Goal: Task Accomplishment & Management: Manage account settings

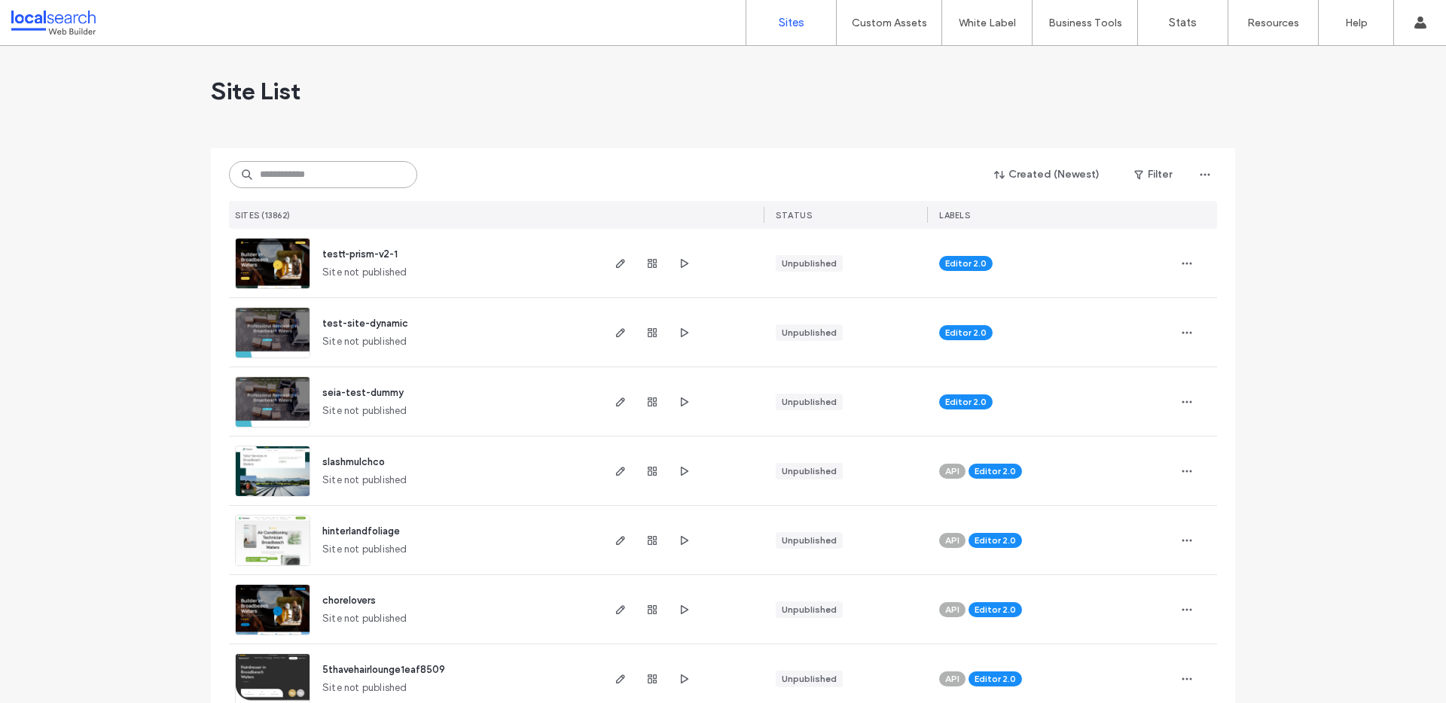
click at [274, 186] on input at bounding box center [323, 174] width 188 height 27
paste input "********"
type input "********"
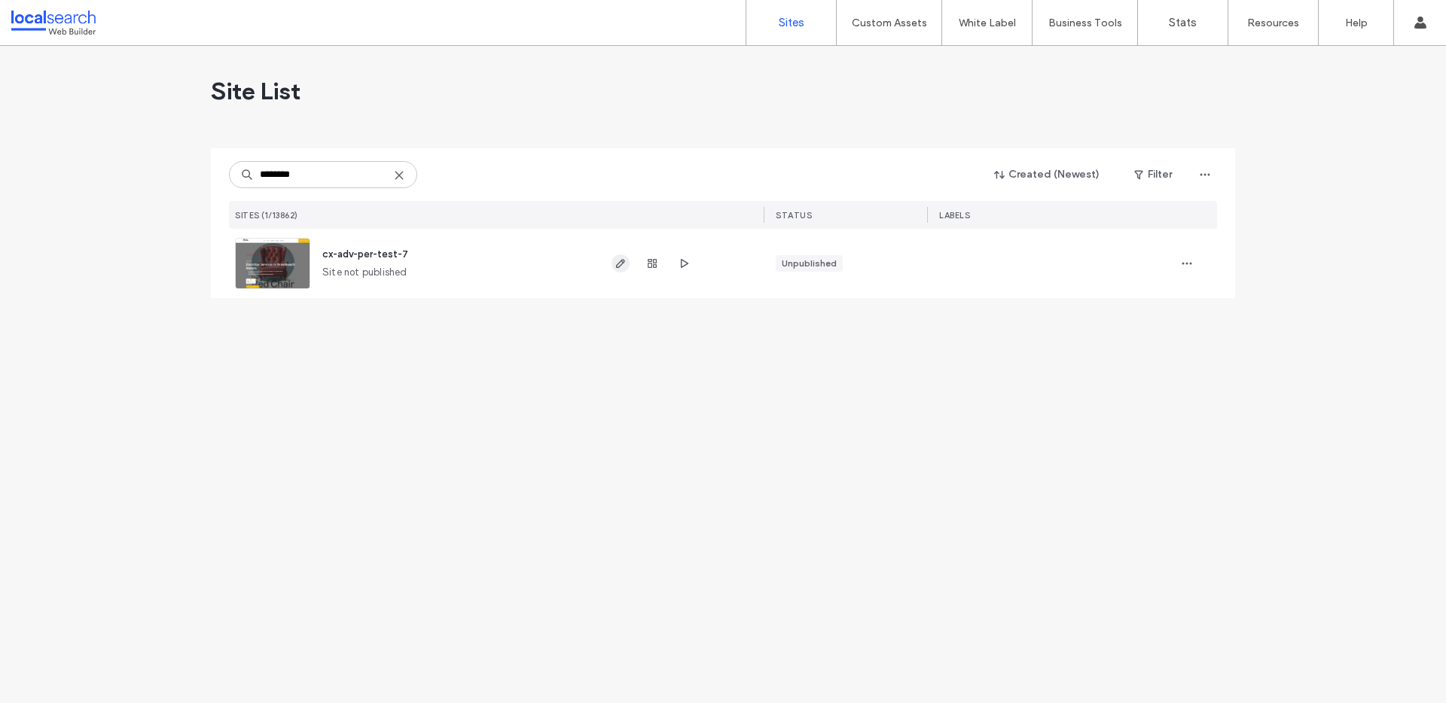
click at [623, 265] on icon "button" at bounding box center [620, 264] width 12 height 12
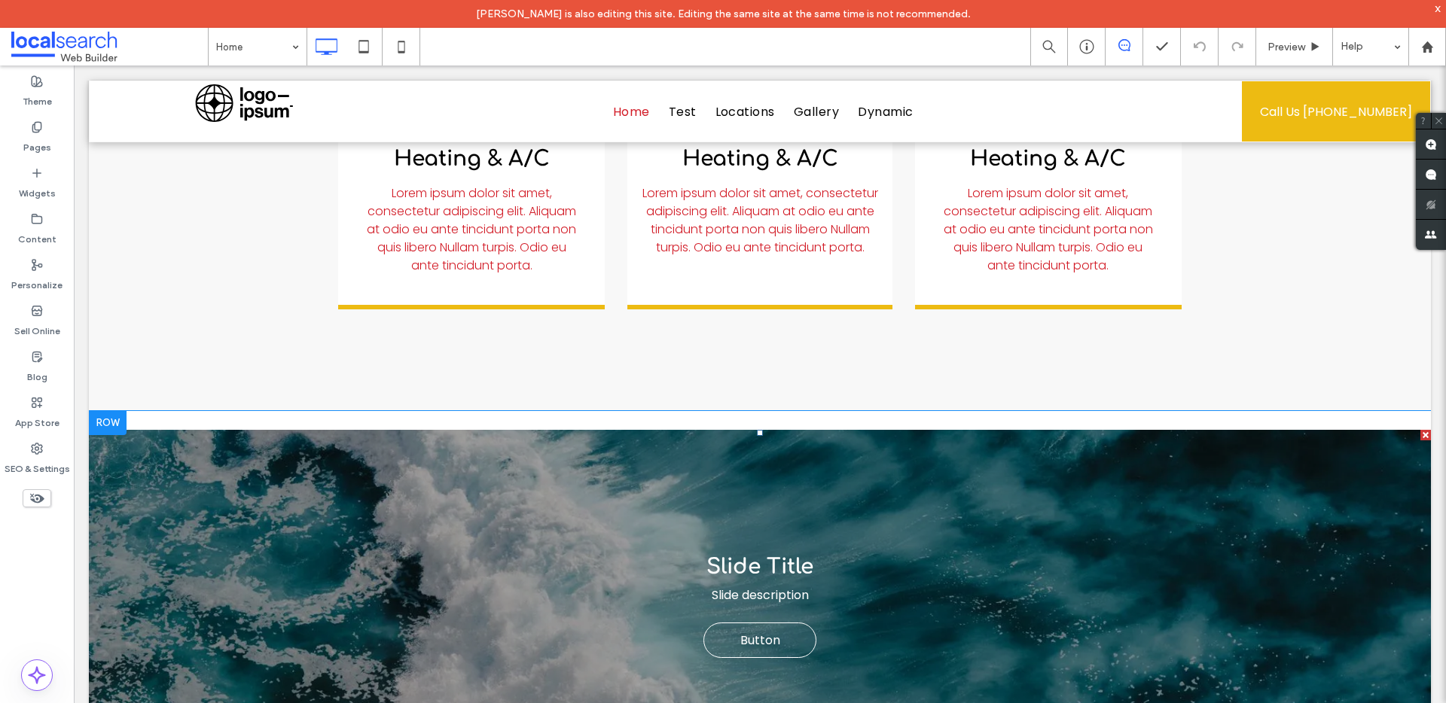
scroll to position [4982, 0]
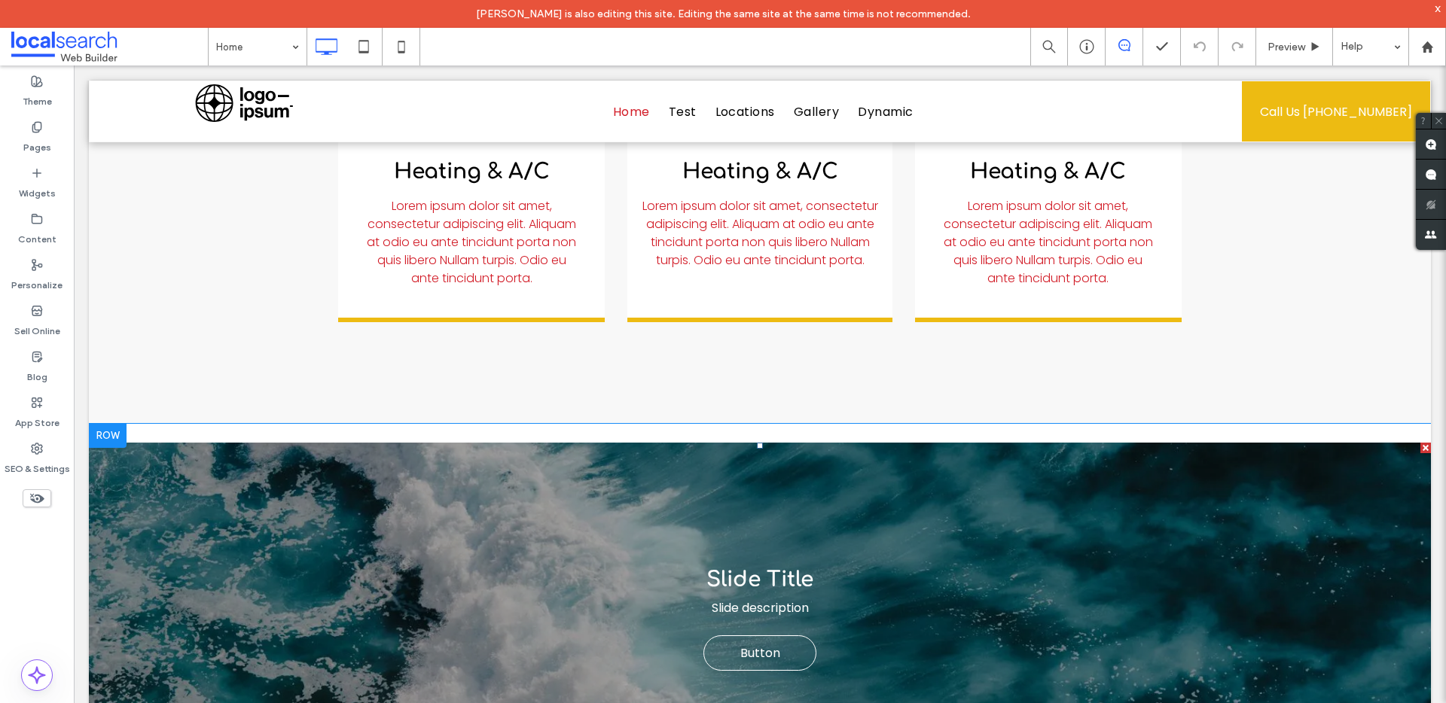
click at [849, 499] on div "Slide Title Slide description Button Button" at bounding box center [760, 606] width 1342 height 237
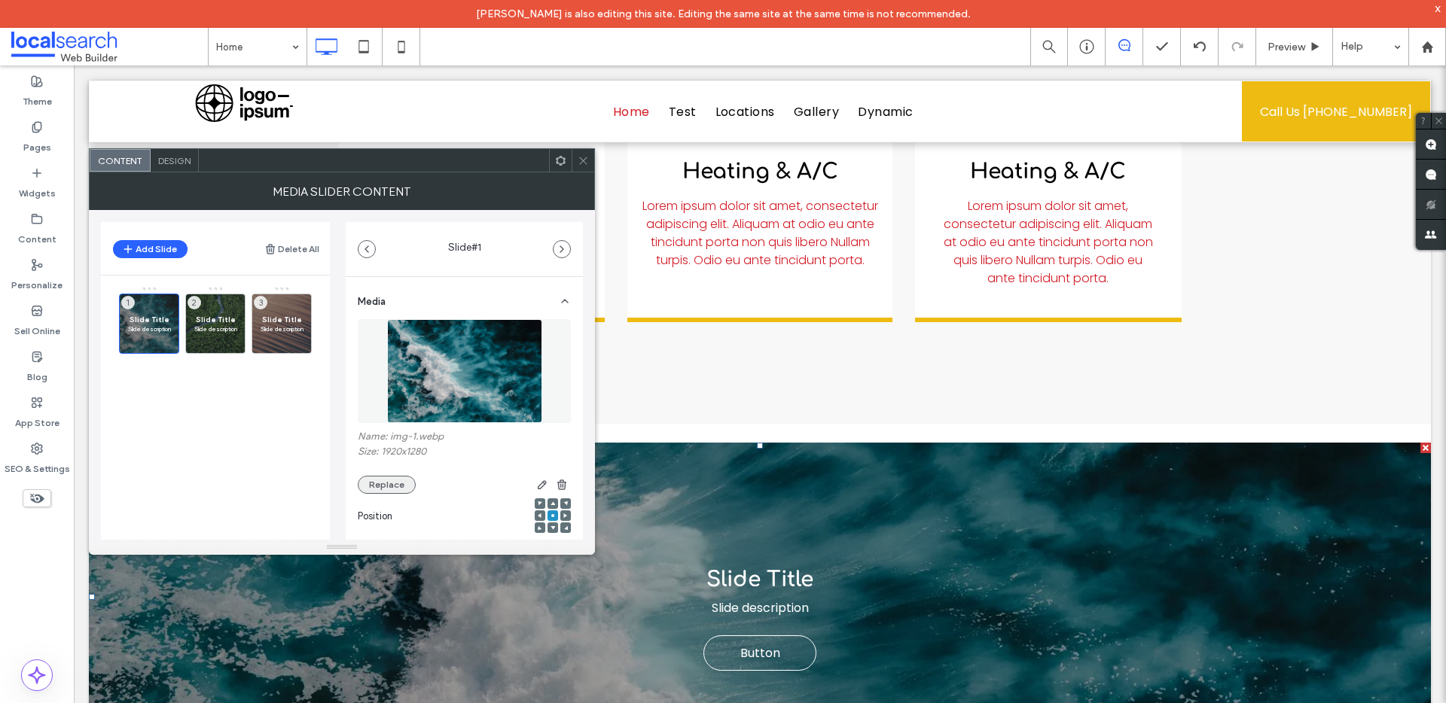
click at [373, 481] on button "Replace" at bounding box center [387, 485] width 58 height 18
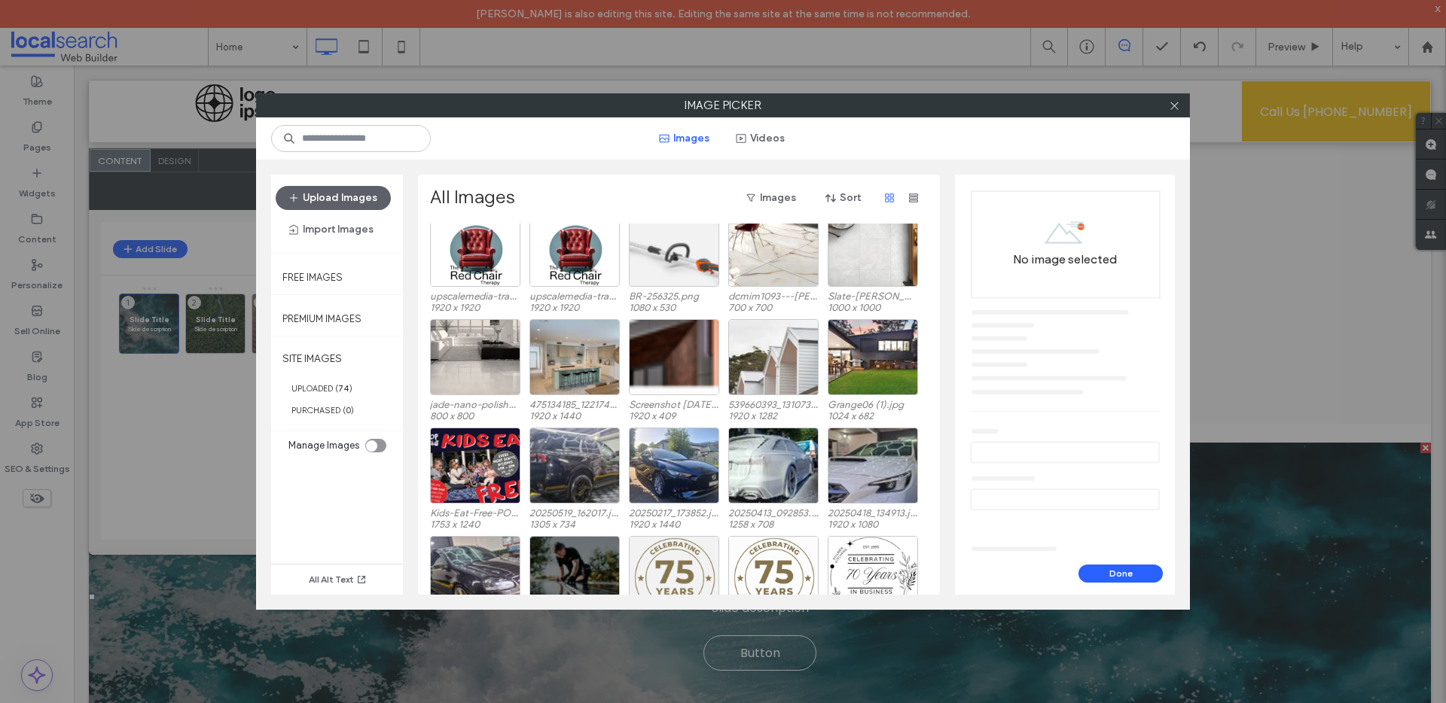
scroll to position [0, 0]
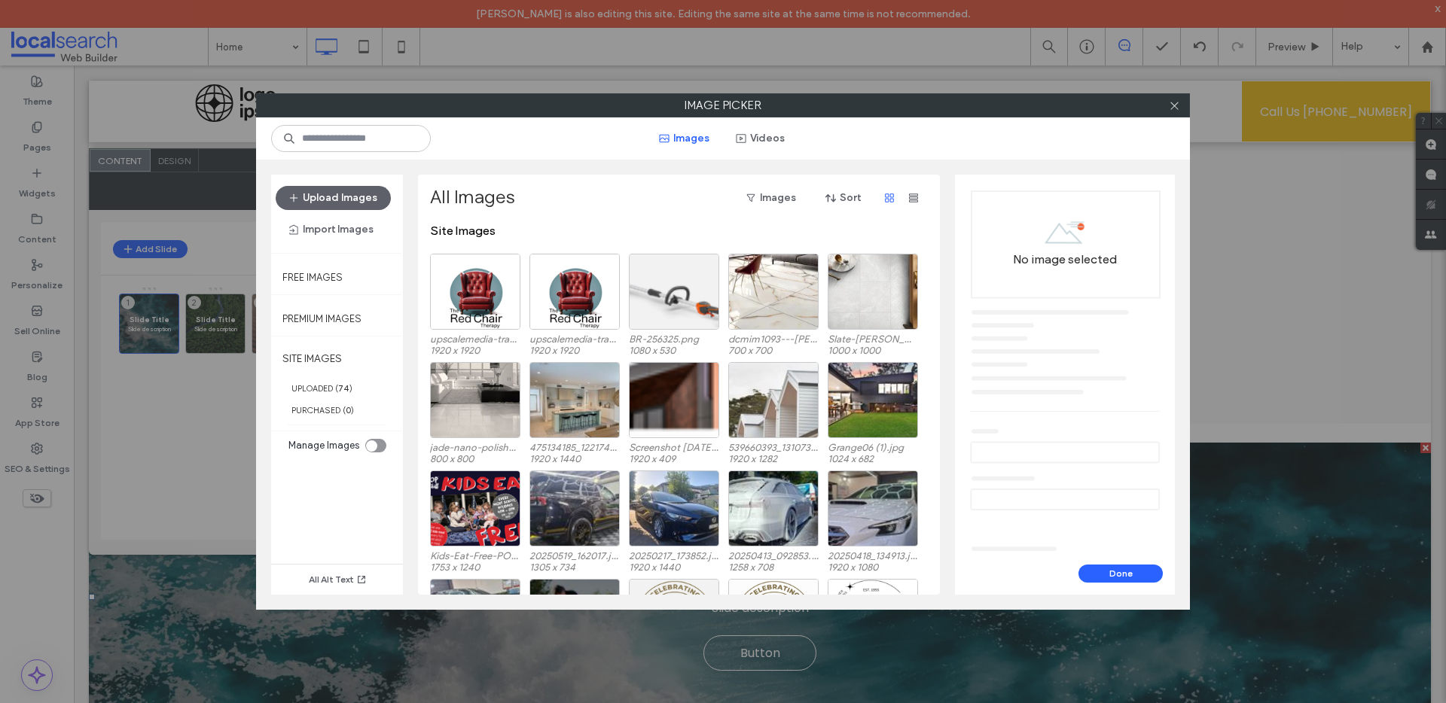
drag, startPoint x: 1369, startPoint y: 294, endPoint x: 1325, endPoint y: 303, distance: 44.4
click at [1367, 292] on div "Image Picker Images Videos Upload Images Import Images Free Images Premium Imag…" at bounding box center [723, 351] width 1446 height 703
click at [1169, 105] on icon at bounding box center [1174, 105] width 11 height 11
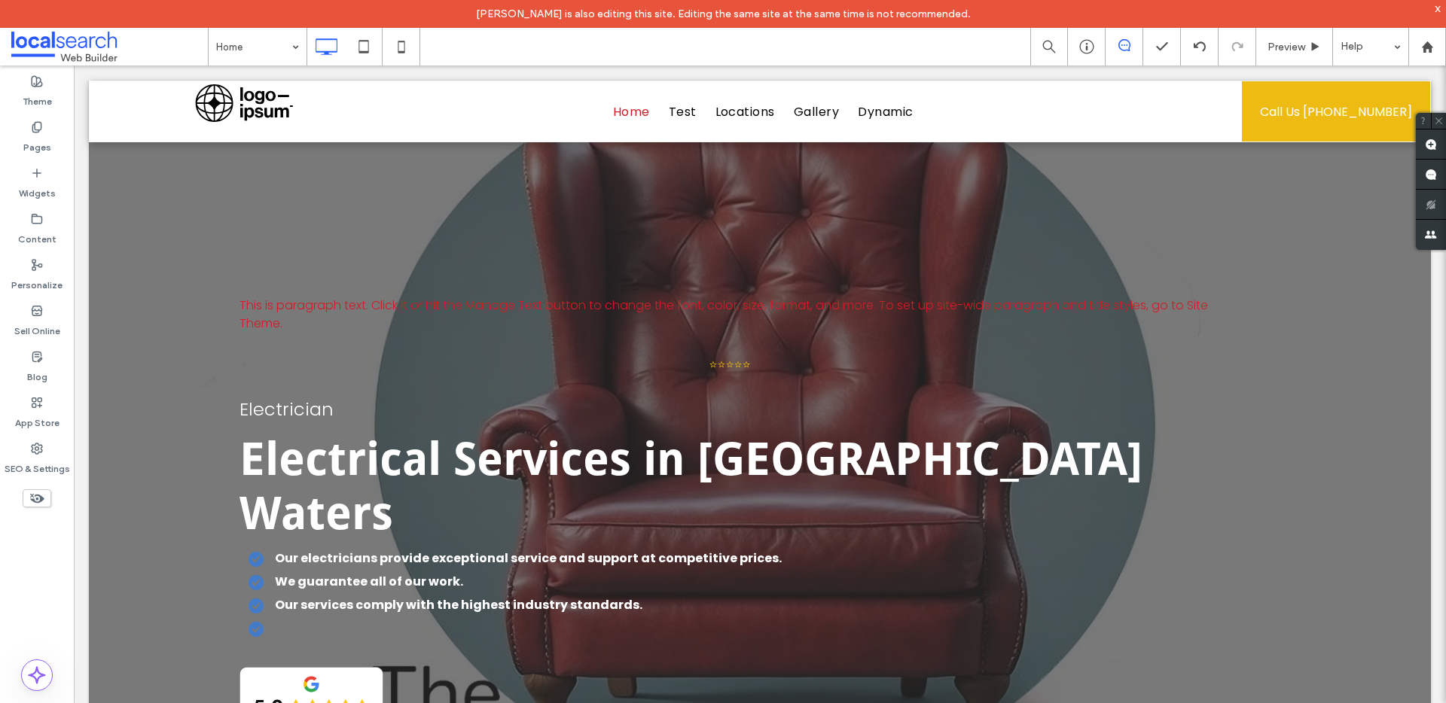
scroll to position [3, 0]
click at [364, 456] on span "Electrical Services in Broadbeach Waters" at bounding box center [690, 485] width 903 height 107
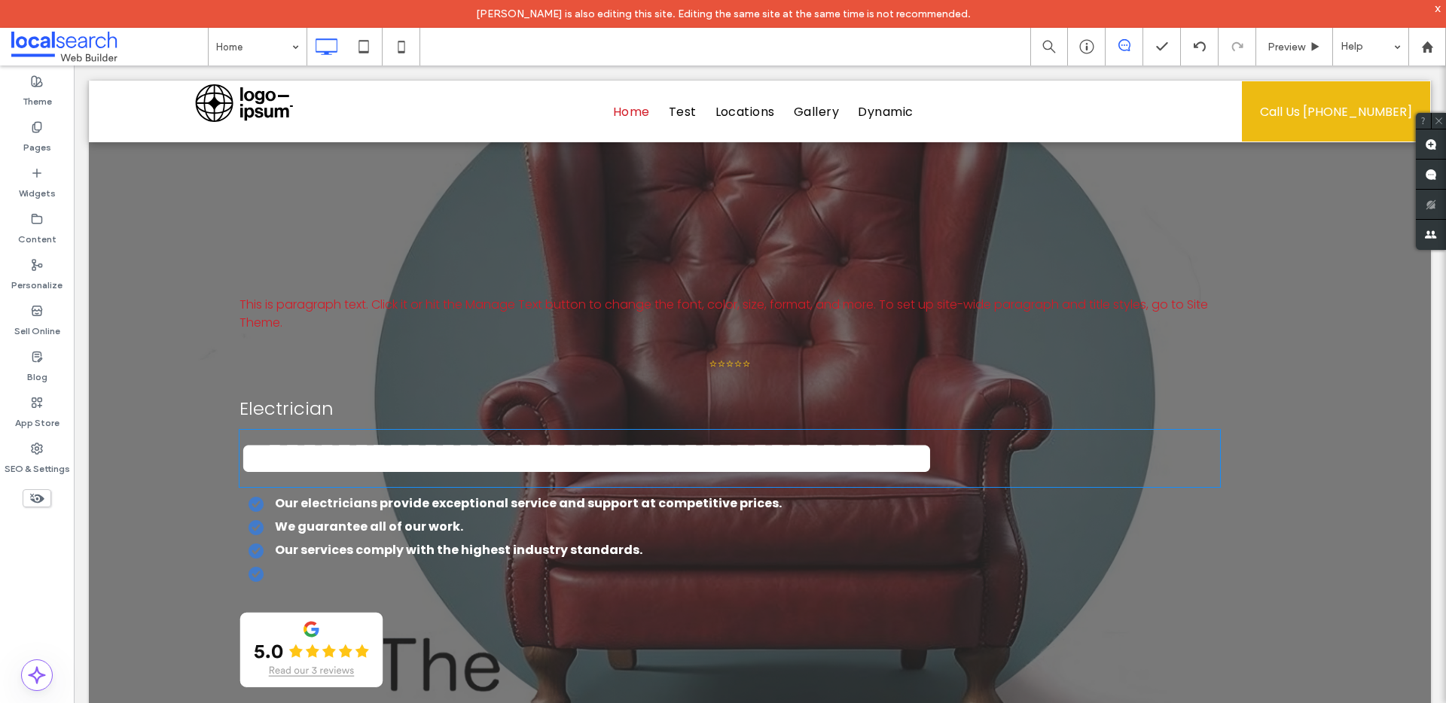
type input "**********"
type input "**"
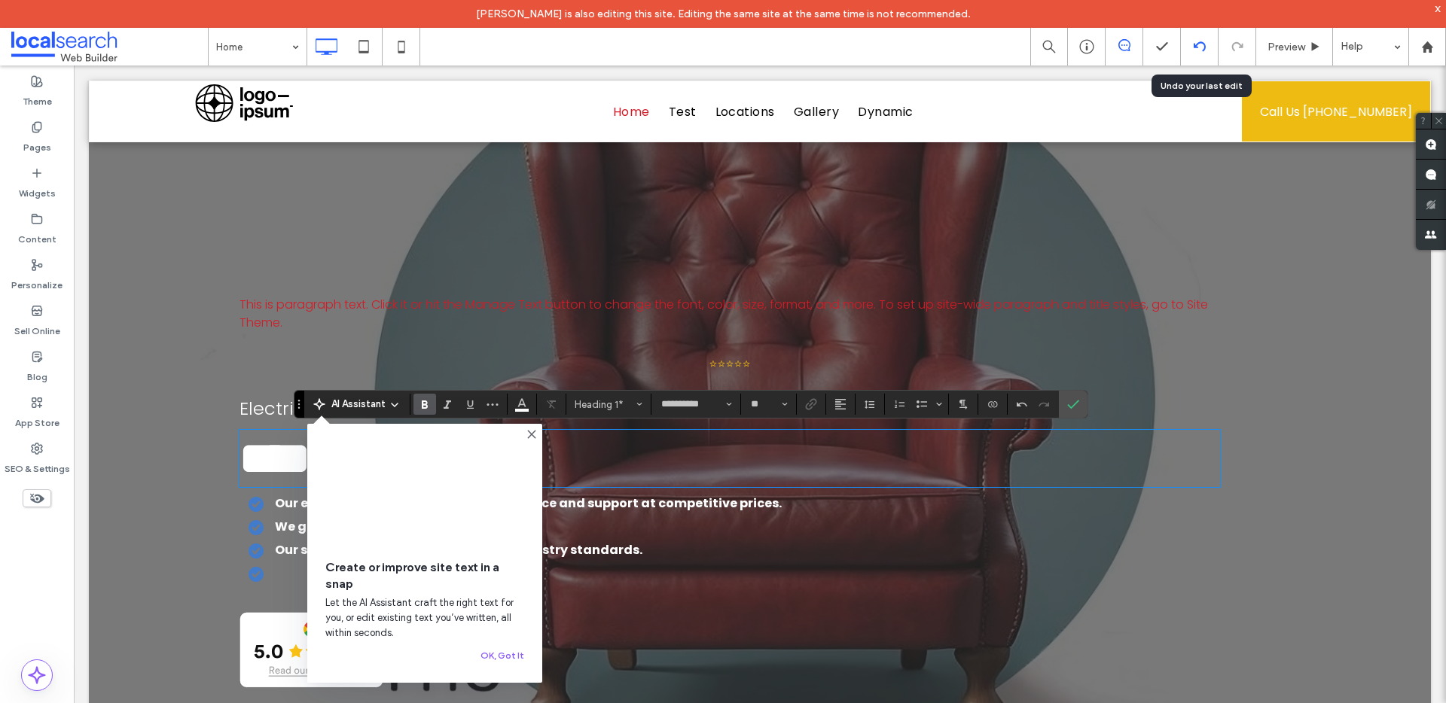
click at [1195, 57] on div at bounding box center [1200, 47] width 38 height 38
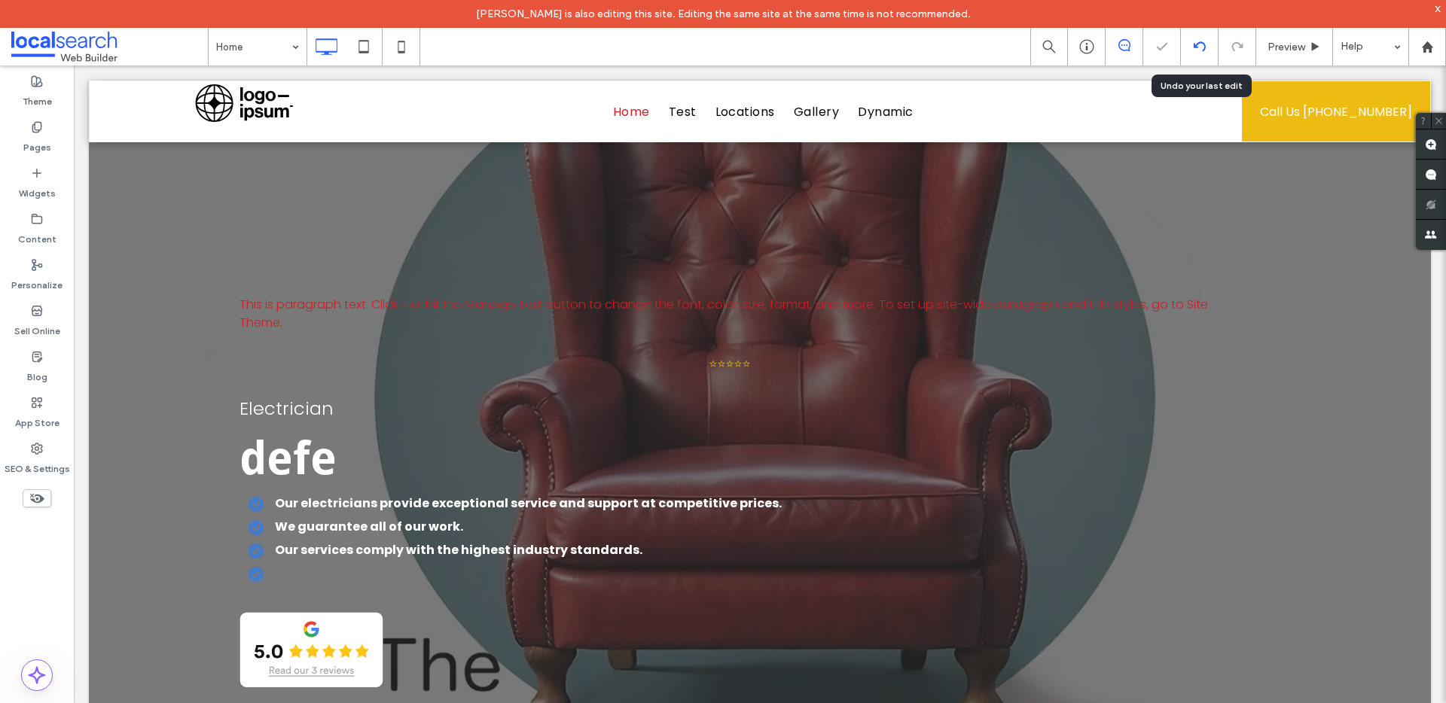
click at [1195, 57] on div at bounding box center [1200, 47] width 38 height 38
click at [508, 368] on div "This is paragraph text. Click it or hit the Manage Text button to change the fo…" at bounding box center [759, 476] width 1041 height 556
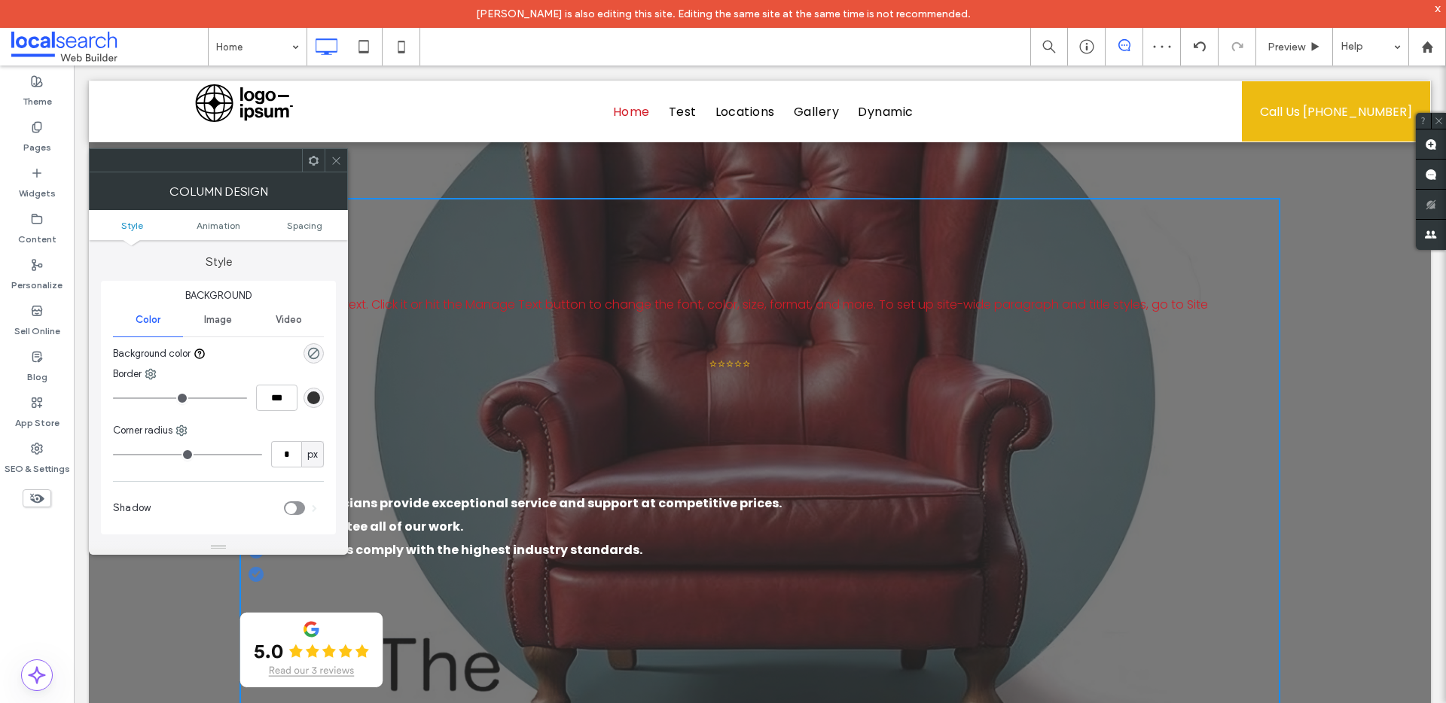
click at [495, 465] on h1 "defe" at bounding box center [729, 458] width 980 height 54
click at [333, 153] on span at bounding box center [336, 160] width 11 height 23
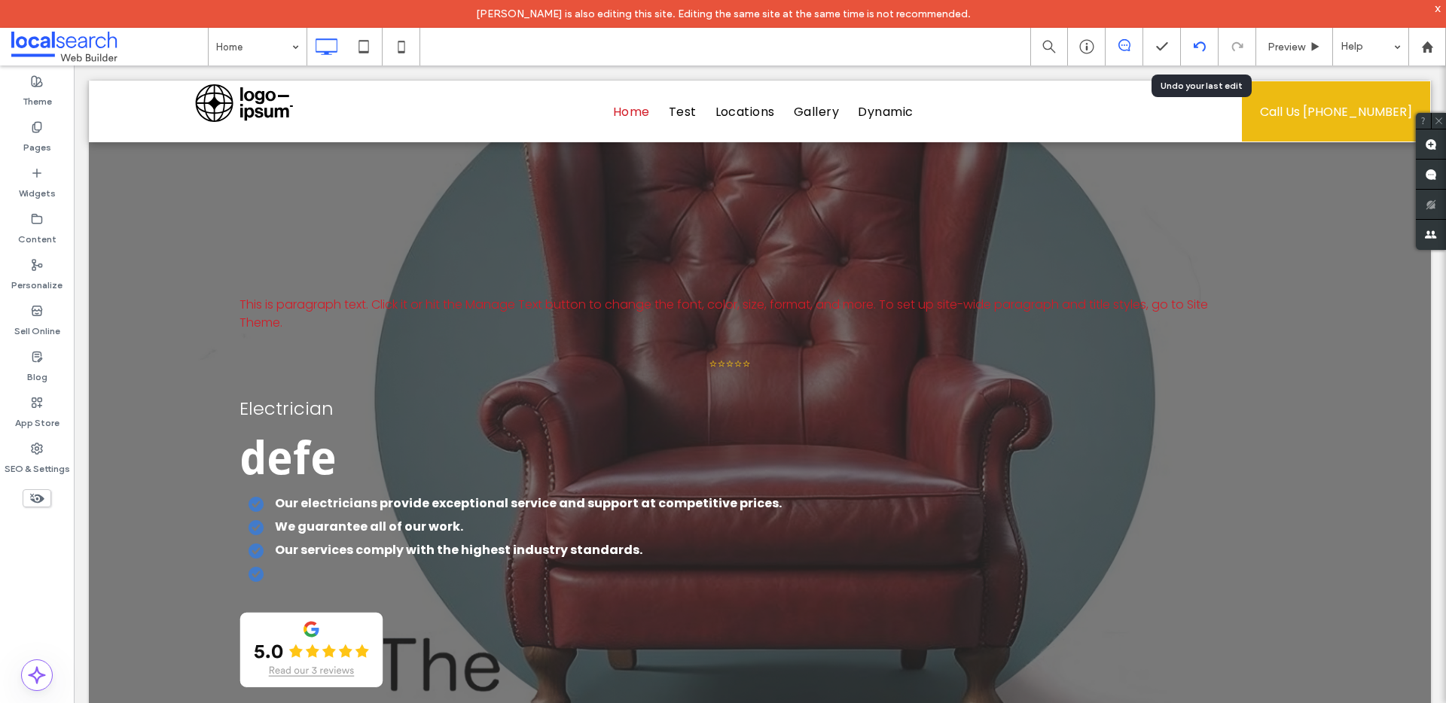
click at [1207, 53] on div at bounding box center [1200, 47] width 38 height 38
drag, startPoint x: 1171, startPoint y: 44, endPoint x: 1179, endPoint y: 36, distance: 11.7
click at [1179, 37] on div "Preview Help" at bounding box center [1238, 47] width 416 height 38
click at [1214, 45] on div at bounding box center [1199, 47] width 37 height 12
click at [1212, 45] on div at bounding box center [1199, 47] width 37 height 12
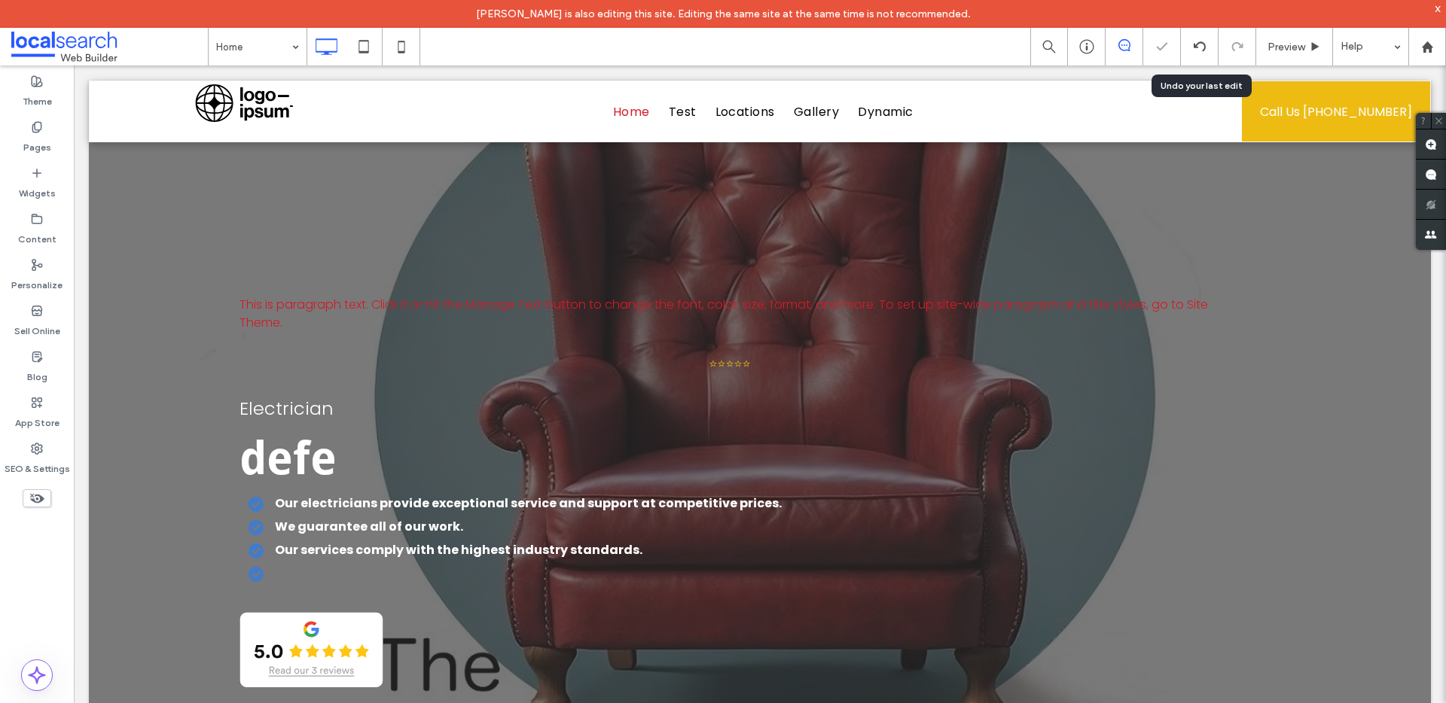
click at [1205, 38] on div at bounding box center [723, 351] width 1446 height 703
click at [1208, 32] on div at bounding box center [723, 351] width 1446 height 703
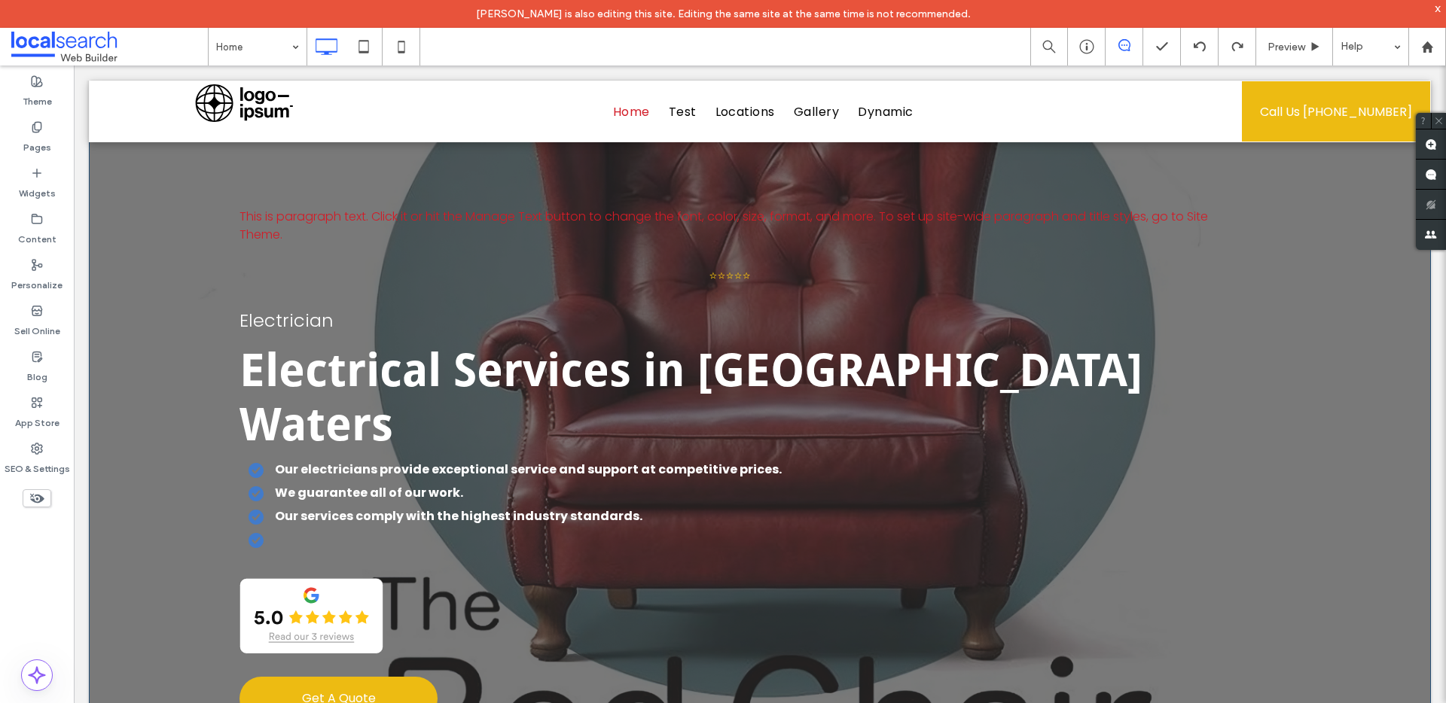
scroll to position [0, 0]
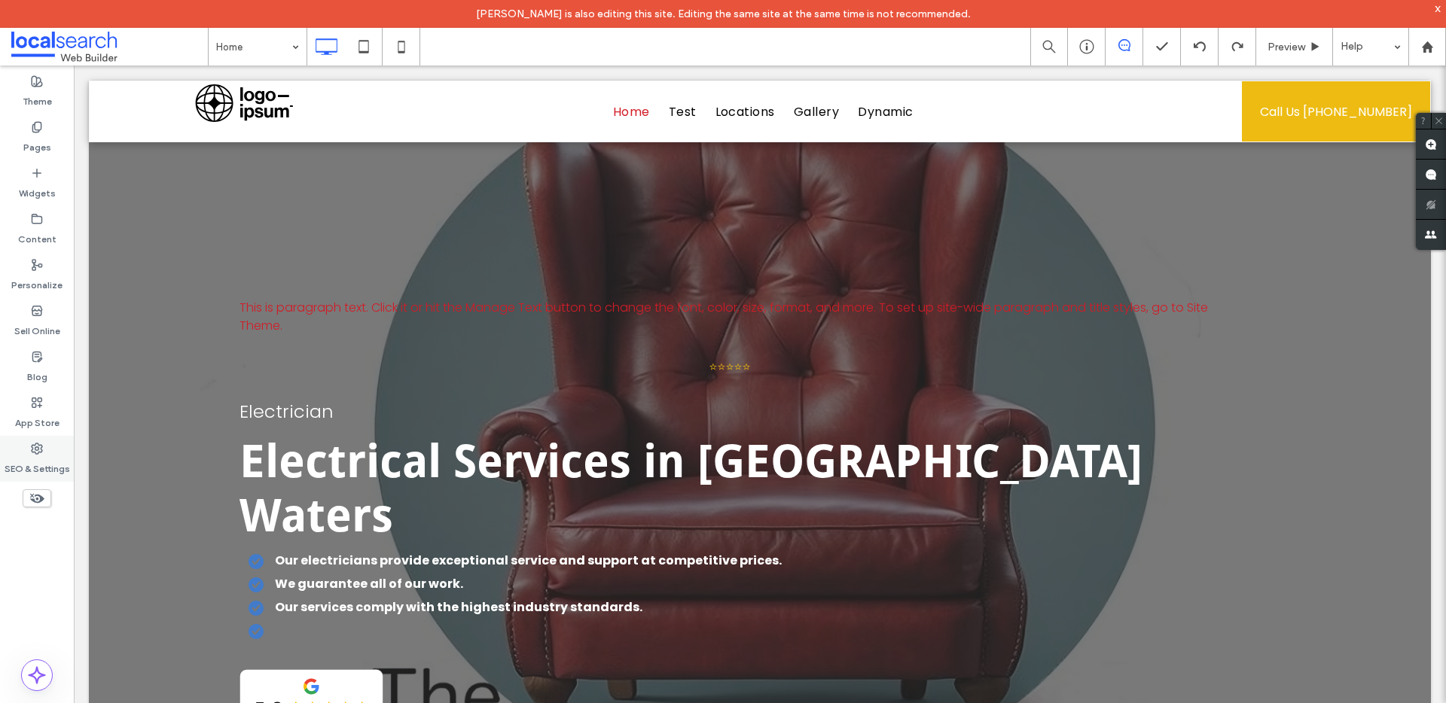
click at [35, 449] on use at bounding box center [37, 448] width 11 height 11
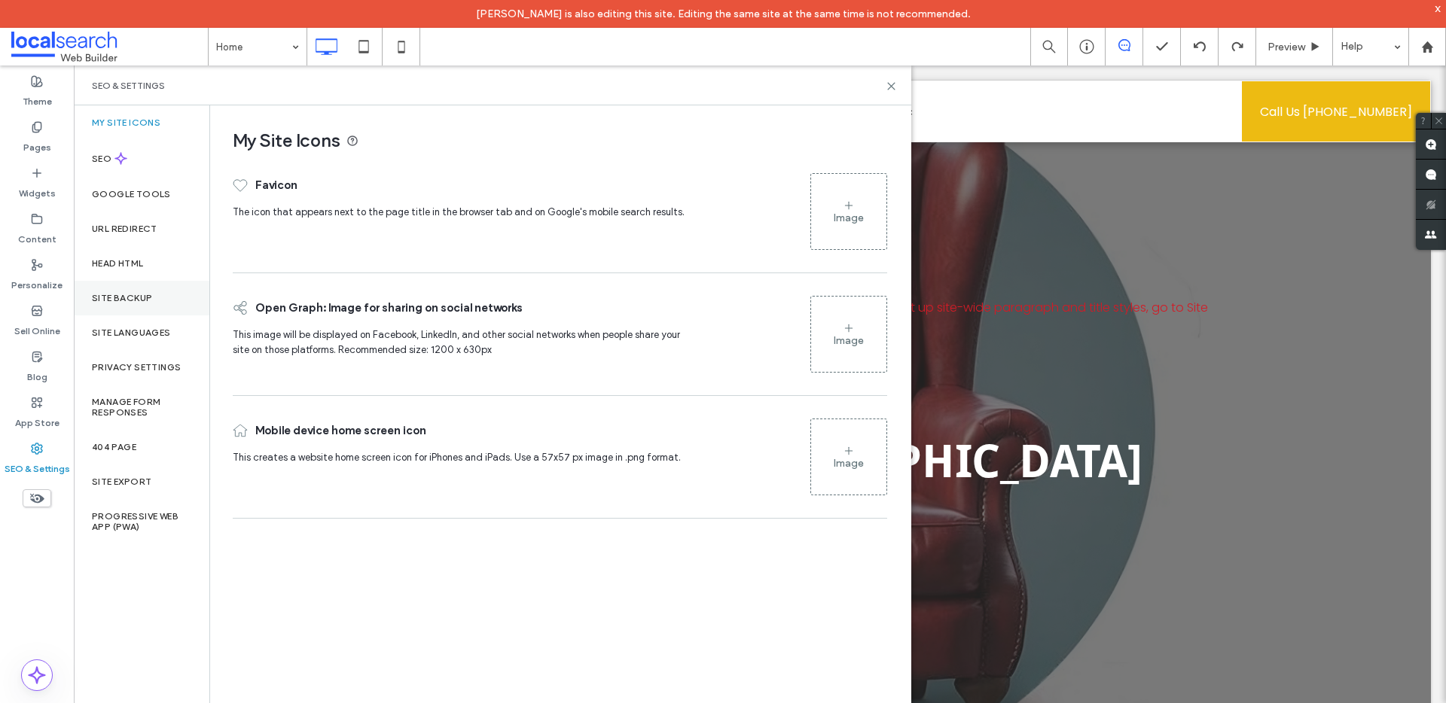
click at [151, 300] on label "Site Backup" at bounding box center [122, 298] width 60 height 11
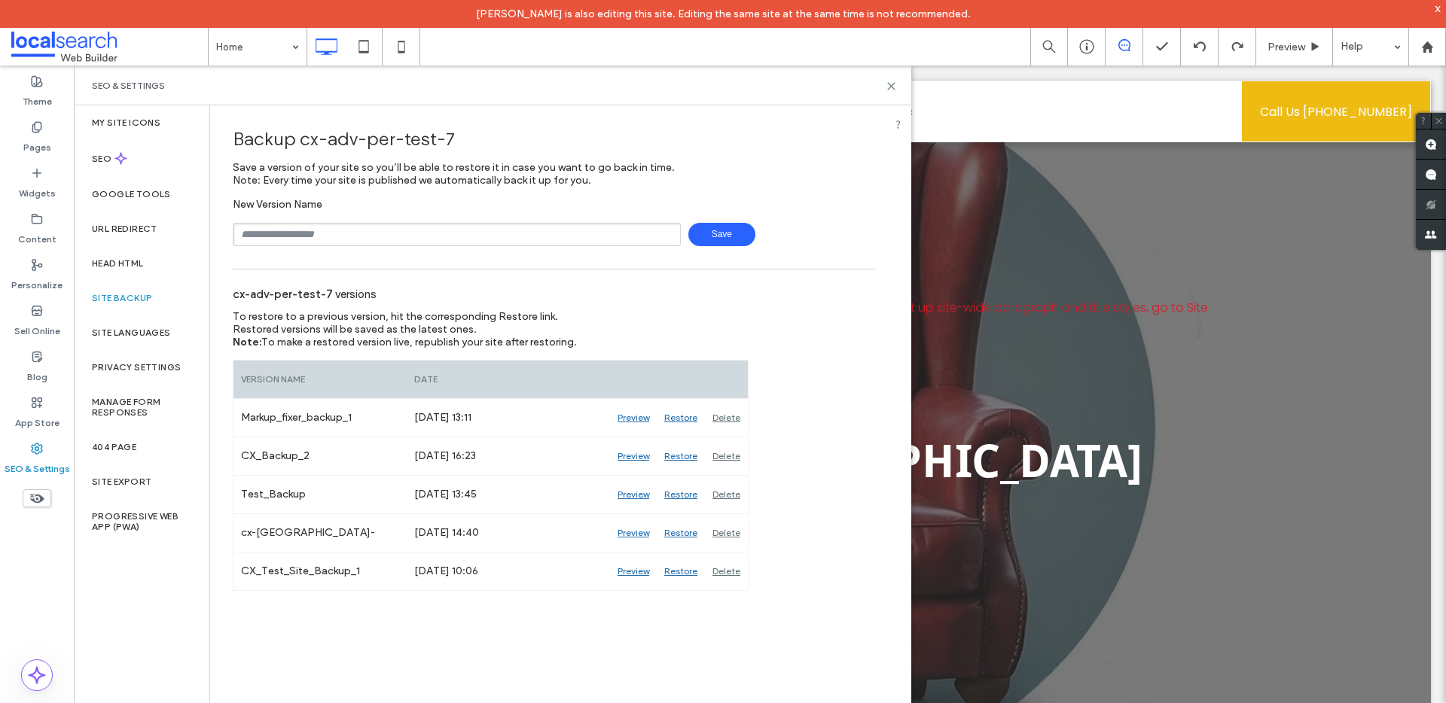
click at [735, 238] on span "Save" at bounding box center [721, 234] width 67 height 23
click at [1123, 217] on div "This is paragraph text. Click it or hit the Manage Text button to change the fo…" at bounding box center [759, 506] width 1041 height 611
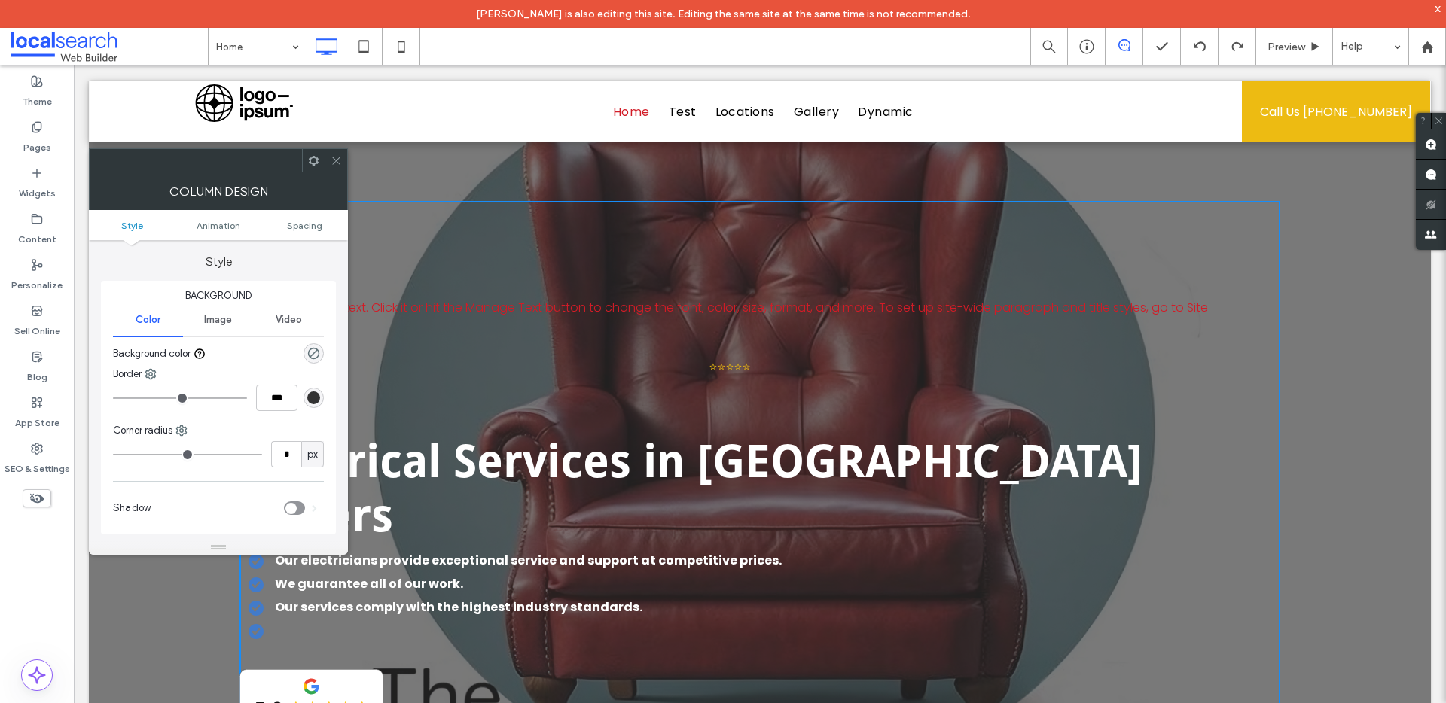
click at [462, 190] on div "This is paragraph text. Click it or hit the Manage Text button to change the fo…" at bounding box center [760, 476] width 1342 height 791
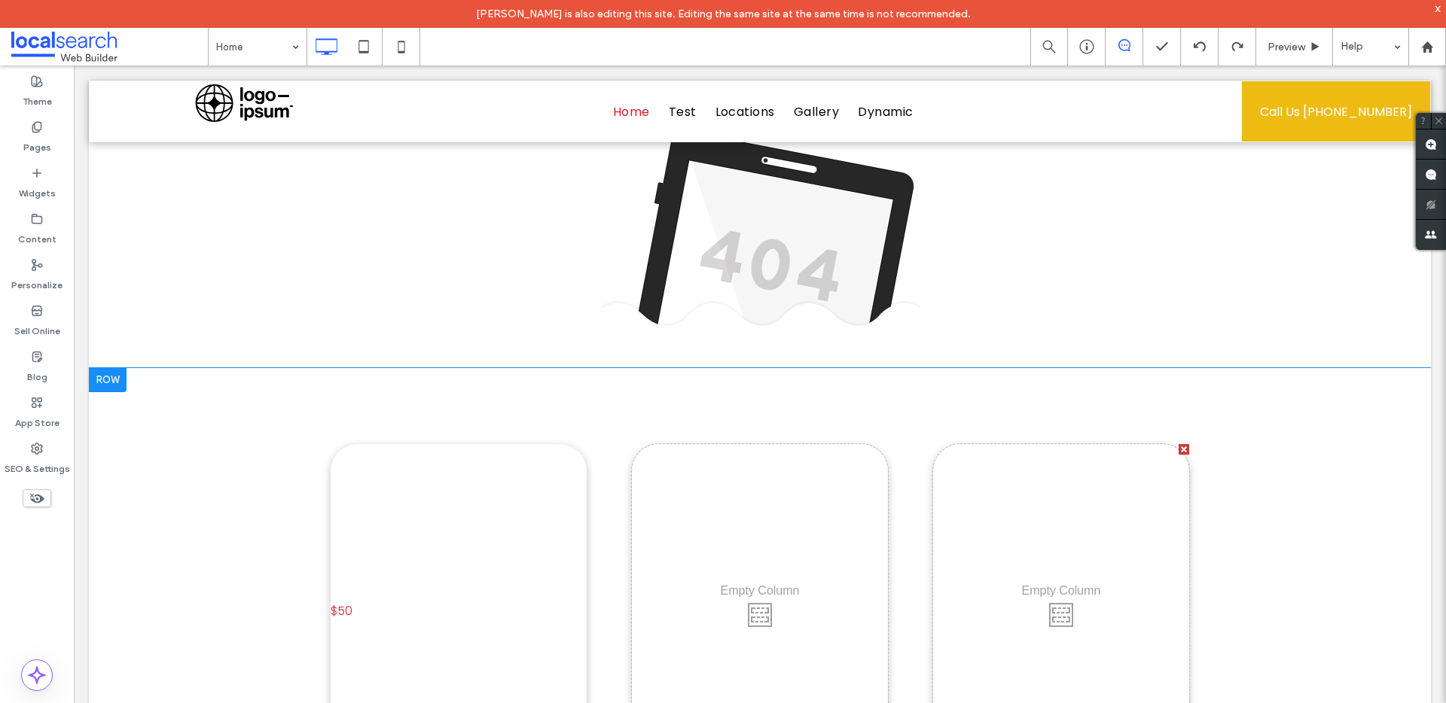
scroll to position [1867, 0]
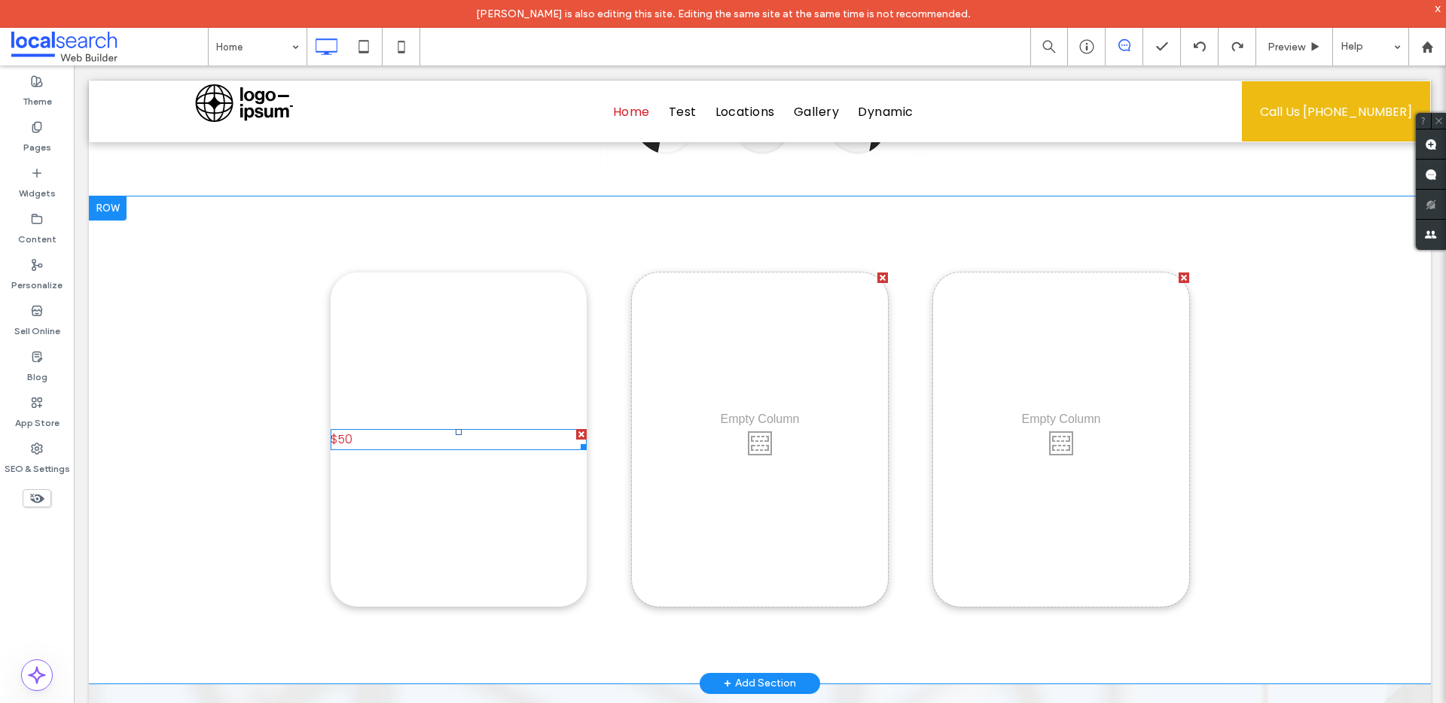
drag, startPoint x: 408, startPoint y: 392, endPoint x: 469, endPoint y: 392, distance: 61.0
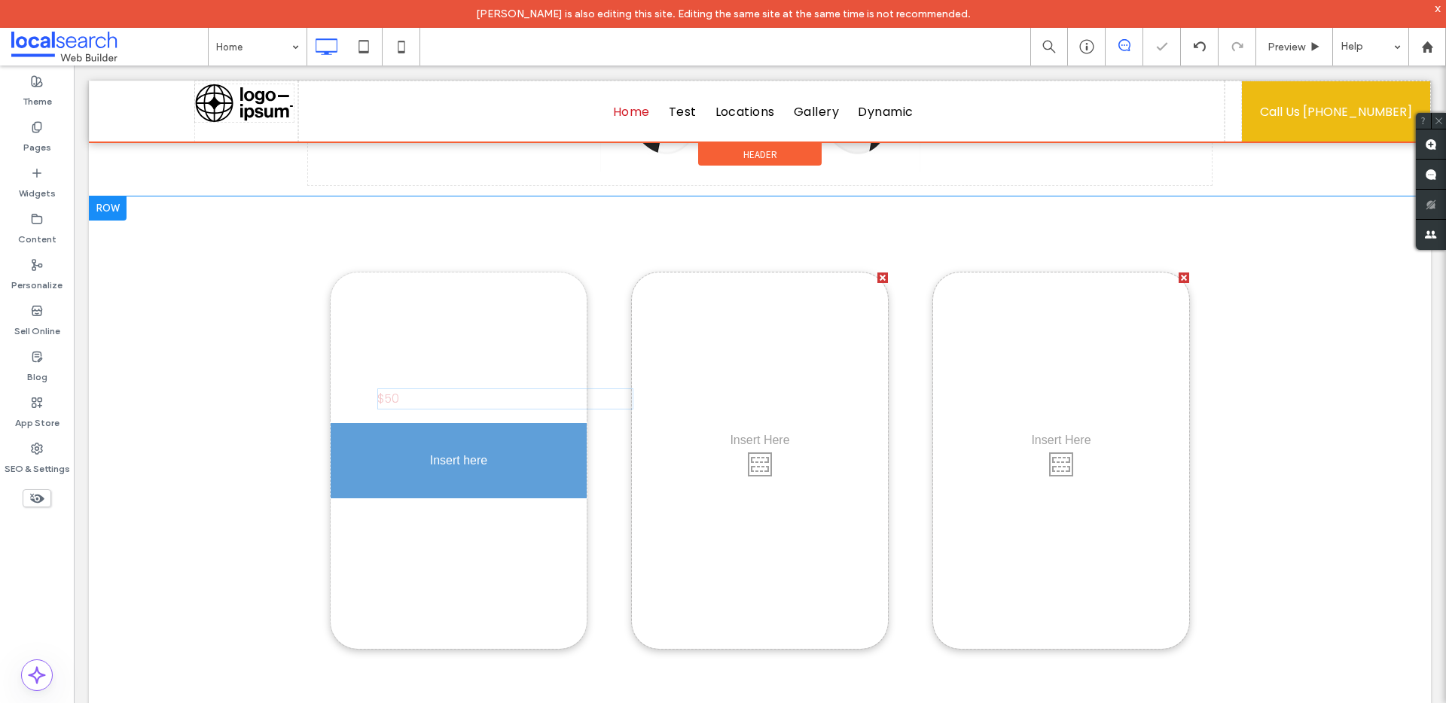
drag, startPoint x: 435, startPoint y: 391, endPoint x: 428, endPoint y: 351, distance: 40.5
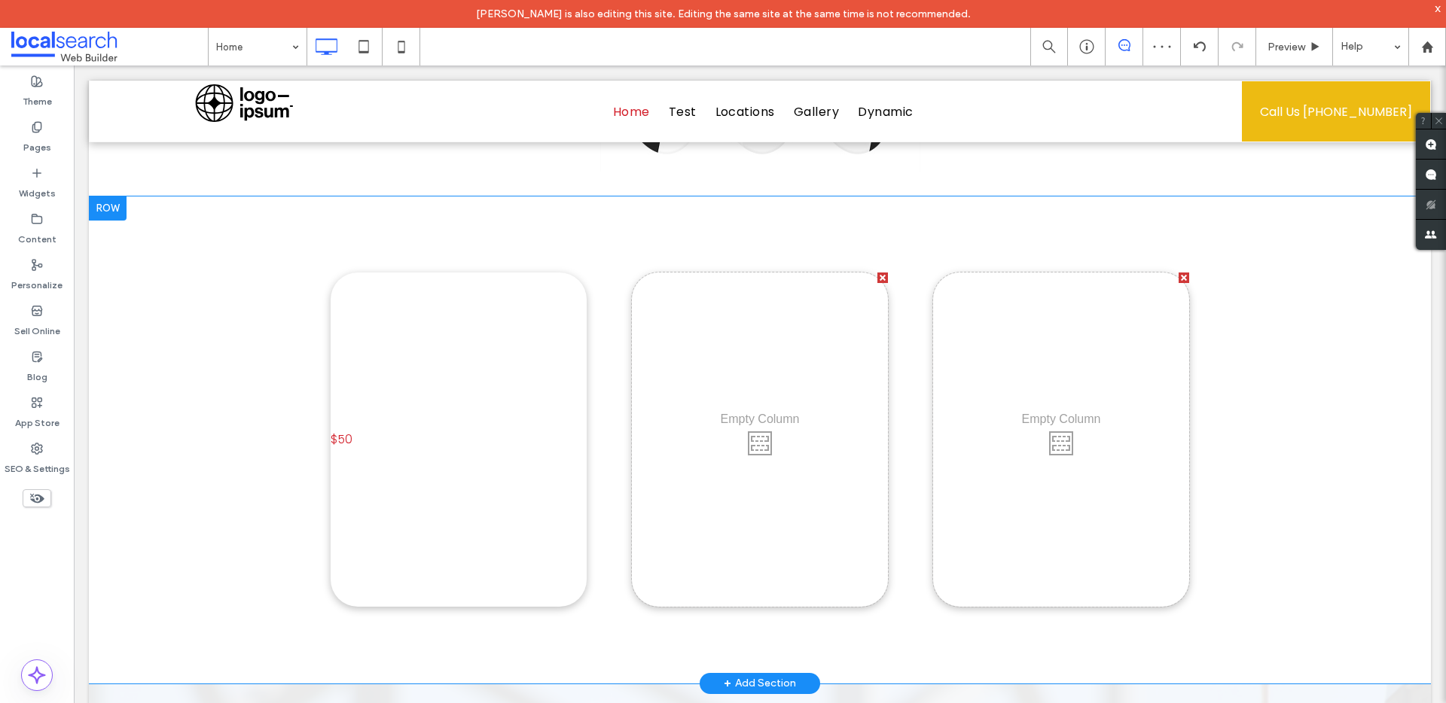
click at [286, 375] on div "$50 Click To Paste Click To Paste Click To Paste Row + Add Section" at bounding box center [760, 440] width 1342 height 487
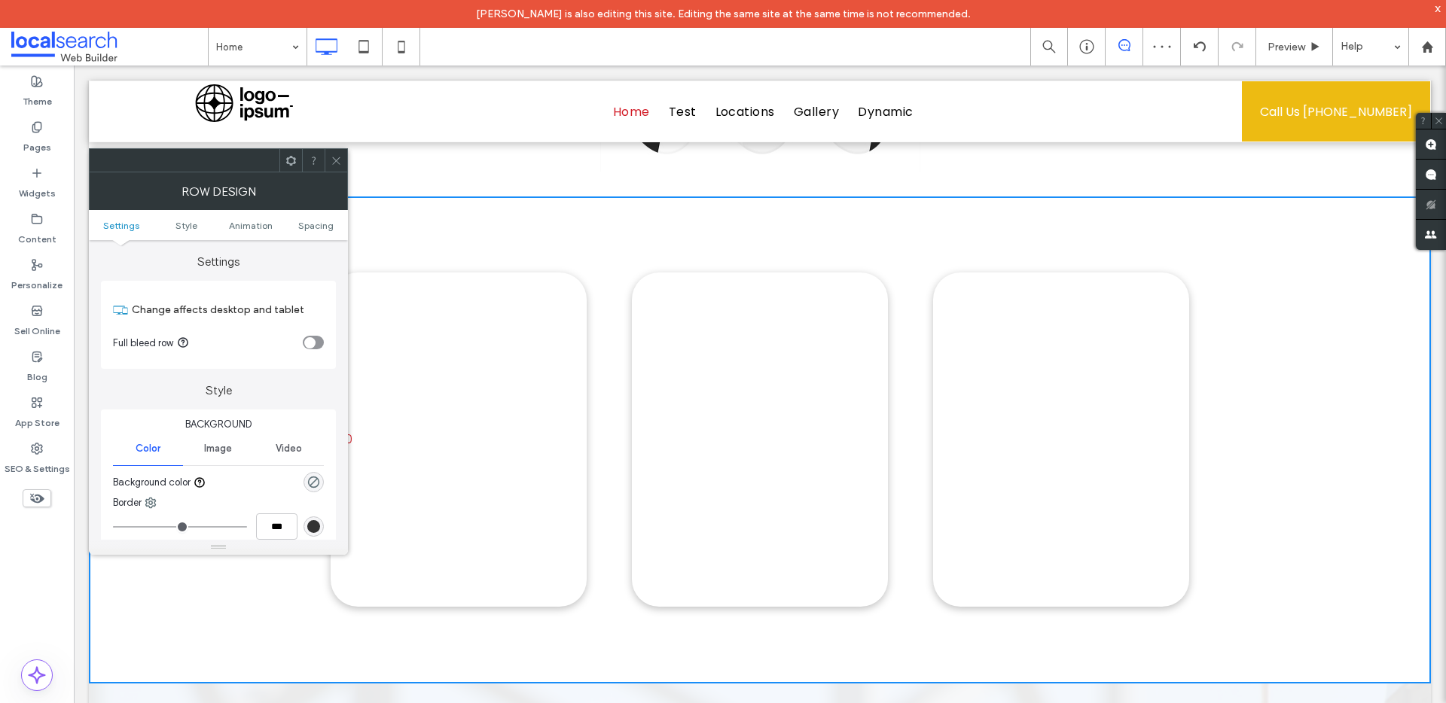
click at [771, 390] on div "Click To Paste" at bounding box center [760, 440] width 256 height 334
click at [340, 163] on icon at bounding box center [336, 160] width 11 height 11
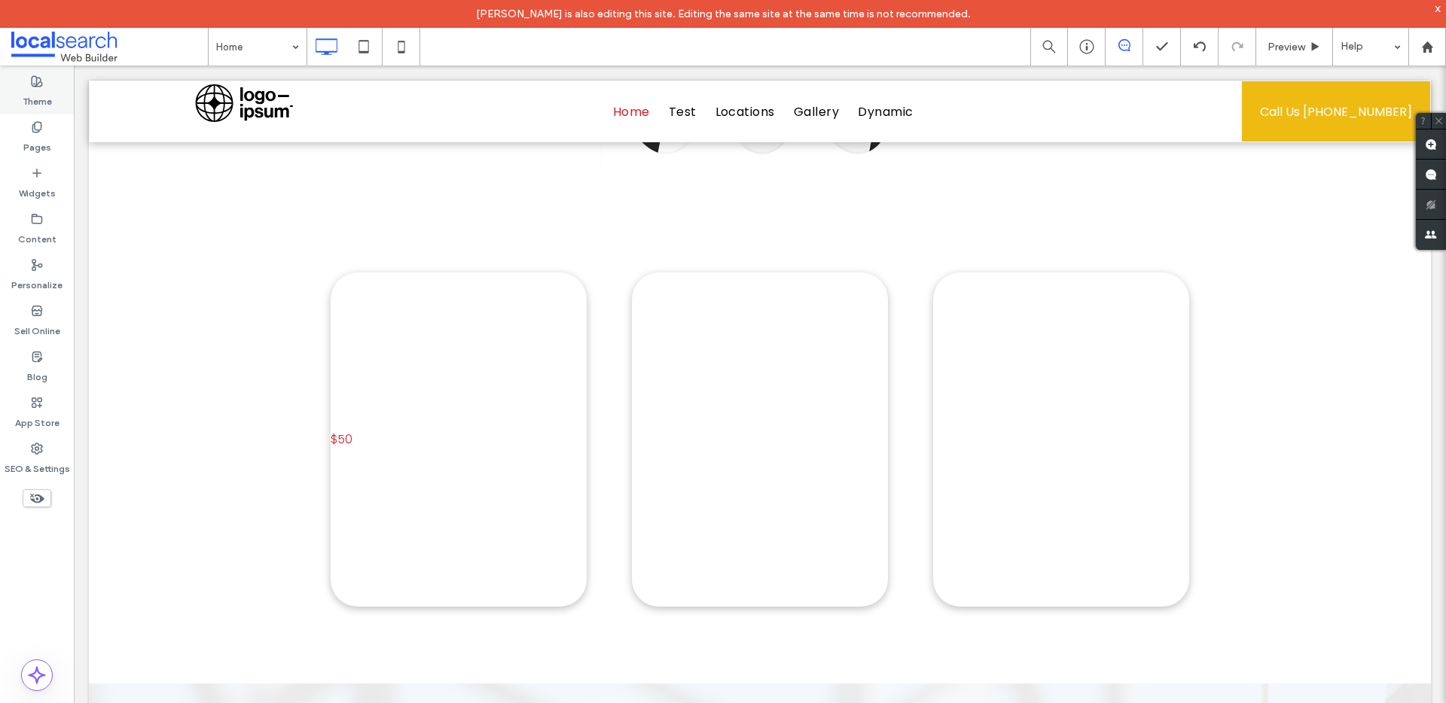
click at [36, 101] on label "Theme" at bounding box center [37, 97] width 29 height 21
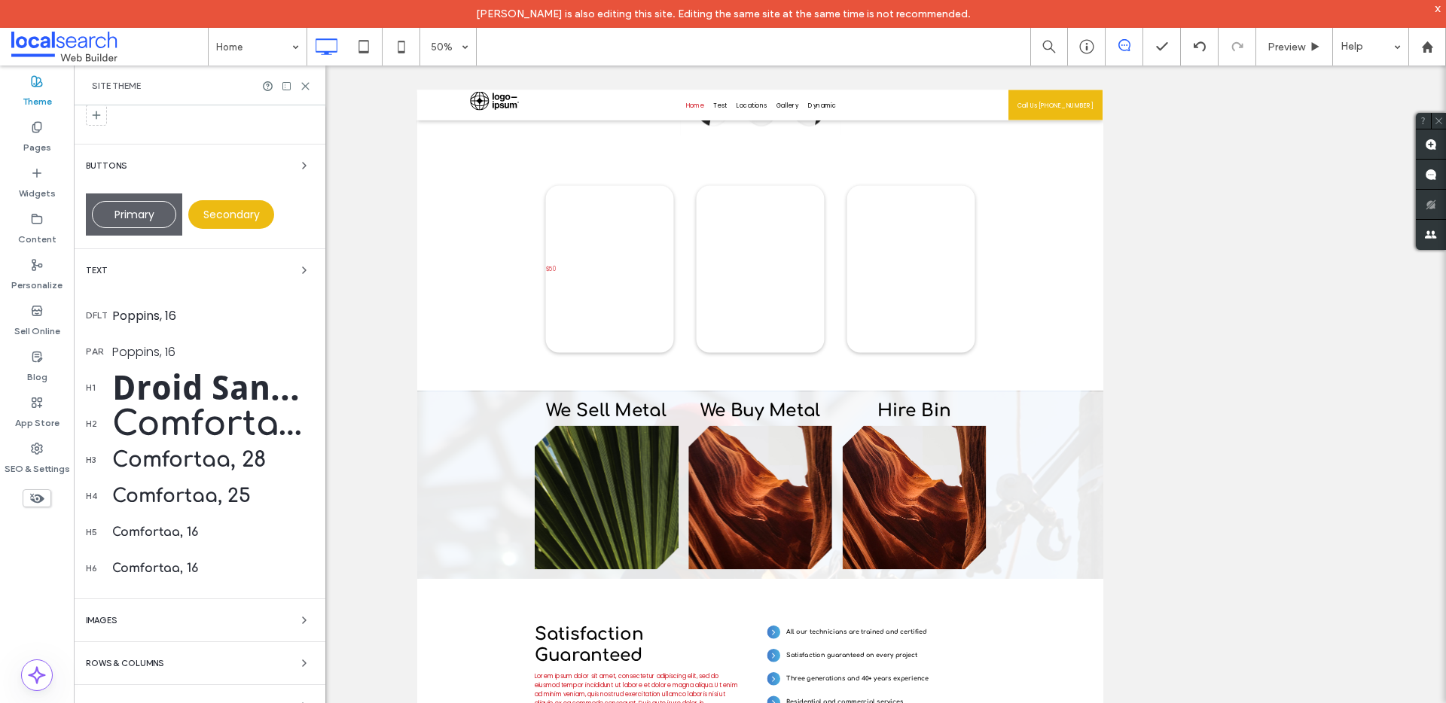
scroll to position [237, 0]
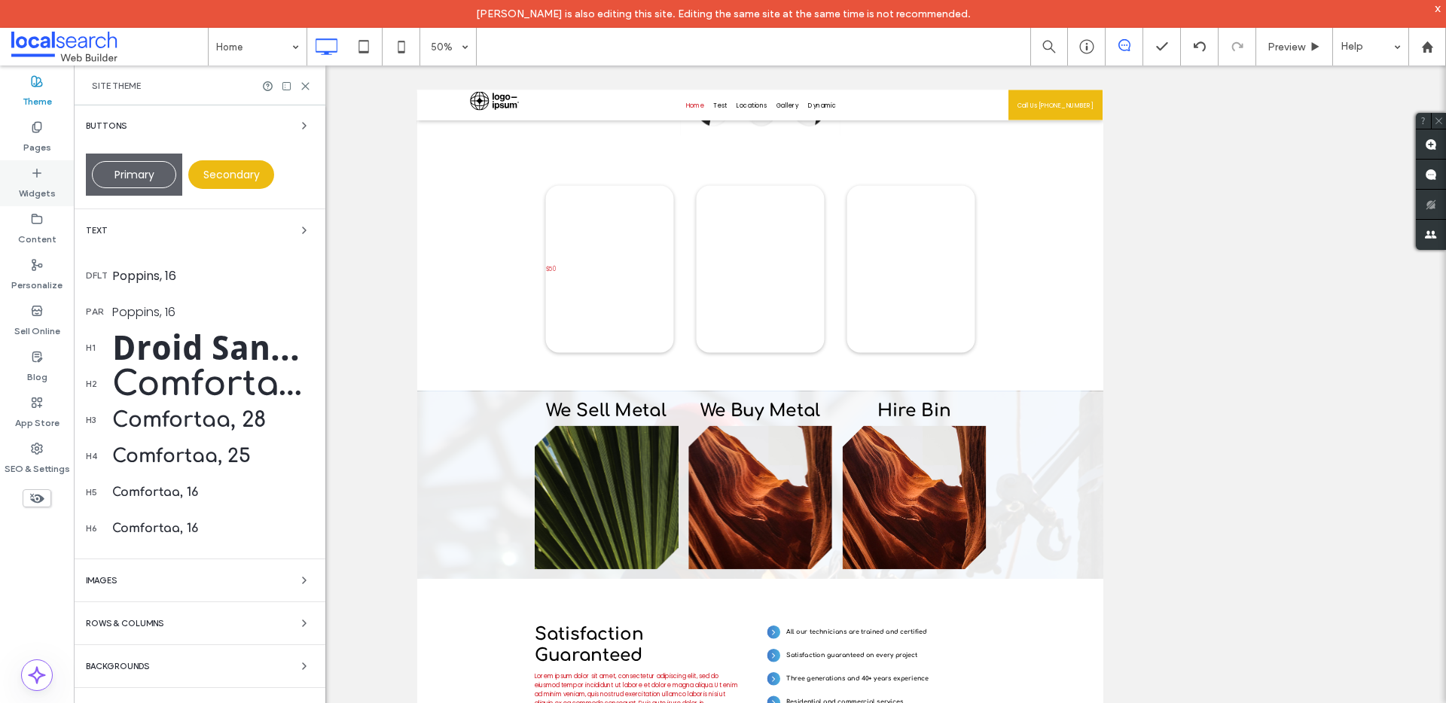
click at [38, 191] on label "Widgets" at bounding box center [37, 189] width 37 height 21
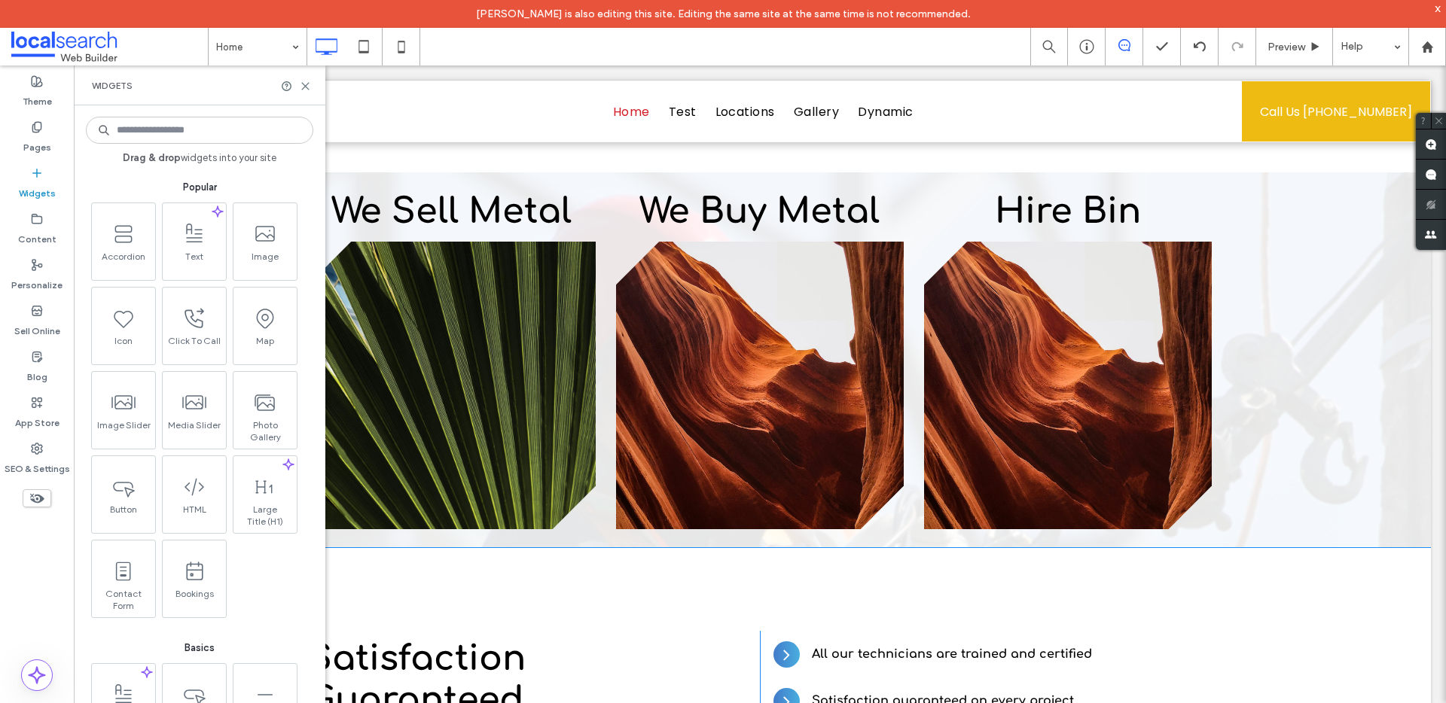
scroll to position [2477, 0]
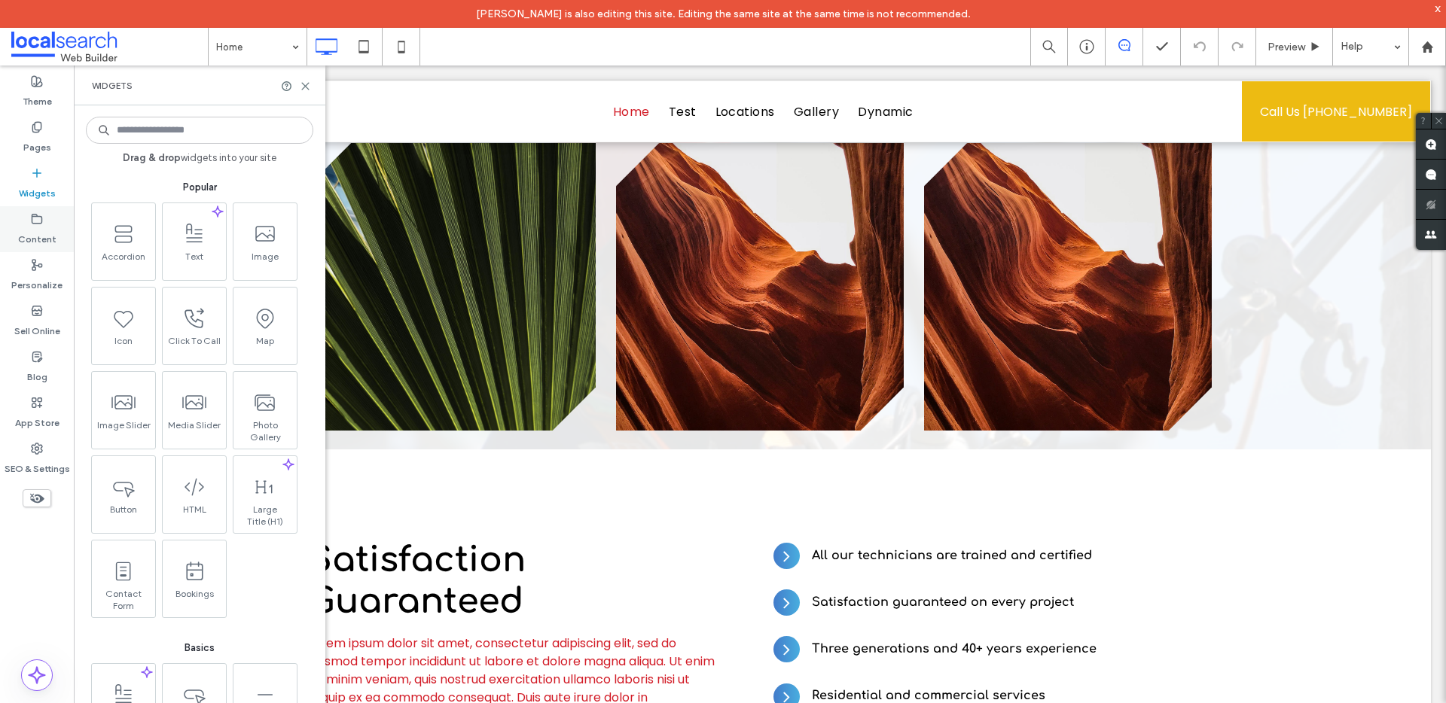
click at [40, 249] on div "Content" at bounding box center [37, 229] width 74 height 46
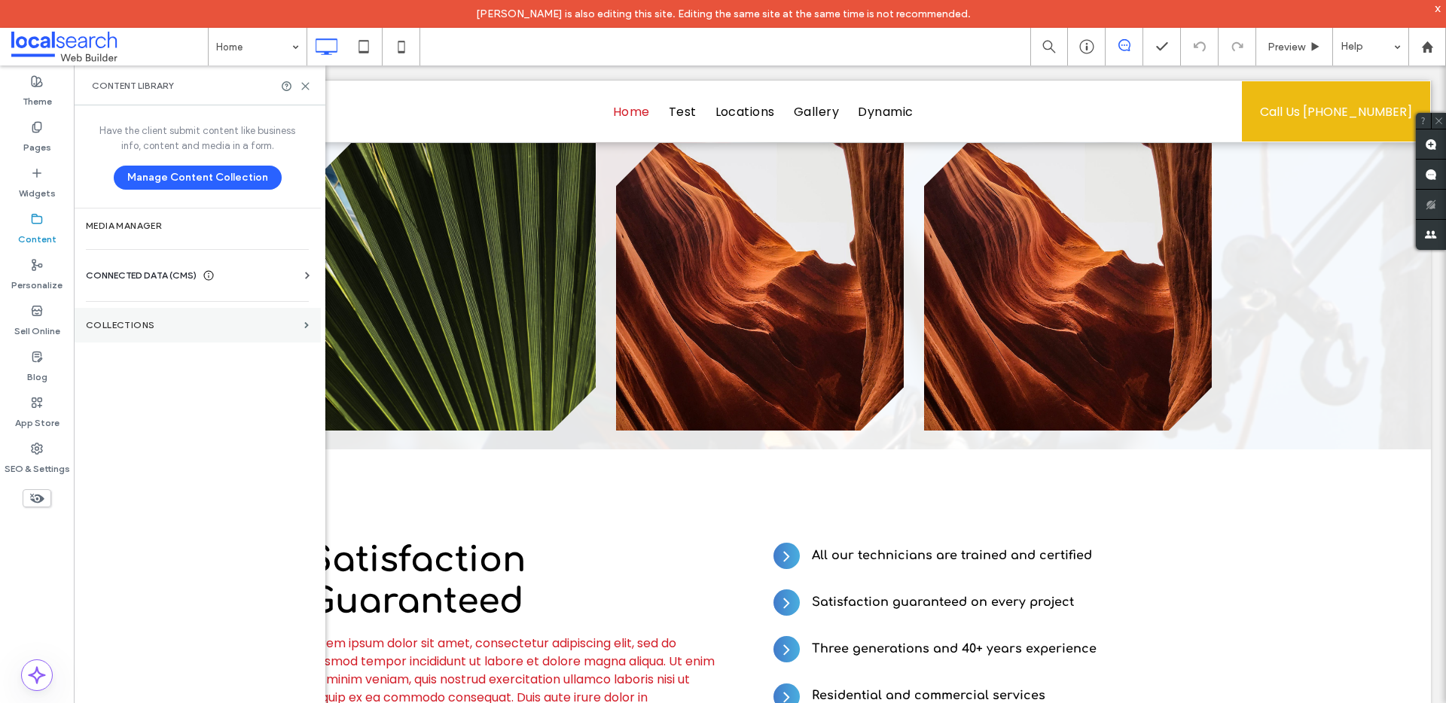
click at [178, 320] on label "Collections" at bounding box center [192, 325] width 212 height 11
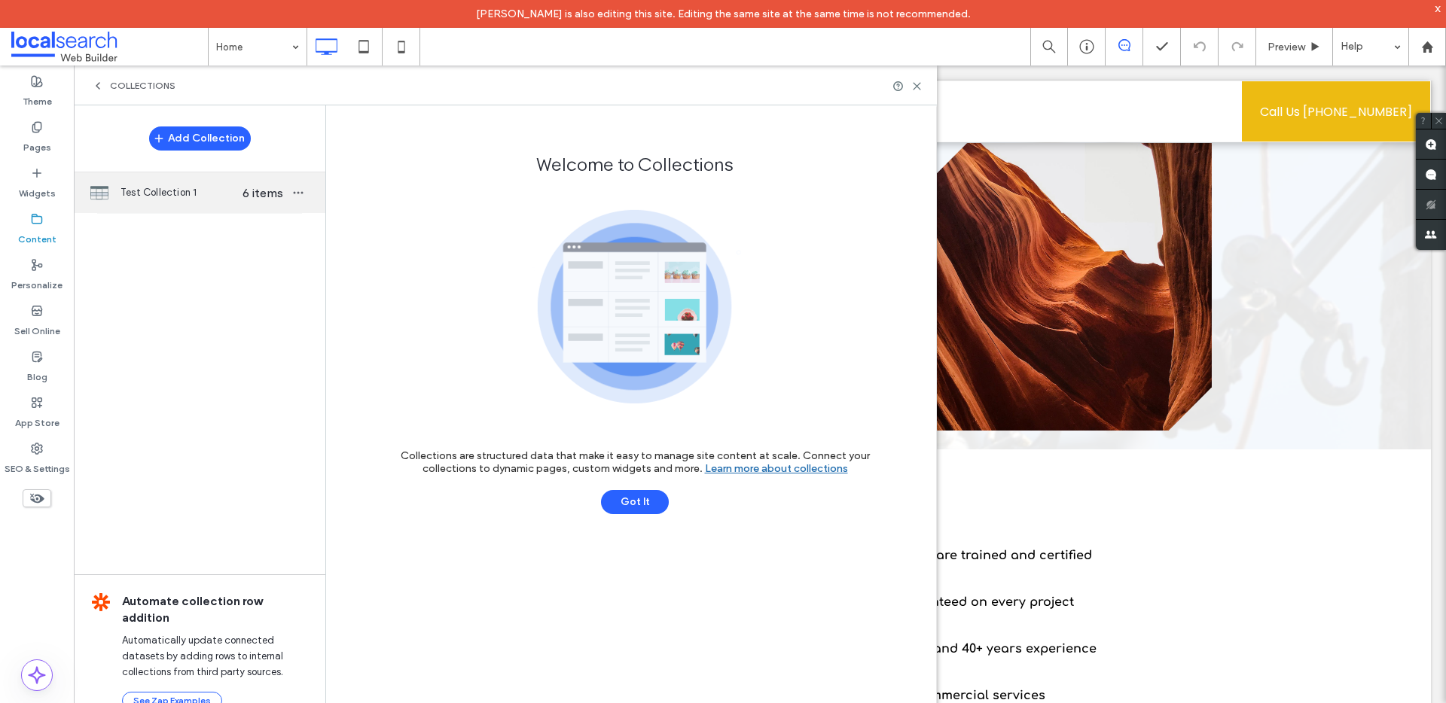
click at [188, 197] on span "Test Collection 1" at bounding box center [178, 192] width 116 height 15
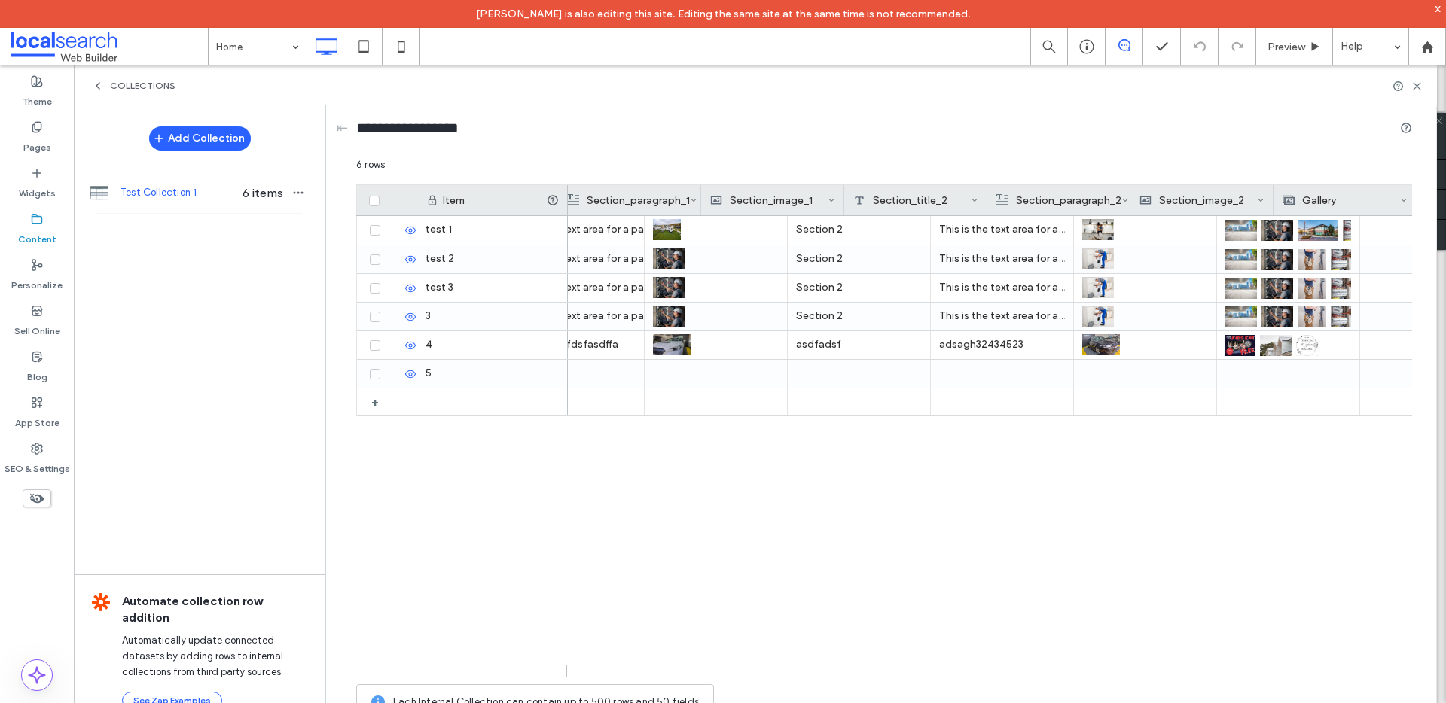
scroll to position [0, 227]
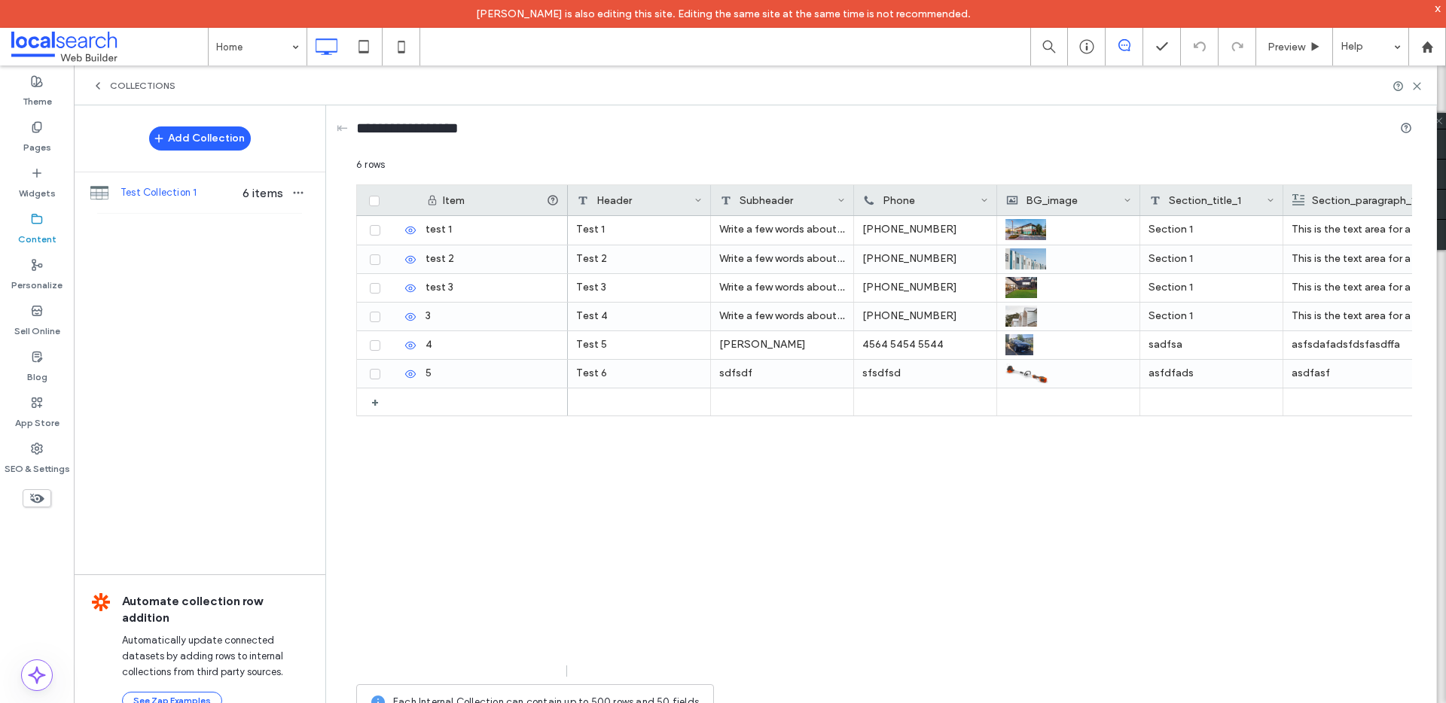
drag, startPoint x: 617, startPoint y: 534, endPoint x: 639, endPoint y: 539, distance: 22.5
click at [621, 535] on div "Test 1 Write a few words about the company or service 555-555-5555 Section 1 Th…" at bounding box center [990, 446] width 844 height 461
click at [671, 473] on div "Test 1 Write a few words about the company or service 555-555-5555 Section 1 Th…" at bounding box center [990, 446] width 844 height 461
click at [35, 134] on label "Pages" at bounding box center [37, 143] width 28 height 21
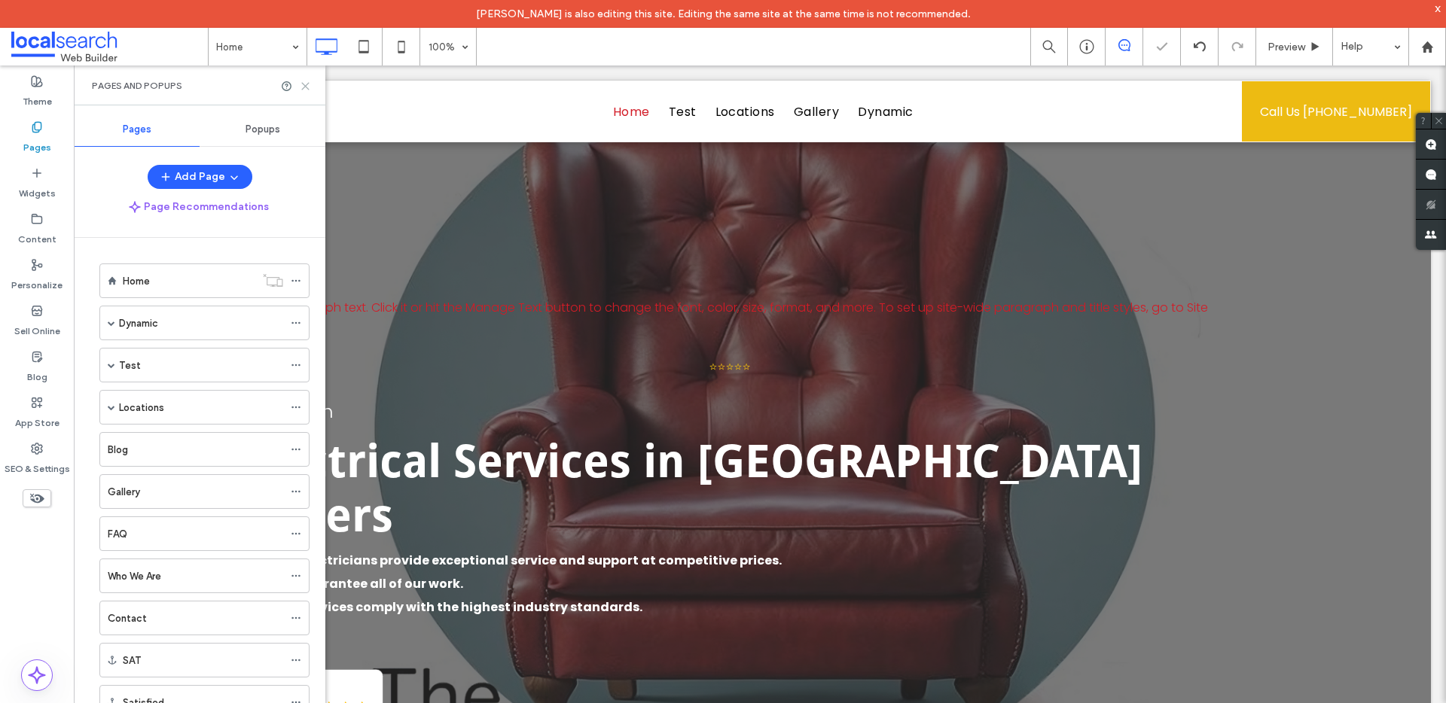
scroll to position [0, 0]
click at [304, 84] on use at bounding box center [305, 86] width 7 height 7
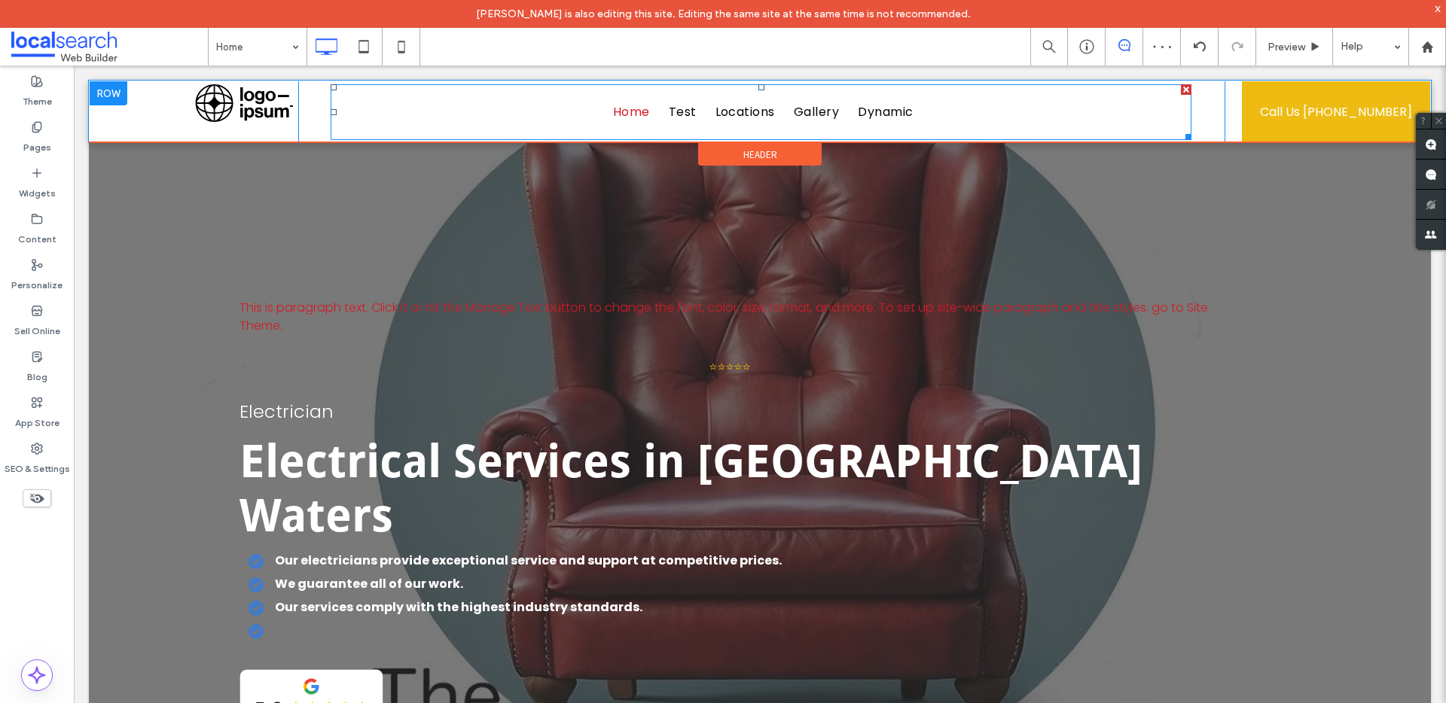
scroll to position [3, 0]
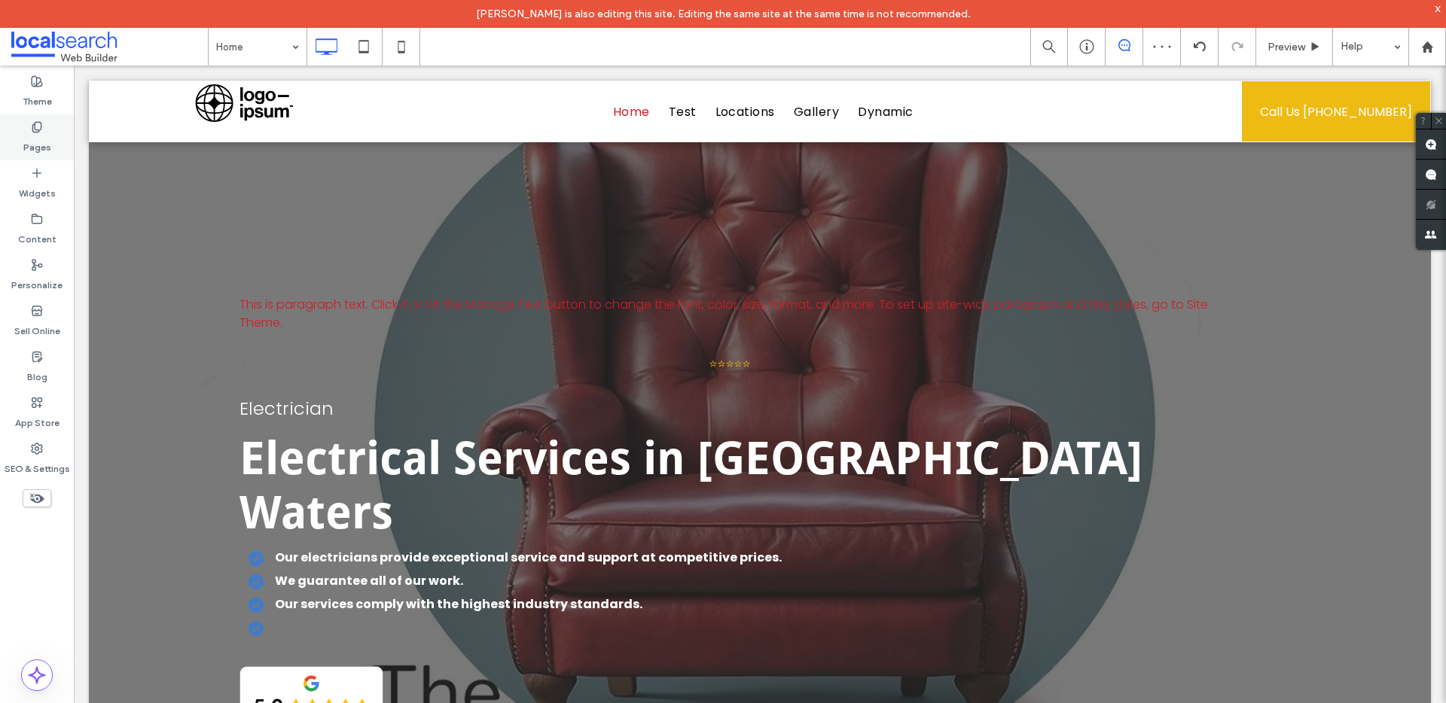
click at [42, 129] on icon at bounding box center [37, 127] width 12 height 12
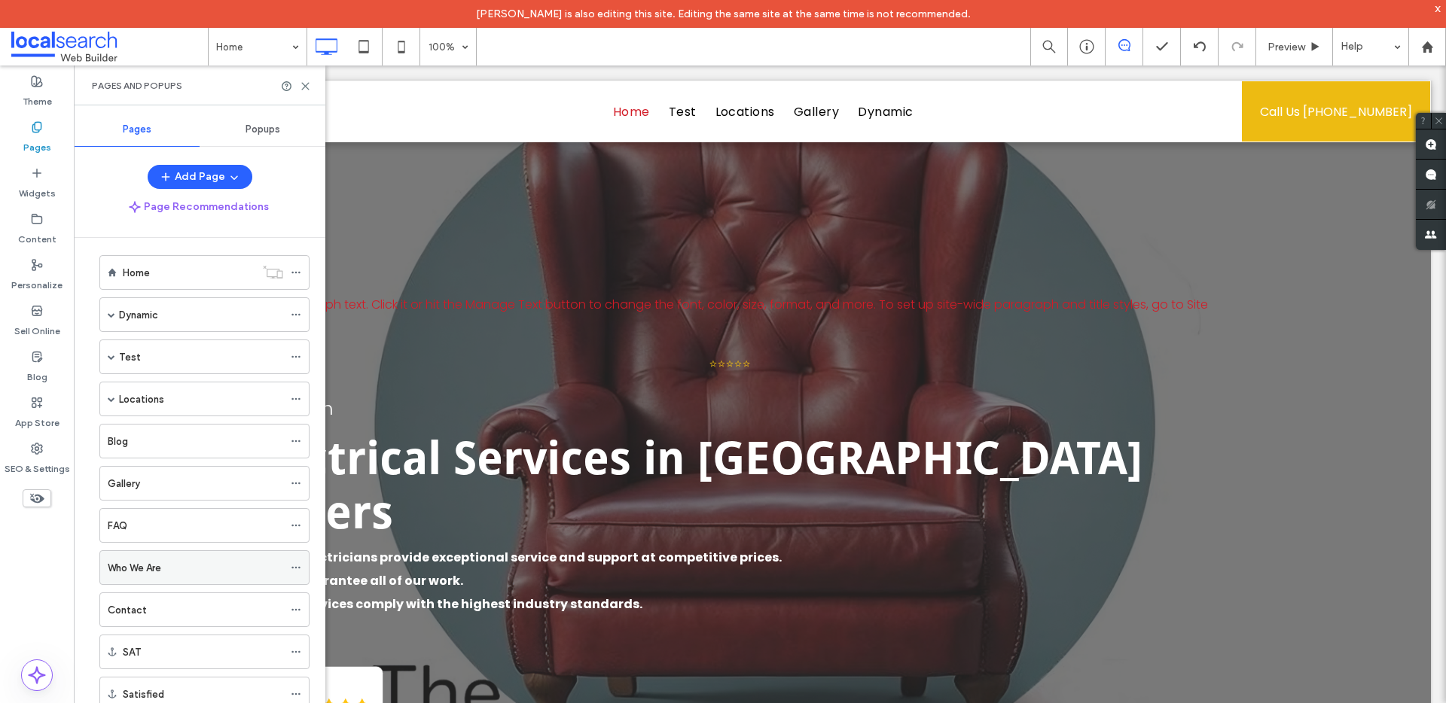
scroll to position [0, 0]
drag, startPoint x: 93, startPoint y: 492, endPoint x: 110, endPoint y: 390, distance: 103.7
drag, startPoint x: 94, startPoint y: 407, endPoint x: 139, endPoint y: 404, distance: 44.5
drag, startPoint x: 139, startPoint y: 435, endPoint x: 139, endPoint y: 540, distance: 104.7
click at [301, 404] on div at bounding box center [300, 400] width 18 height 23
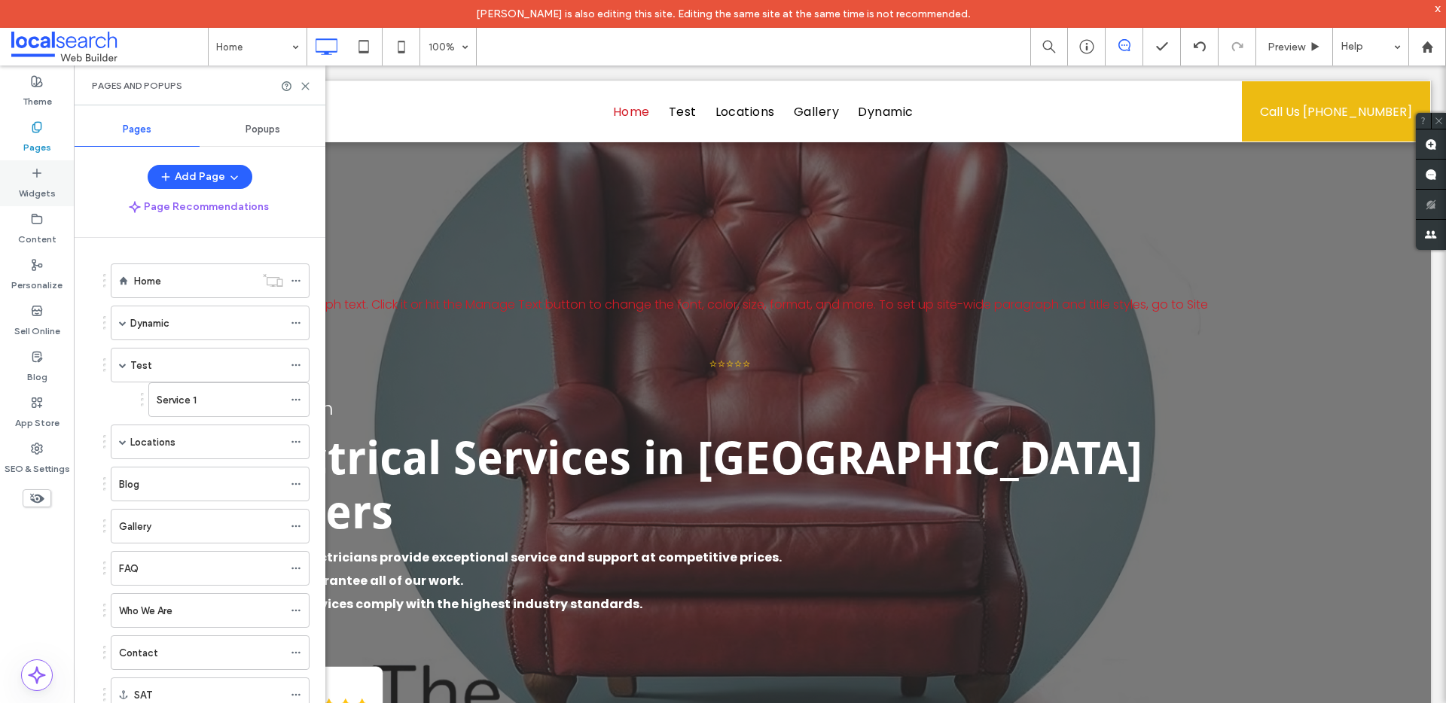
click at [33, 177] on icon at bounding box center [37, 173] width 12 height 12
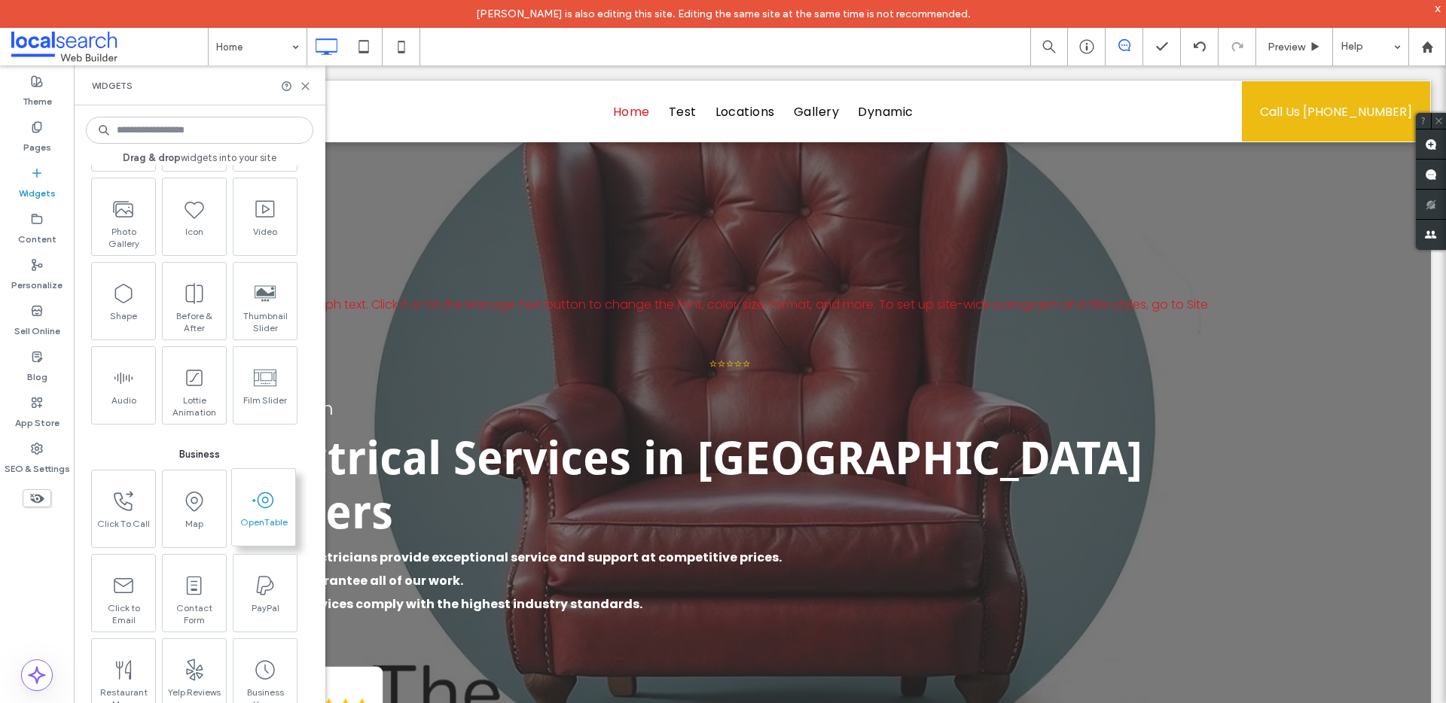
scroll to position [1551, 0]
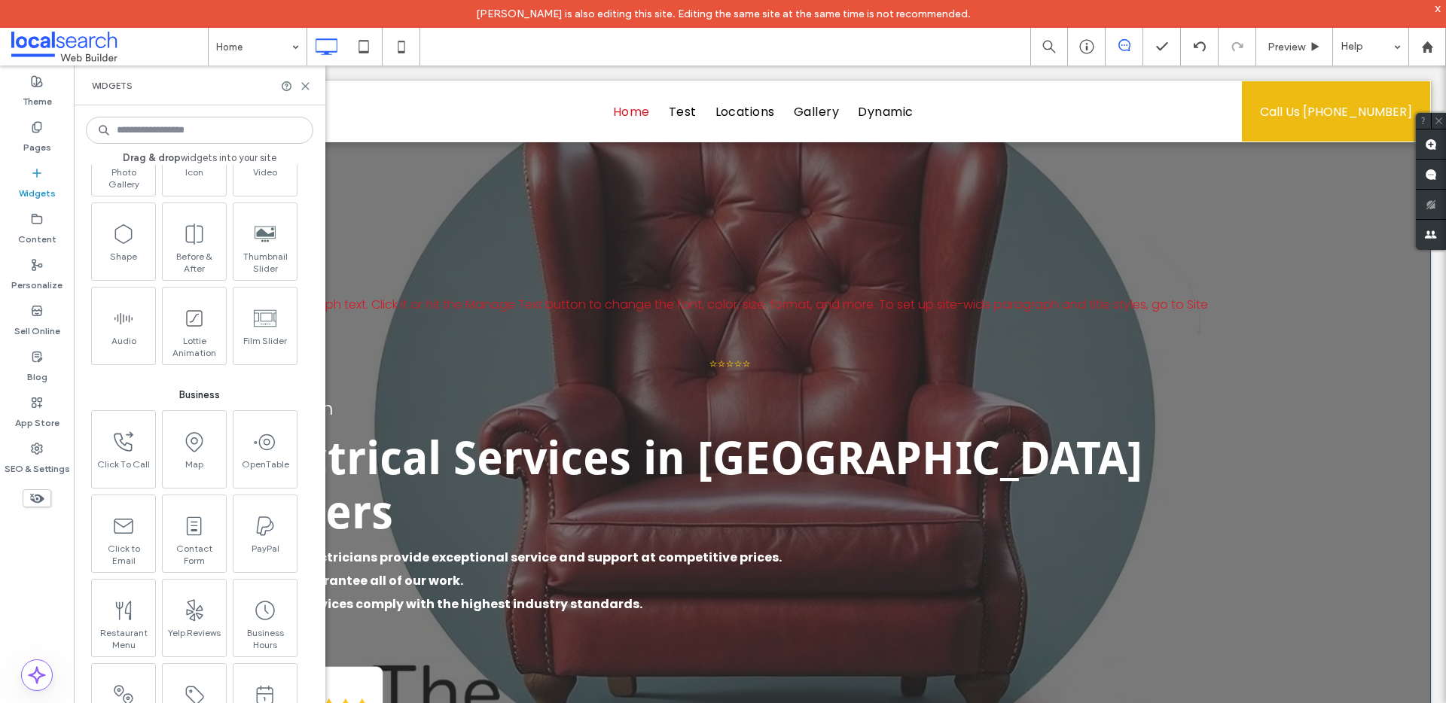
click at [392, 212] on div "This is paragraph text. Click it or hit the Manage Text button to change the fo…" at bounding box center [759, 503] width 1041 height 611
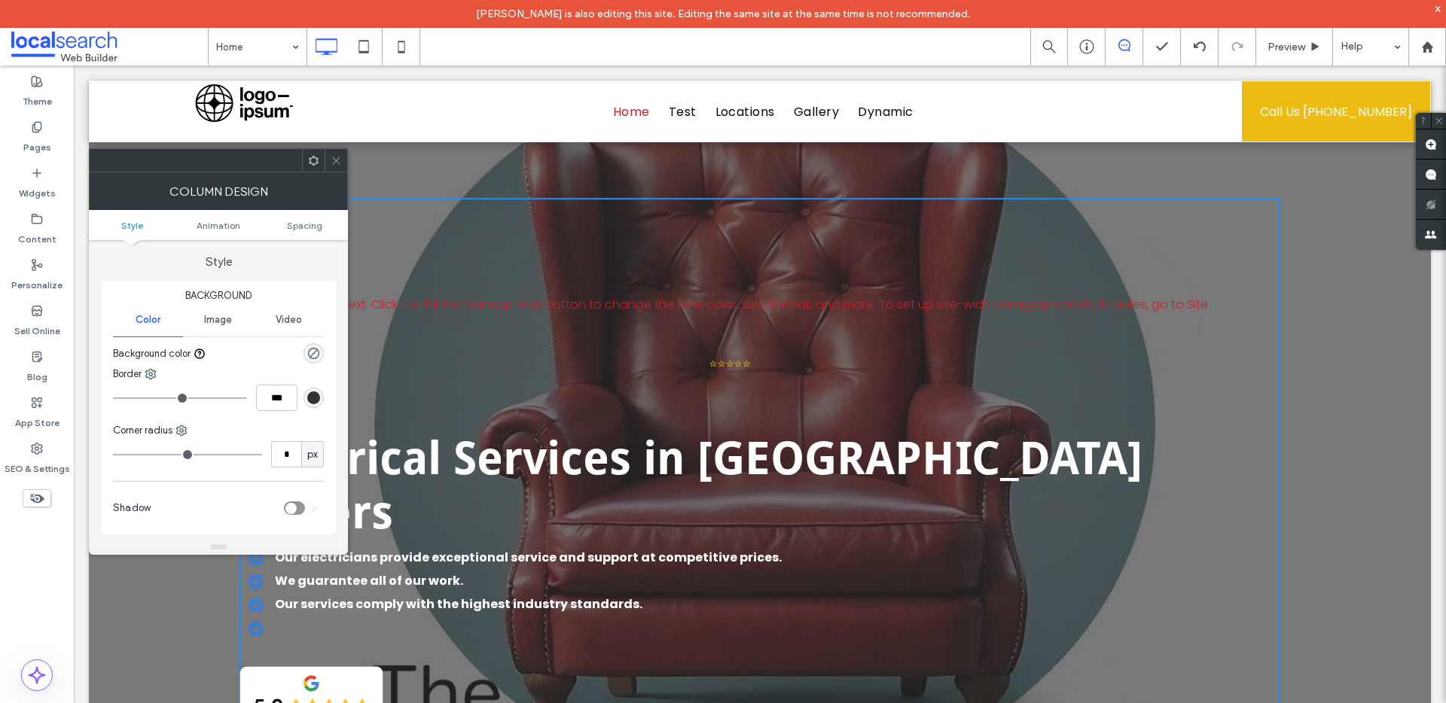
click at [415, 213] on div "This is paragraph text. Click it or hit the Manage Text button to change the fo…" at bounding box center [759, 503] width 1041 height 611
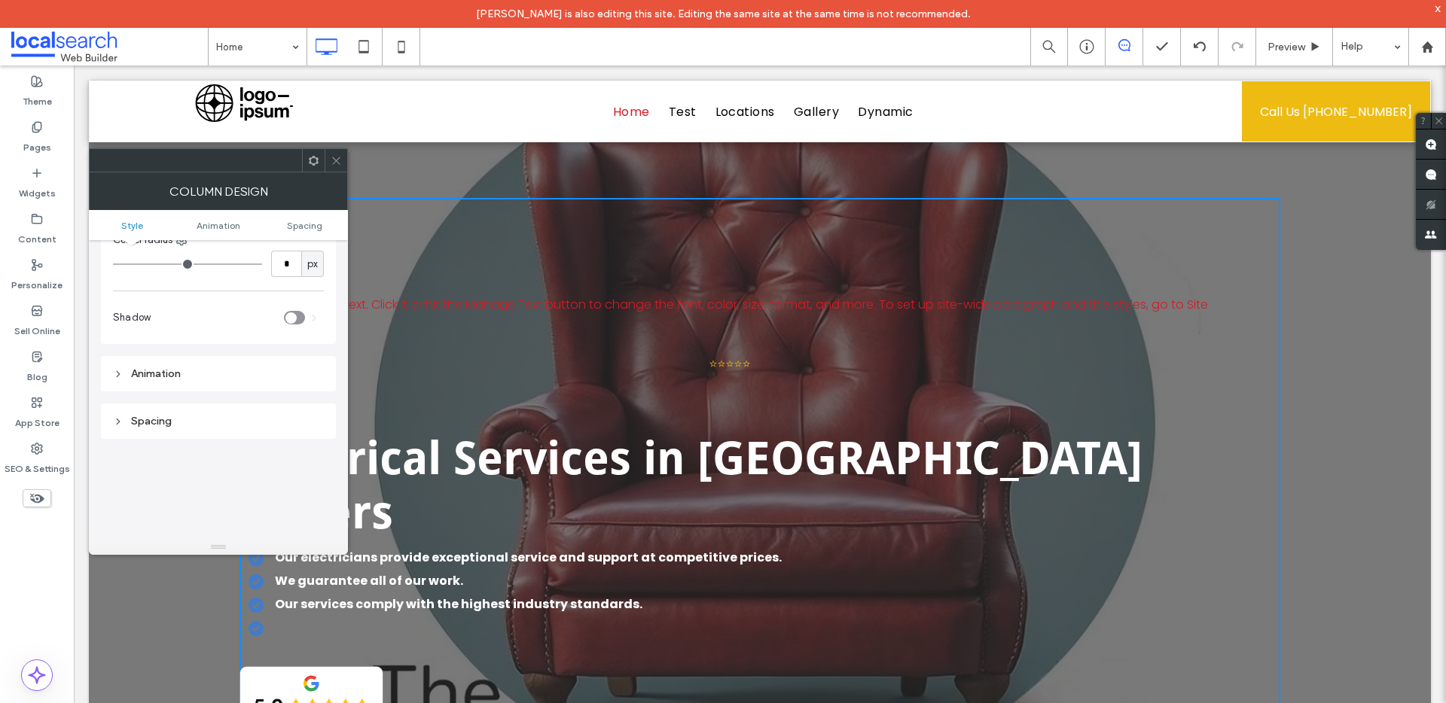
scroll to position [194, 0]
click at [336, 159] on icon at bounding box center [336, 160] width 11 height 11
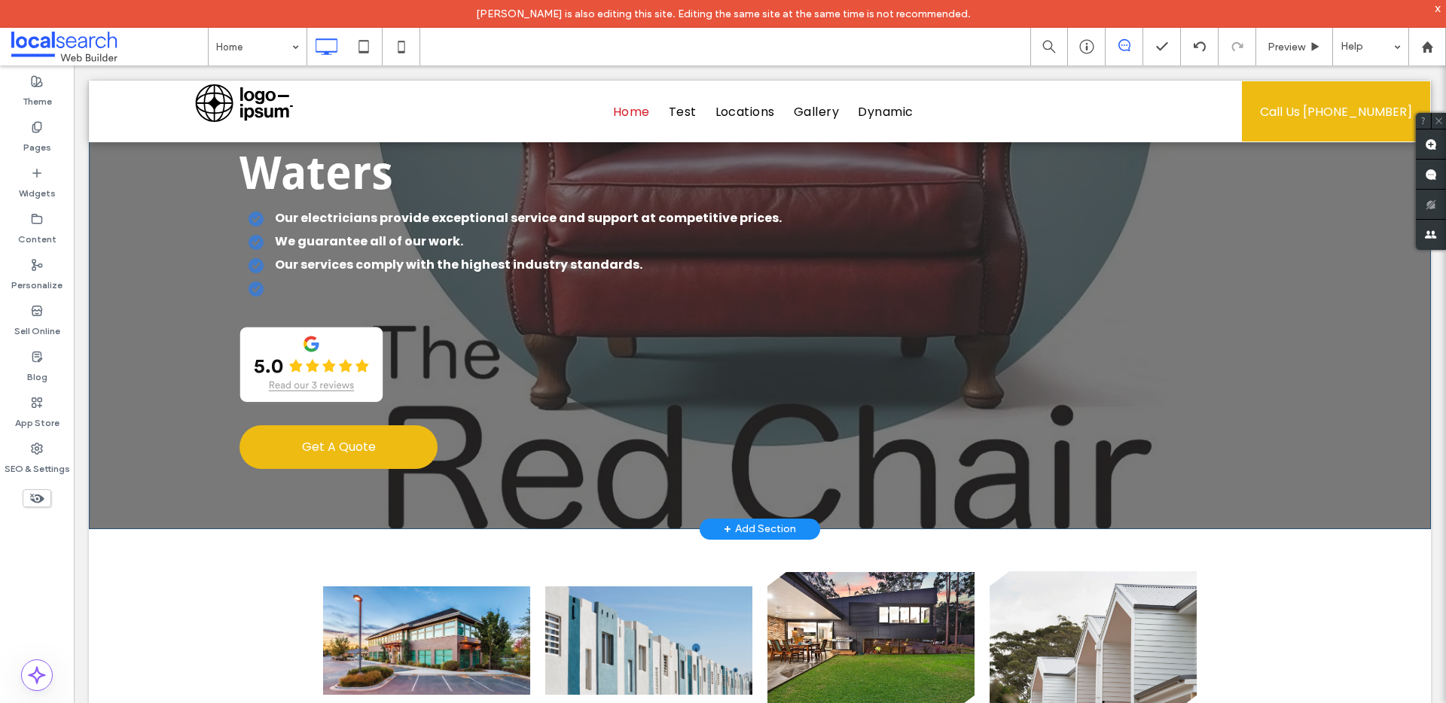
scroll to position [351, 0]
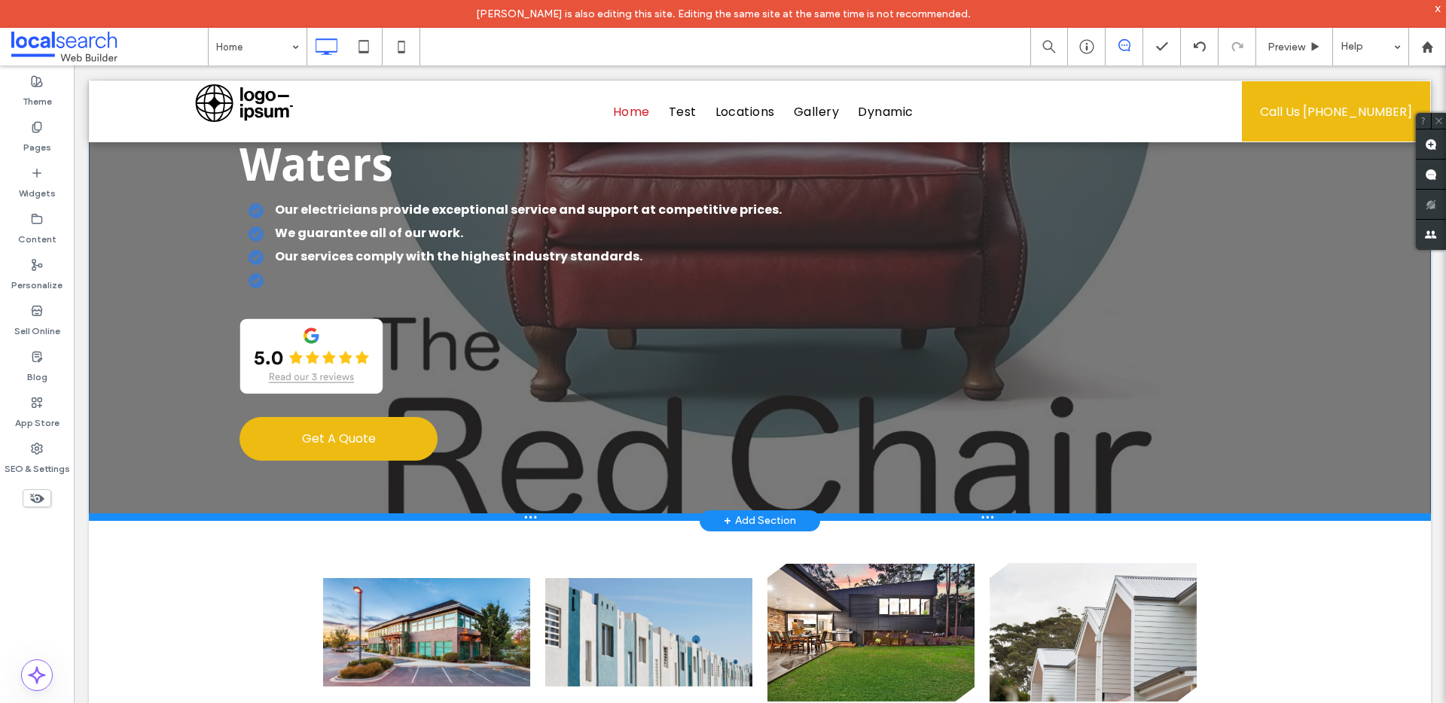
click at [282, 514] on div at bounding box center [760, 518] width 1342 height 8
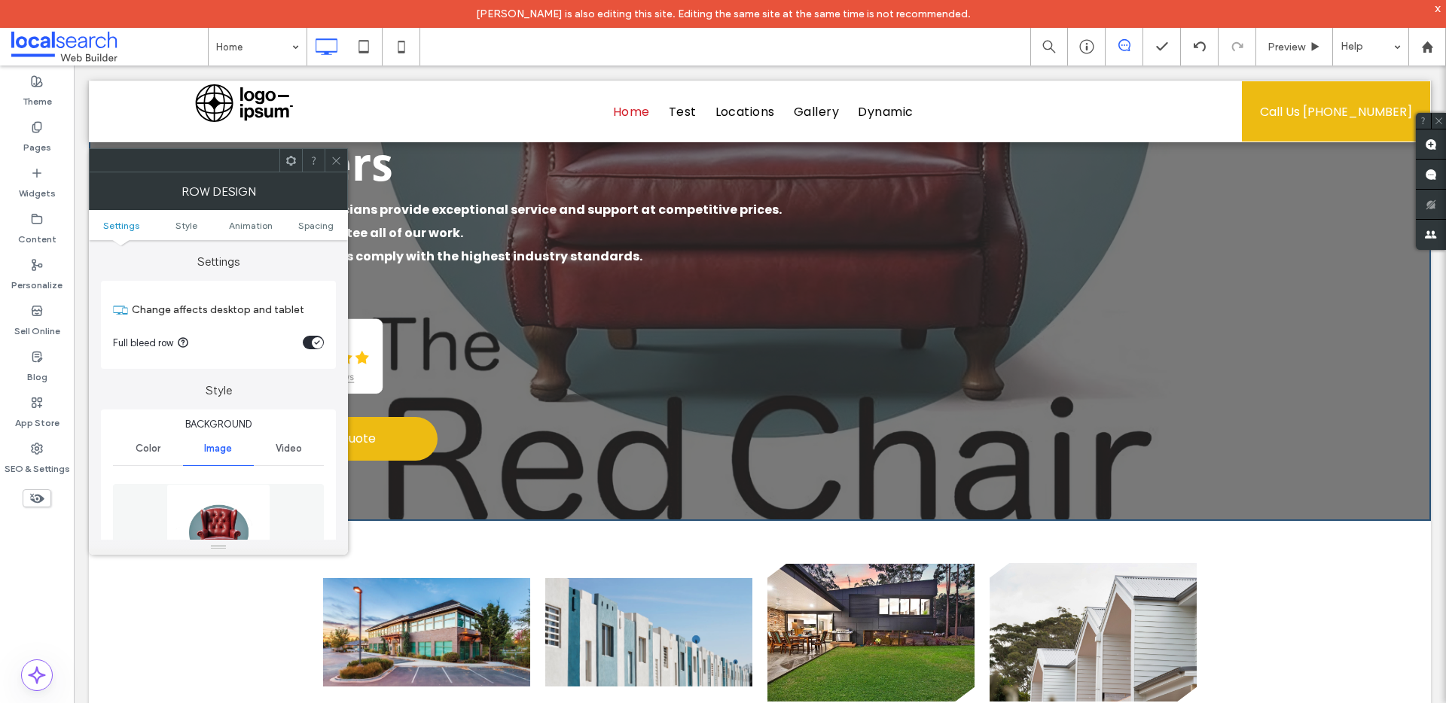
scroll to position [0, 0]
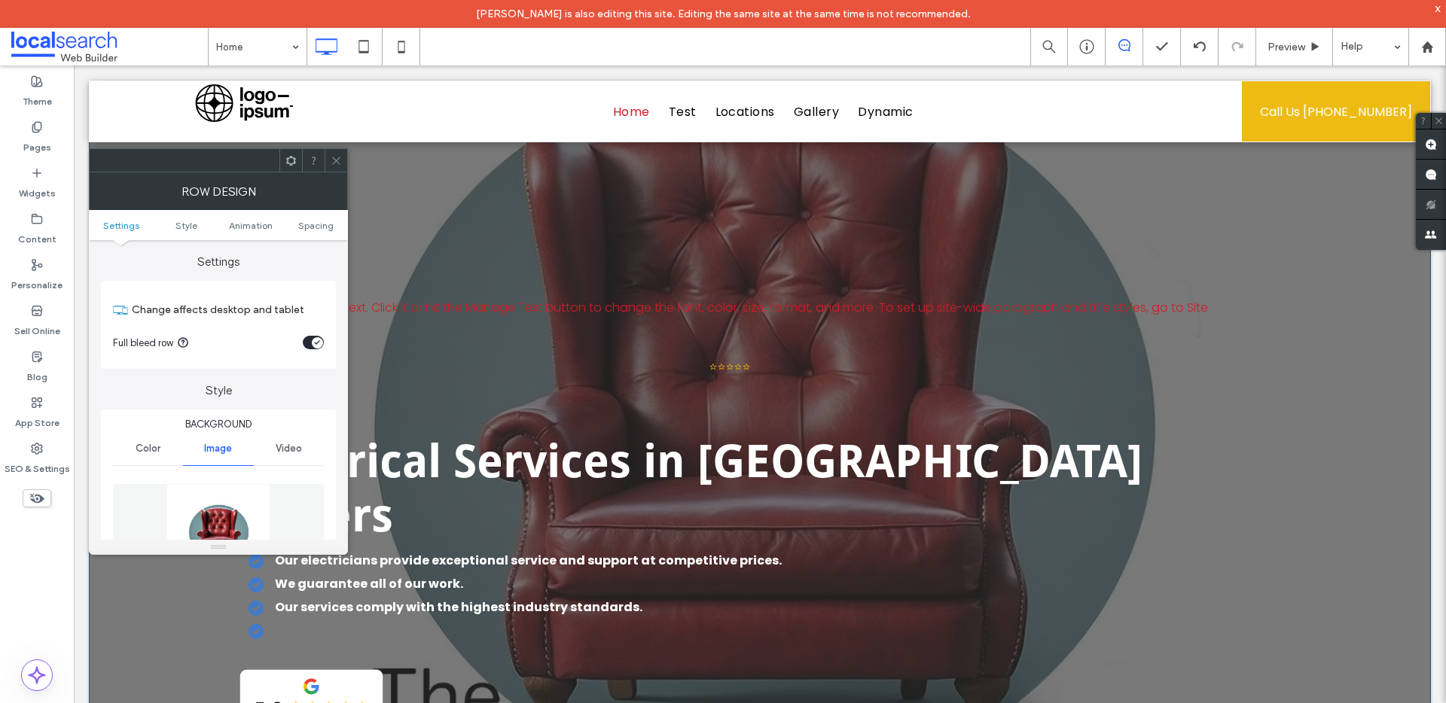
click at [416, 353] on div "This is paragraph text. Click it or hit the Manage Text button to change the fo…" at bounding box center [759, 506] width 1041 height 611
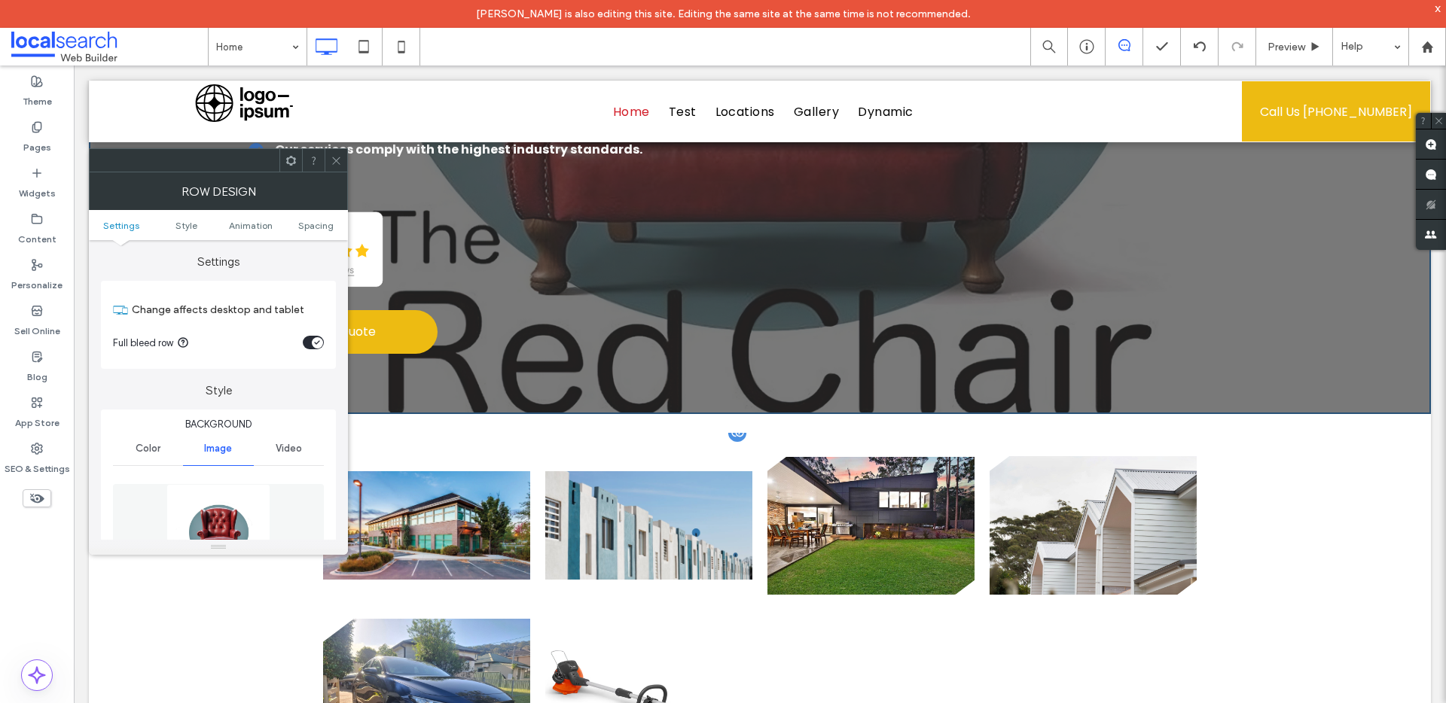
scroll to position [619, 0]
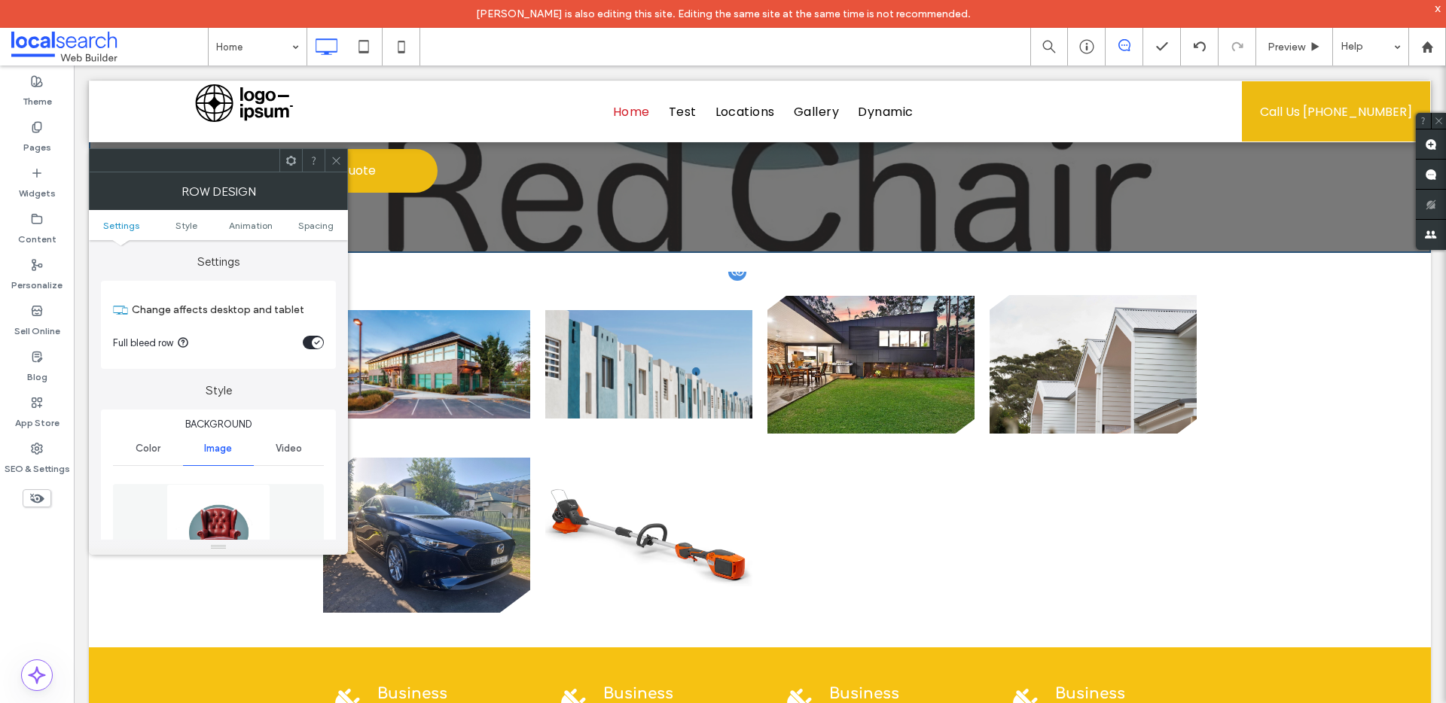
click at [465, 272] on div "Button Button Button Button Button Button" at bounding box center [760, 450] width 904 height 357
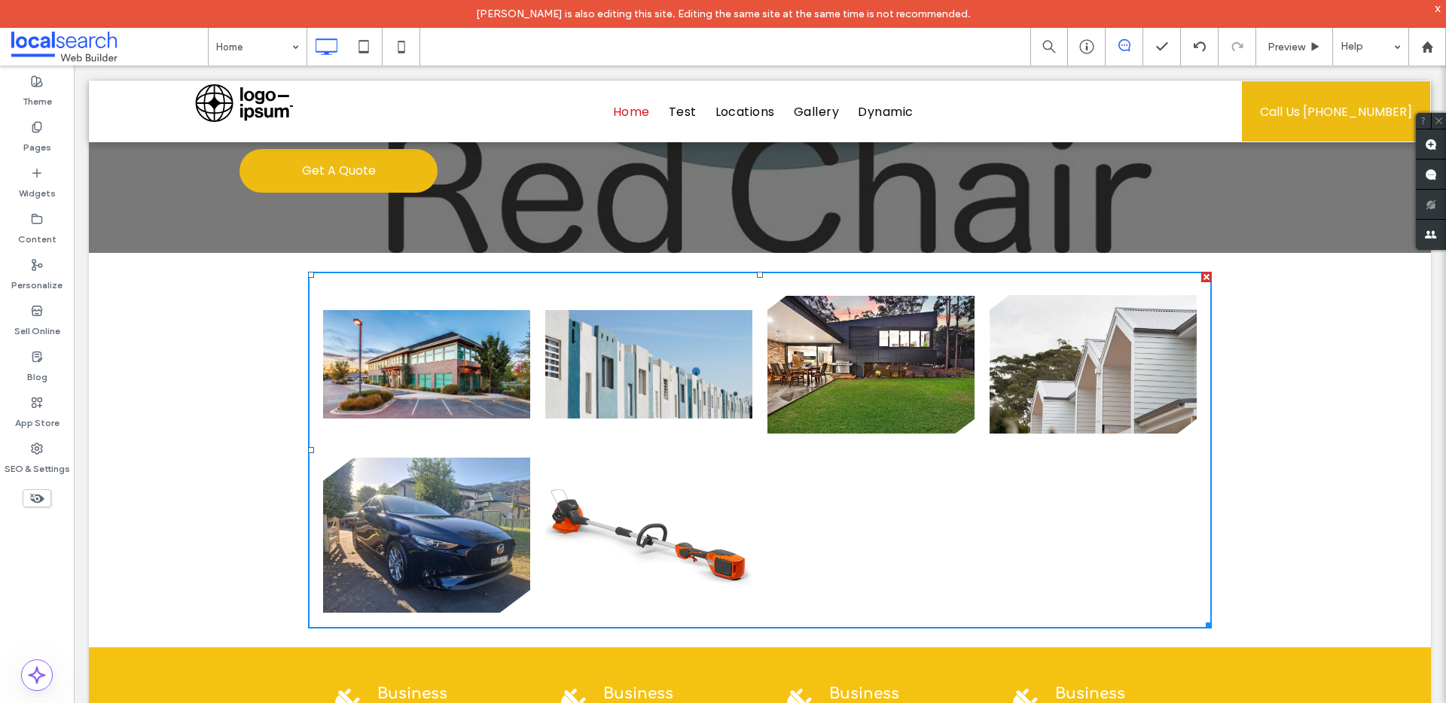
click at [358, 253] on div "Button Button Button Button Button Button Click To Paste Row + Add Section" at bounding box center [760, 450] width 1342 height 395
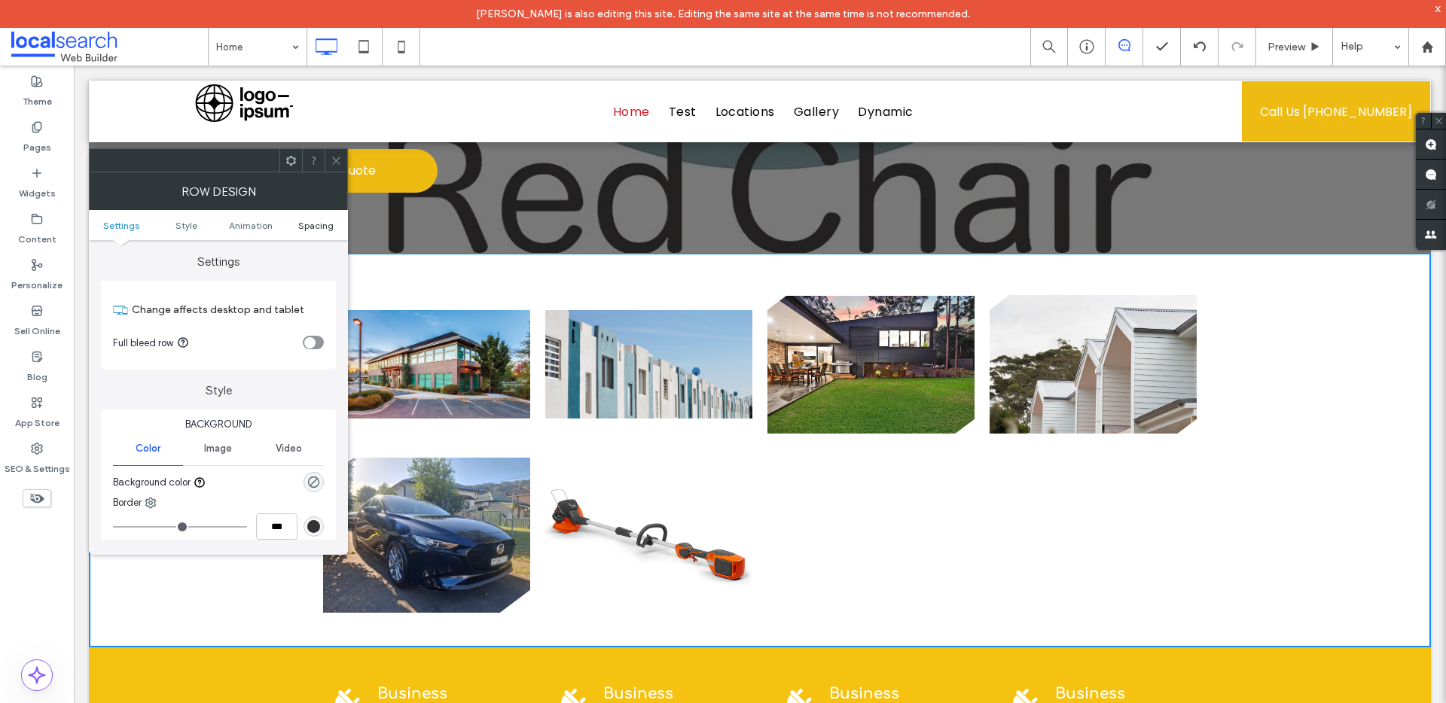
click at [306, 220] on span "Spacing" at bounding box center [315, 225] width 35 height 11
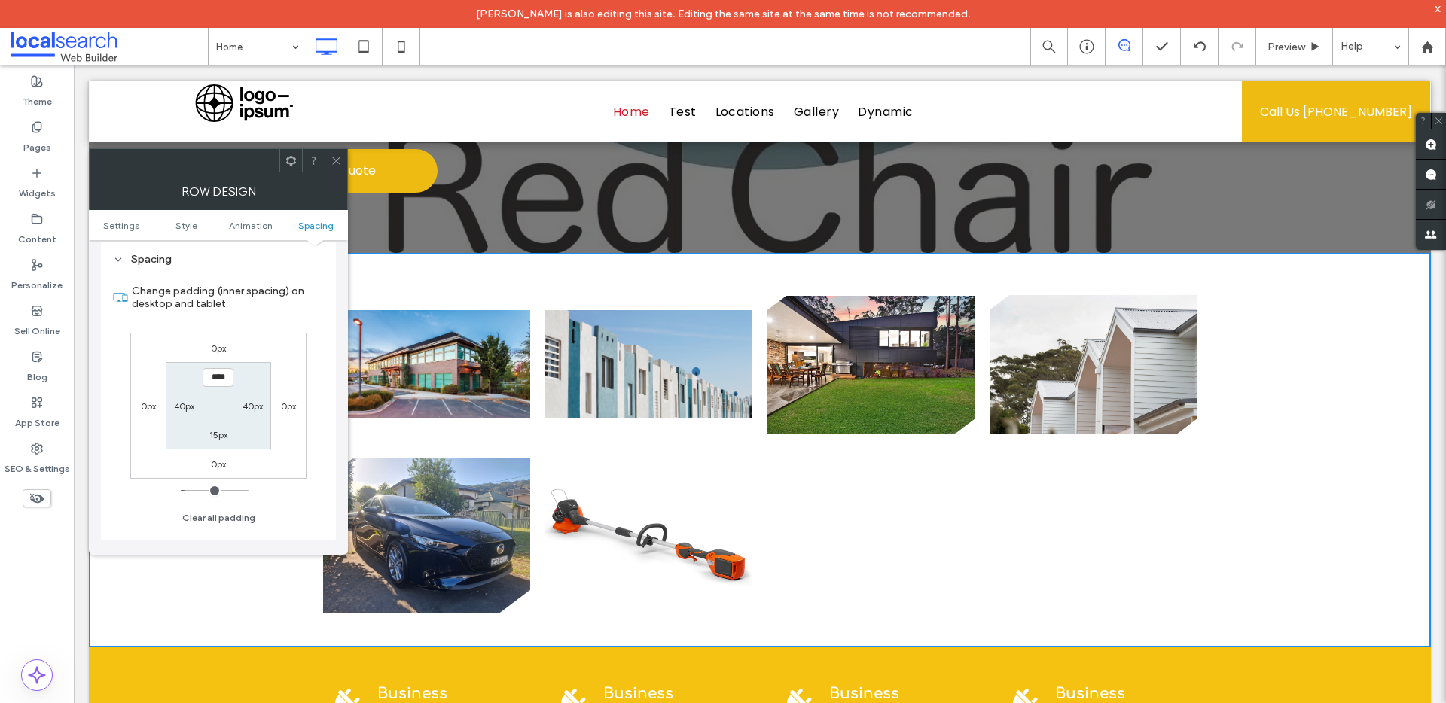
scroll to position [436, 0]
click at [139, 221] on link "Settings" at bounding box center [121, 225] width 65 height 11
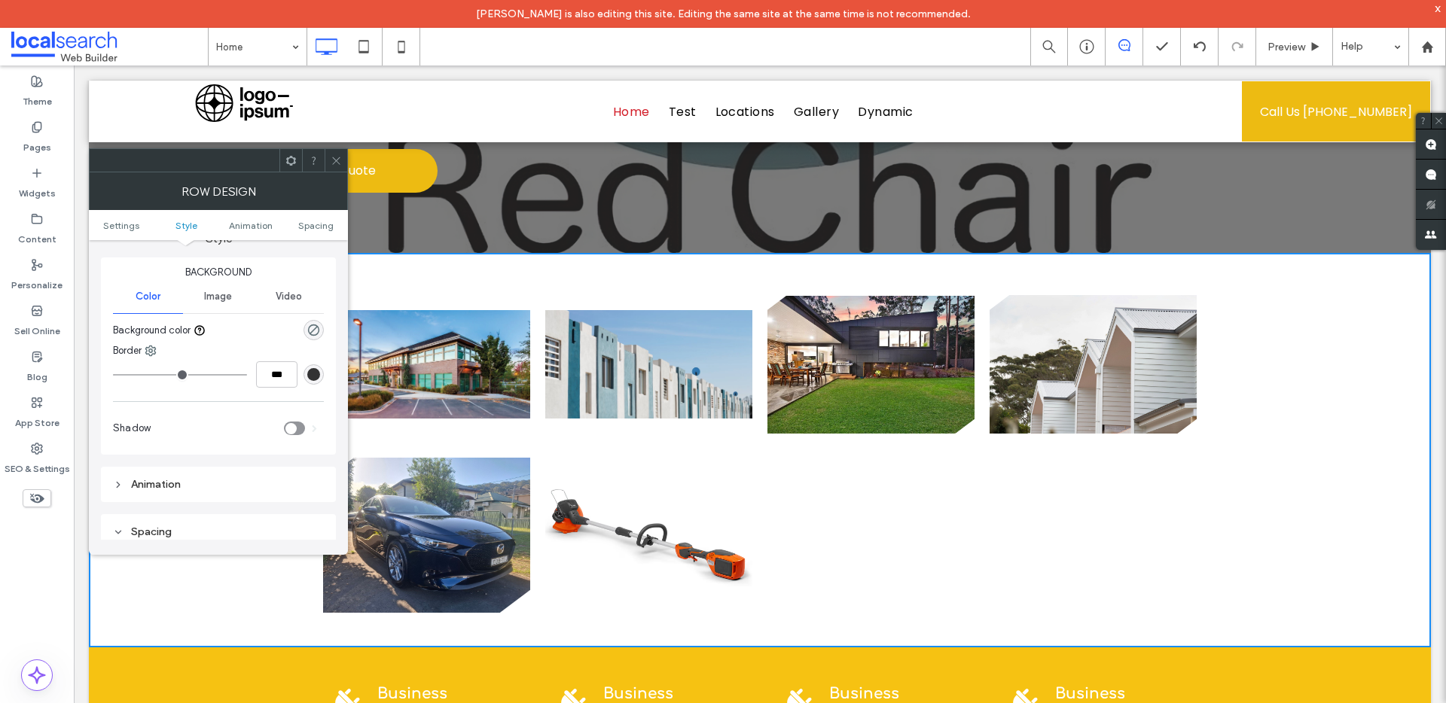
scroll to position [160, 0]
click at [227, 288] on span "Image" at bounding box center [218, 288] width 28 height 12
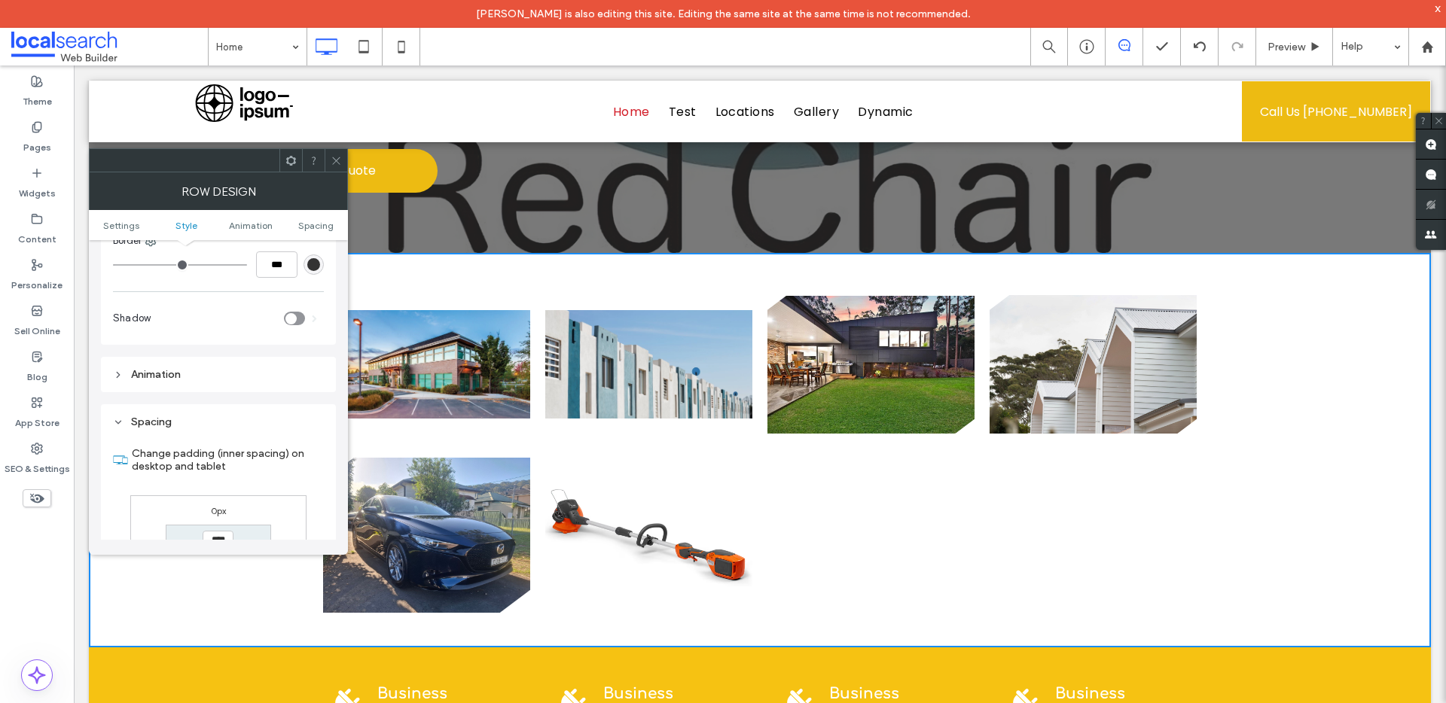
click at [135, 378] on div "Animation" at bounding box center [218, 374] width 211 height 13
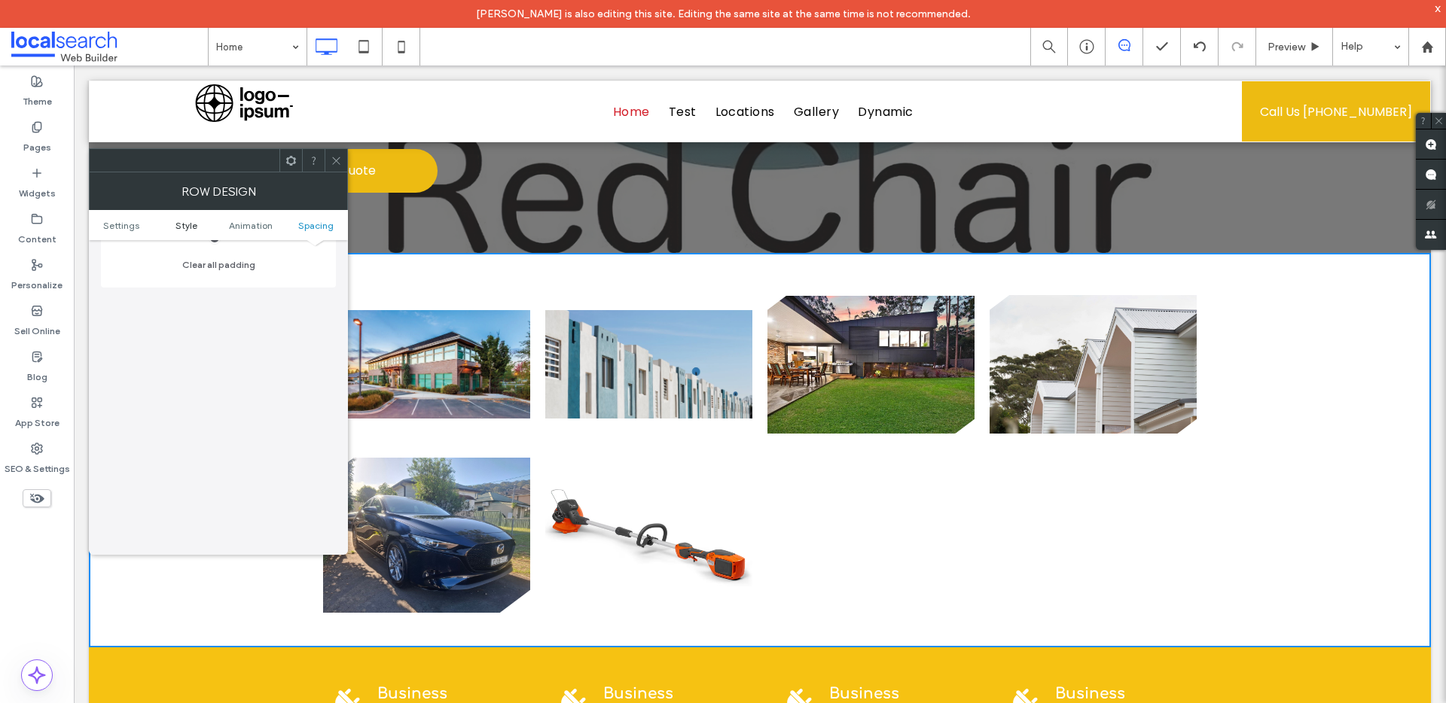
click at [183, 221] on span "Style" at bounding box center [186, 225] width 22 height 11
click at [132, 223] on span "Settings" at bounding box center [121, 225] width 36 height 11
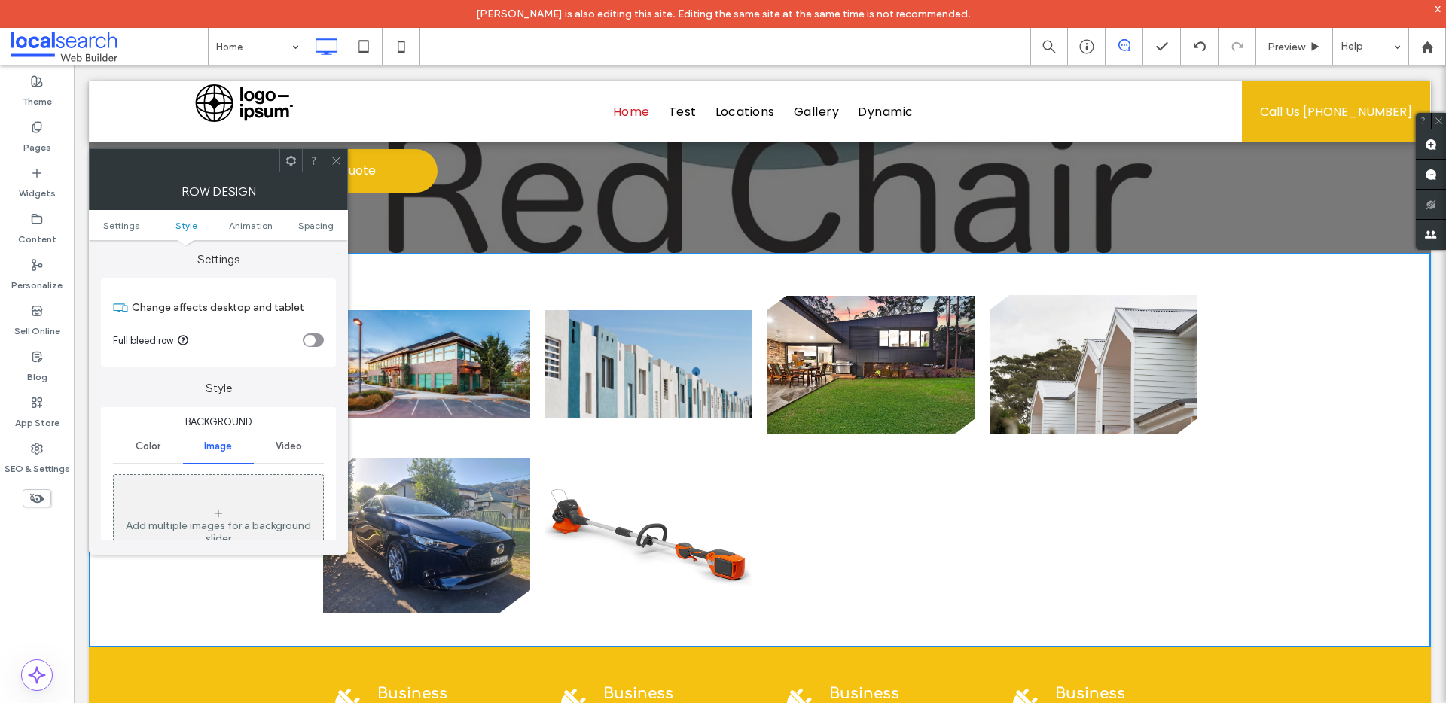
scroll to position [0, 0]
click at [334, 160] on icon at bounding box center [336, 160] width 11 height 11
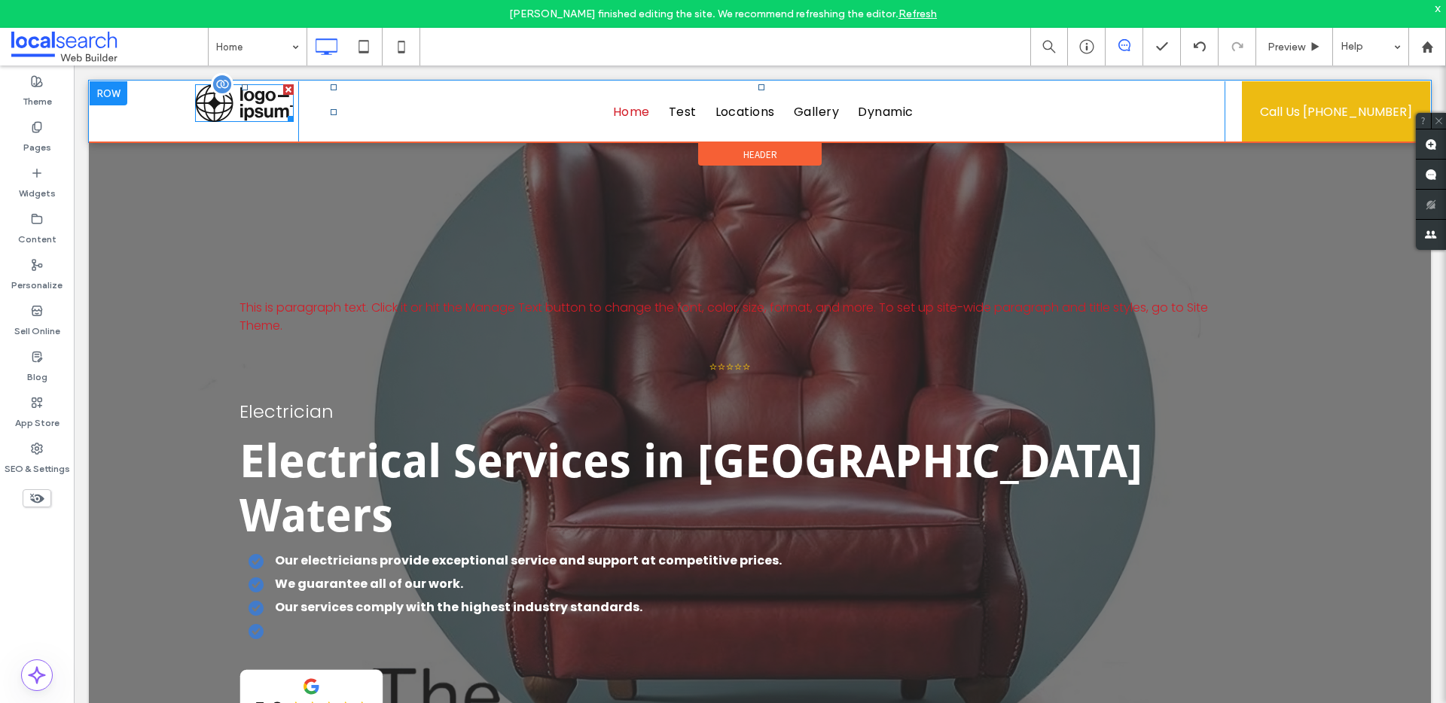
click at [257, 94] on img at bounding box center [244, 103] width 99 height 38
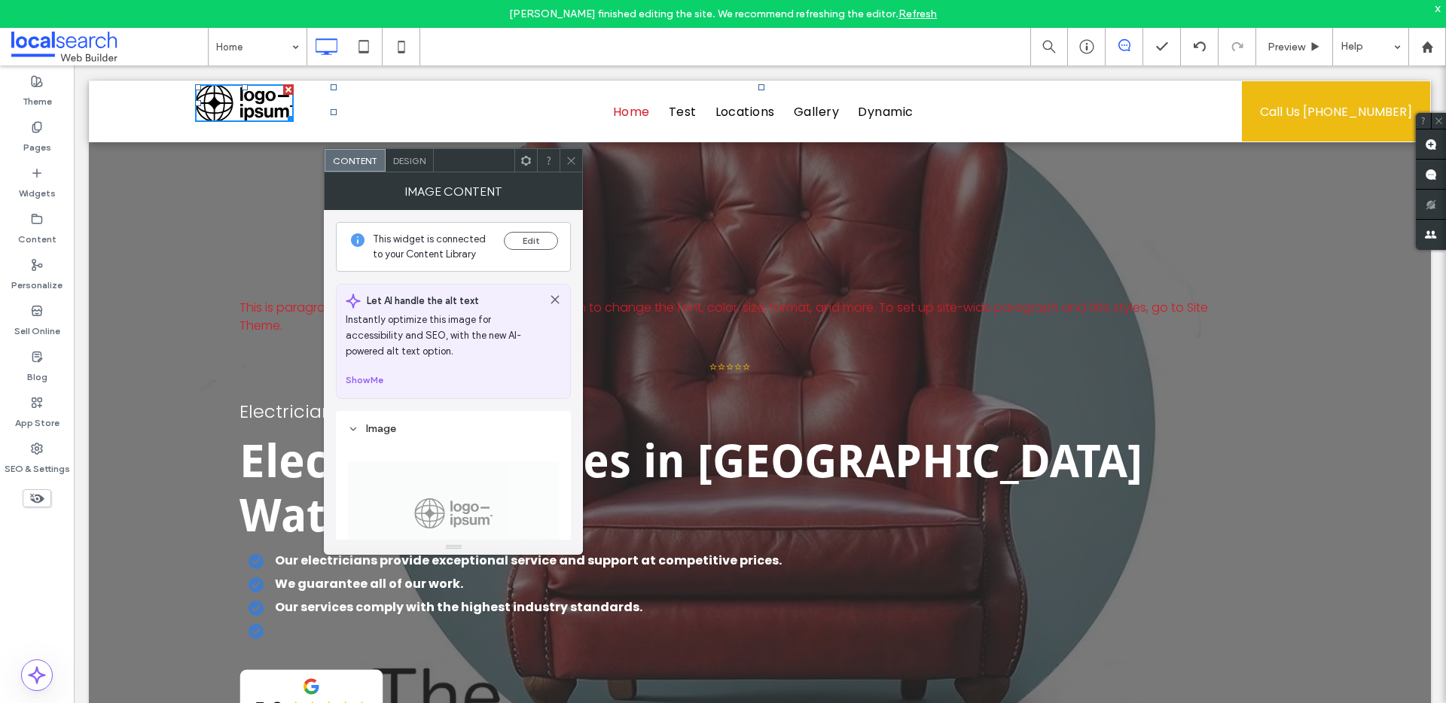
drag, startPoint x: 367, startPoint y: 105, endPoint x: 380, endPoint y: 103, distance: 13.6
click at [367, 105] on nav "Home Test Locations Gallery Dynamic" at bounding box center [761, 112] width 861 height 56
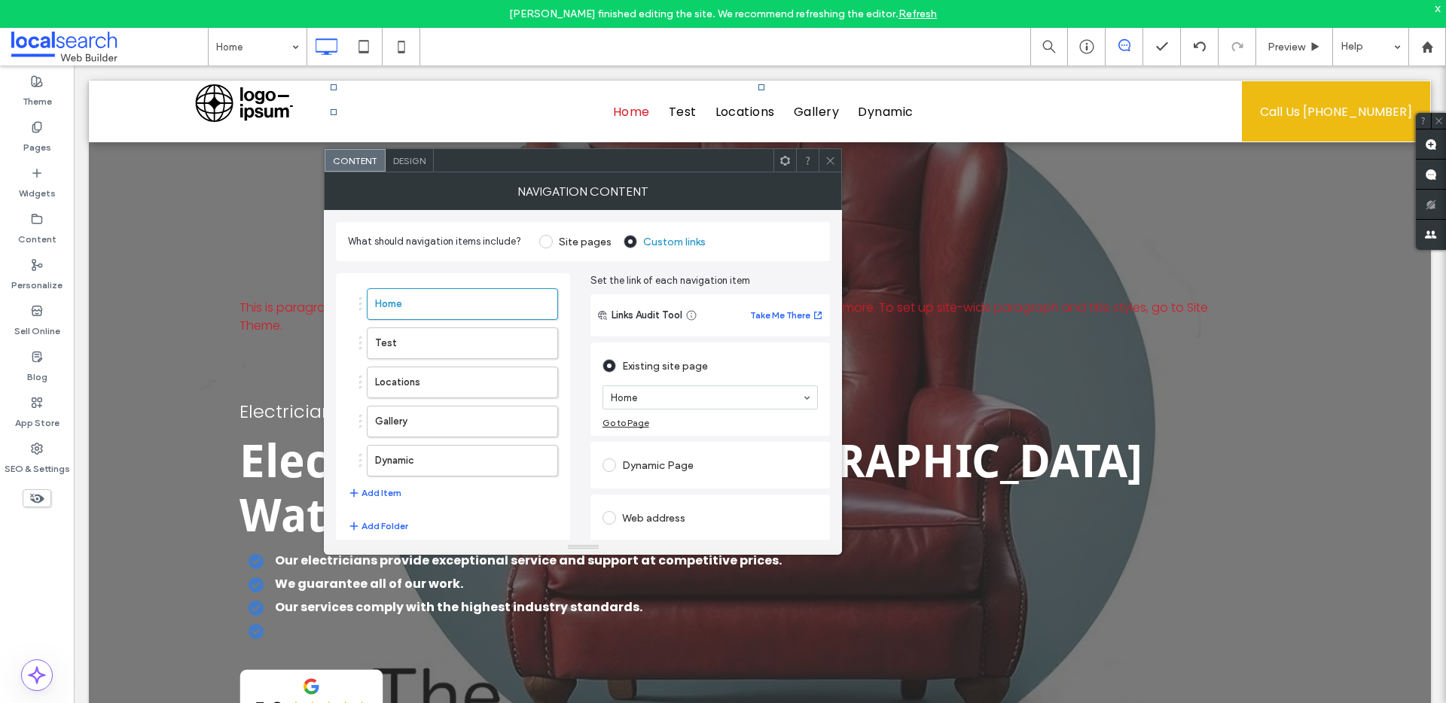
click at [391, 105] on nav "Home Test Locations Gallery Dynamic" at bounding box center [761, 112] width 861 height 56
click at [1102, 123] on nav "Home Test Locations Gallery Dynamic" at bounding box center [761, 112] width 861 height 56
click at [1152, 113] on nav "Home Test Locations Gallery Dynamic" at bounding box center [761, 112] width 861 height 56
click at [1184, 95] on nav "Home Test Locations Gallery Dynamic" at bounding box center [761, 112] width 861 height 56
click at [391, 169] on div "Design" at bounding box center [410, 160] width 48 height 23
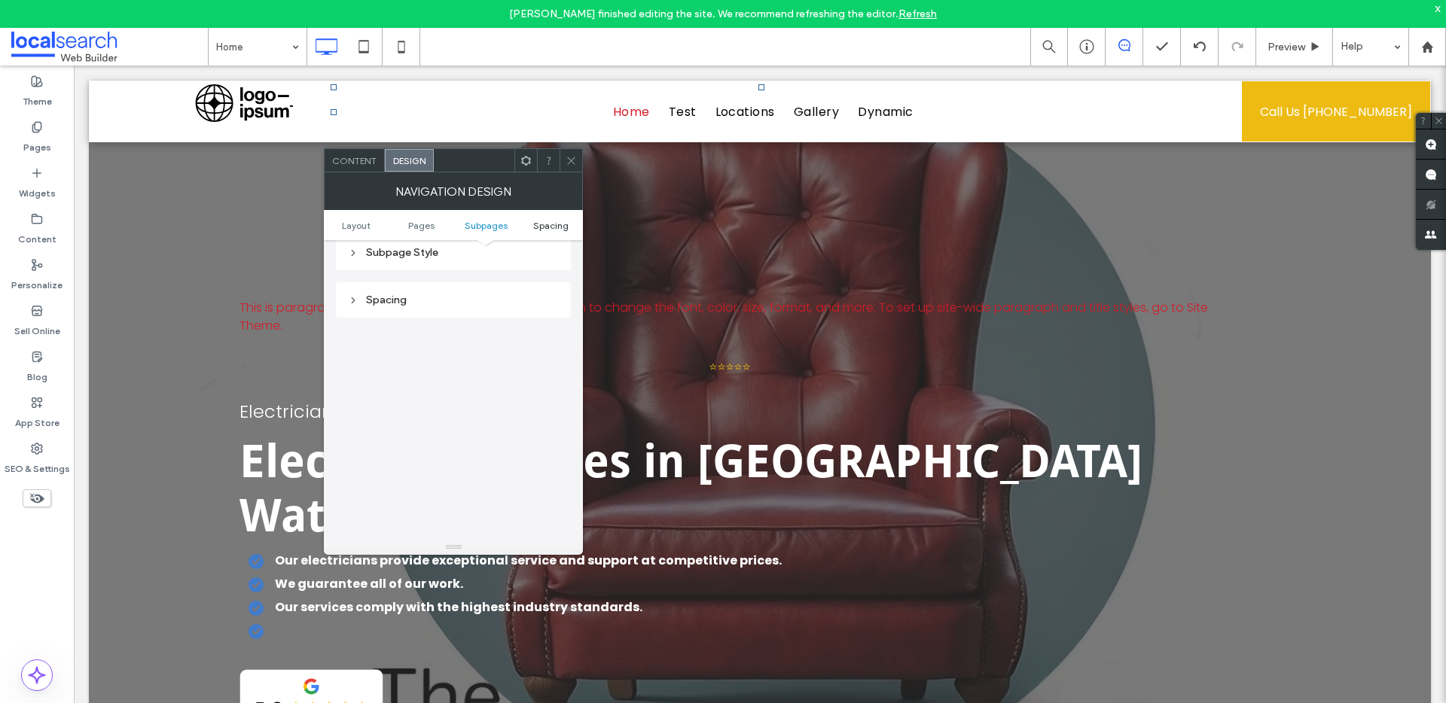
scroll to position [555, 0]
click at [576, 167] on span at bounding box center [570, 160] width 11 height 23
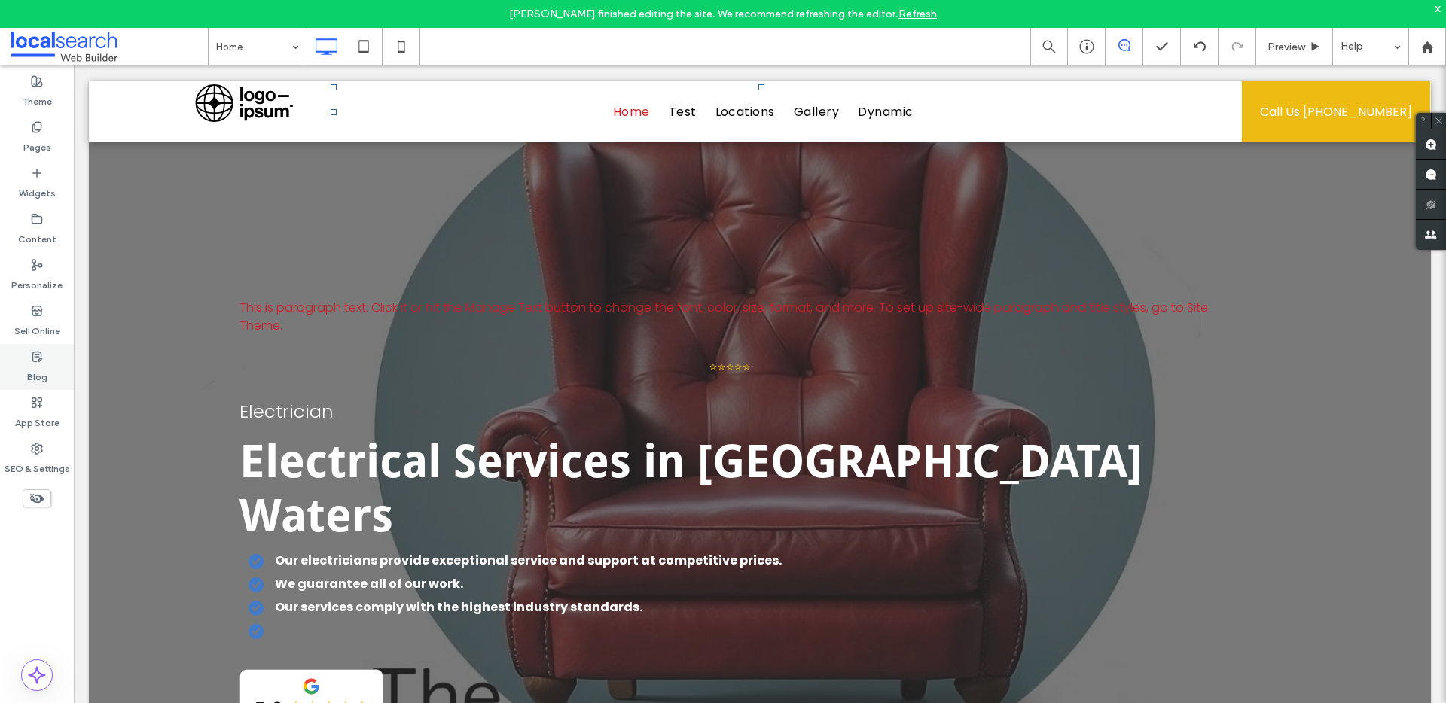
click at [55, 353] on div "Blog" at bounding box center [37, 367] width 74 height 46
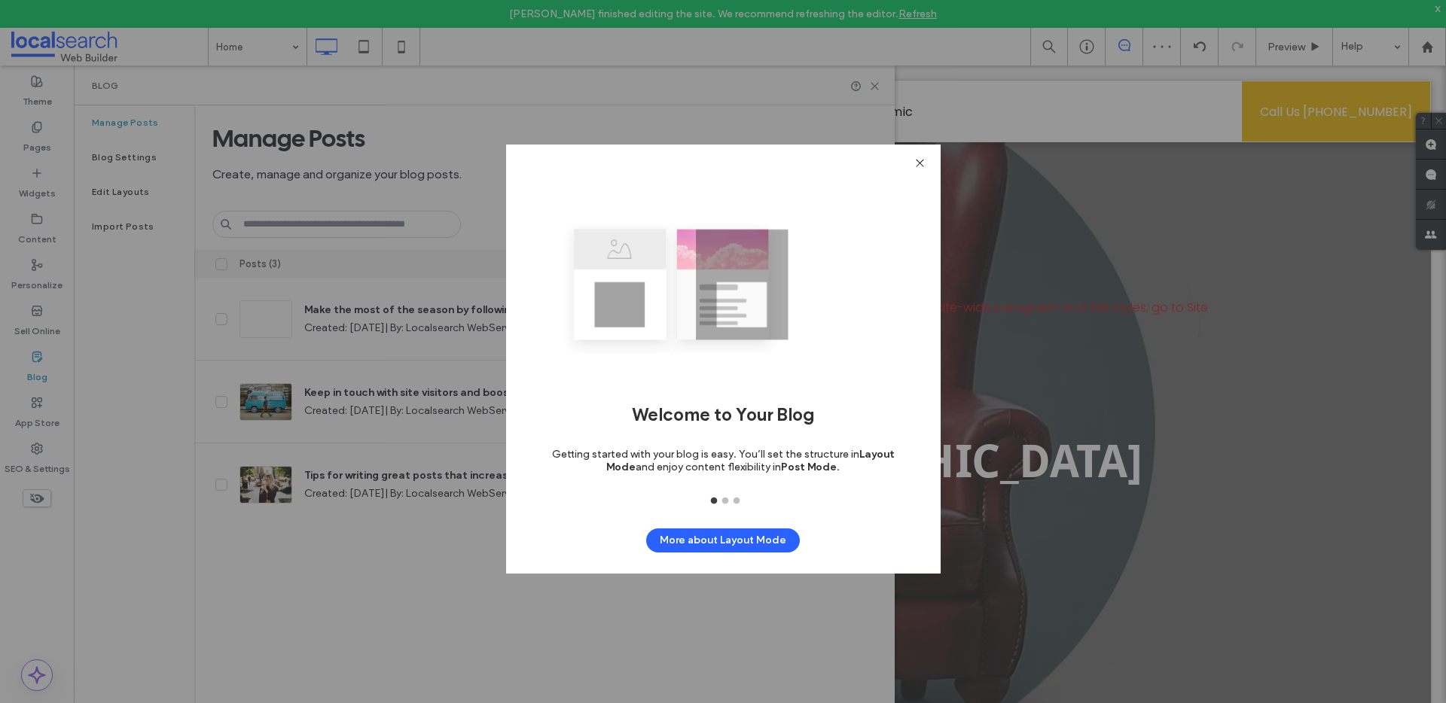
click at [918, 160] on icon at bounding box center [919, 162] width 11 height 11
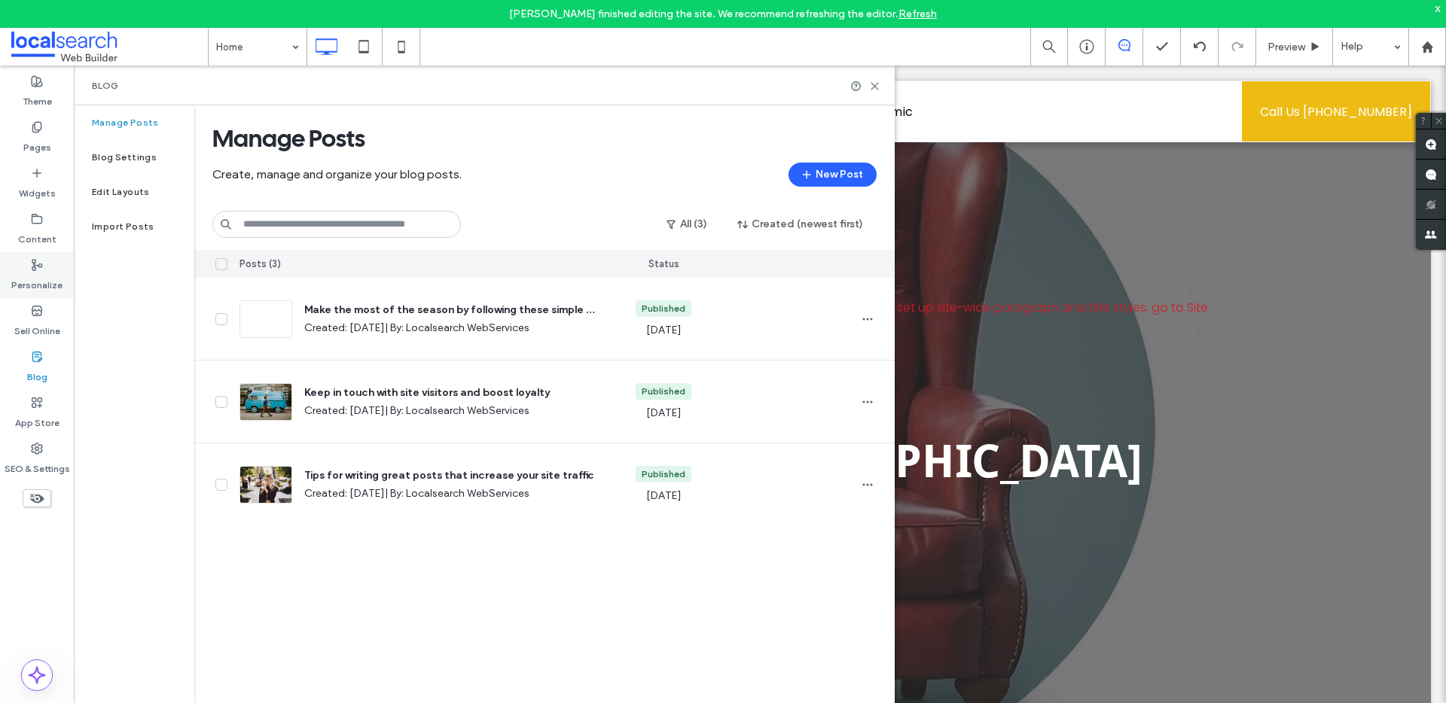
click at [41, 288] on label "Personalize" at bounding box center [36, 281] width 51 height 21
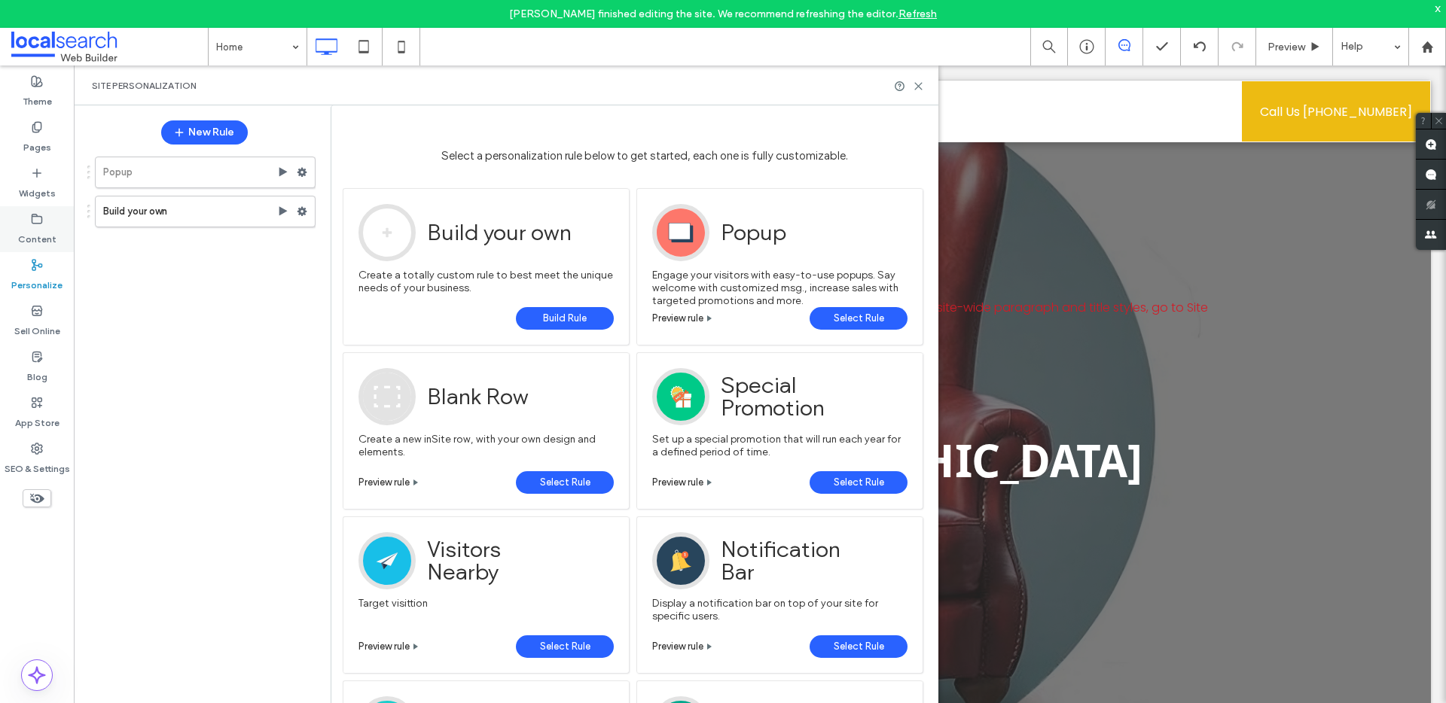
click at [27, 240] on label "Content" at bounding box center [37, 235] width 38 height 21
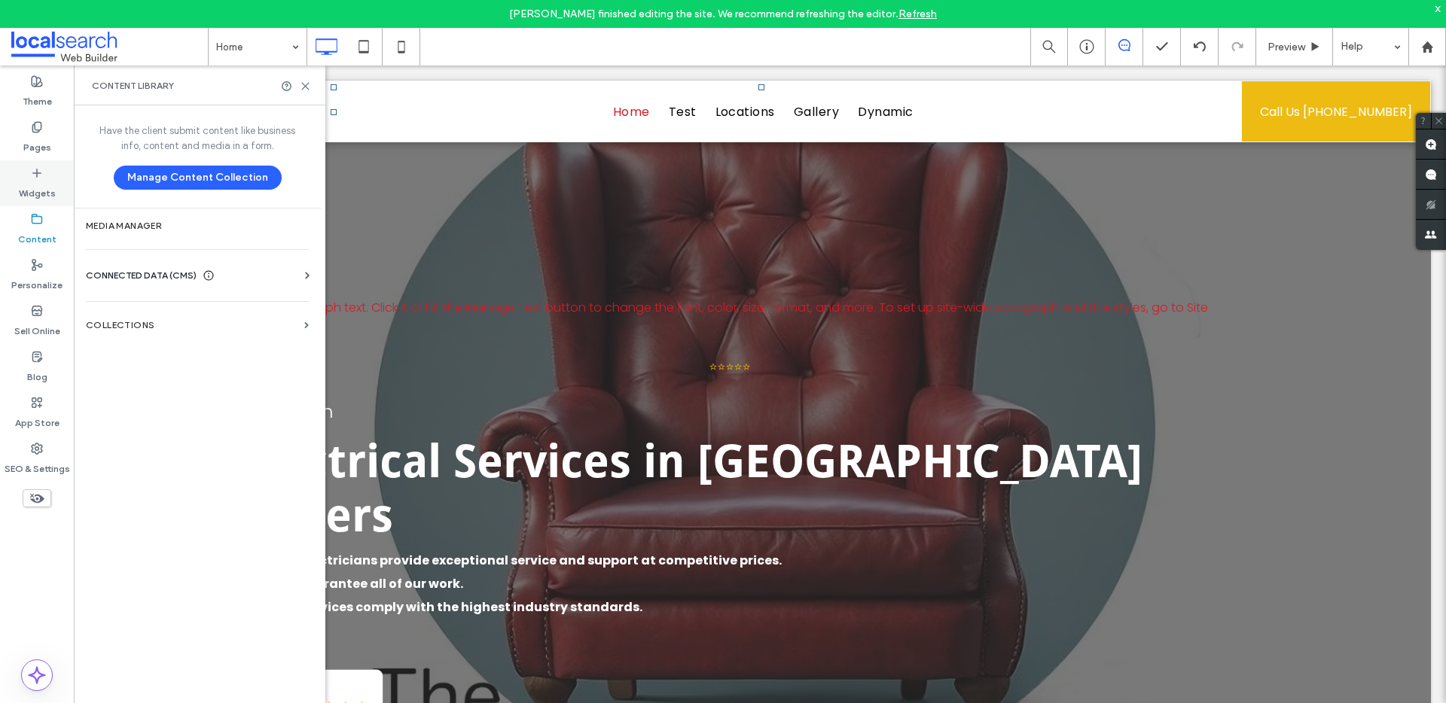
drag, startPoint x: 40, startPoint y: 148, endPoint x: 34, endPoint y: 165, distance: 18.3
click at [40, 149] on label "Pages" at bounding box center [37, 143] width 28 height 21
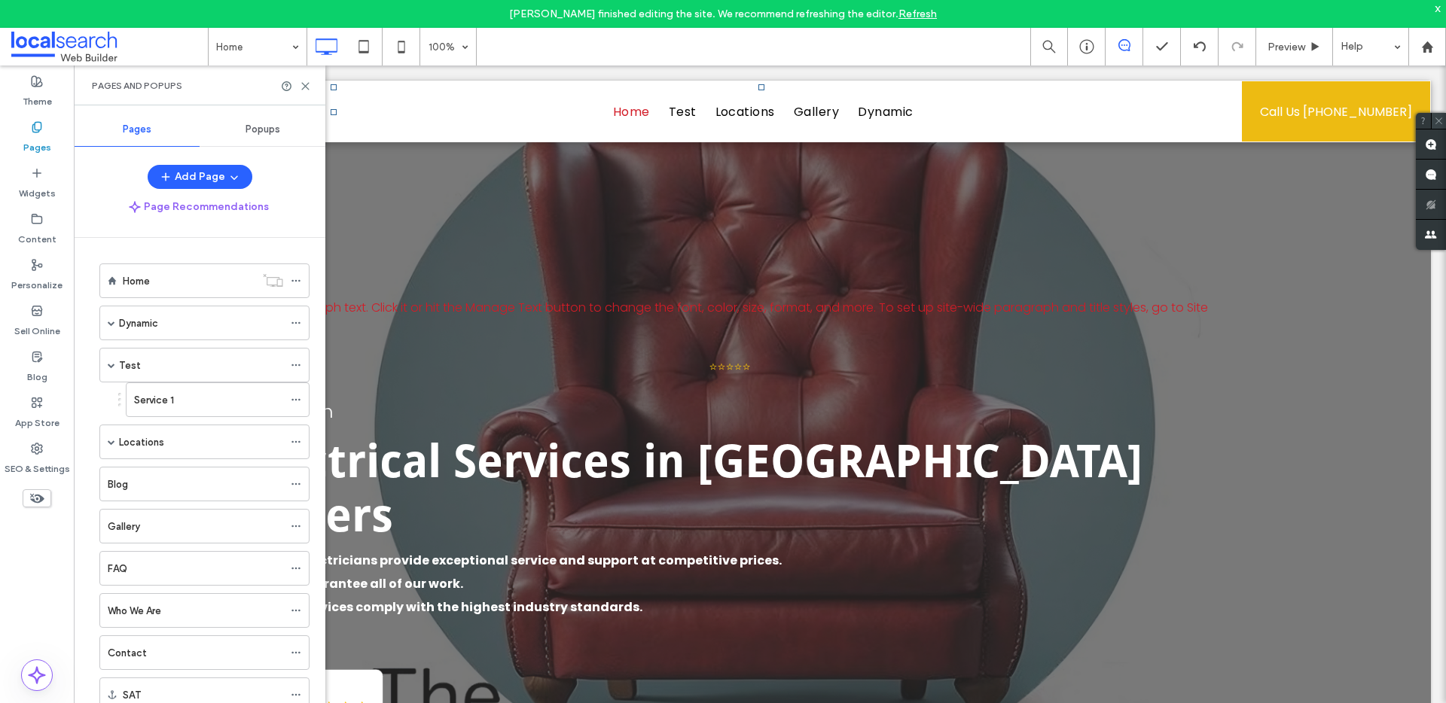
click at [1434, 121] on icon at bounding box center [1439, 121] width 10 height 10
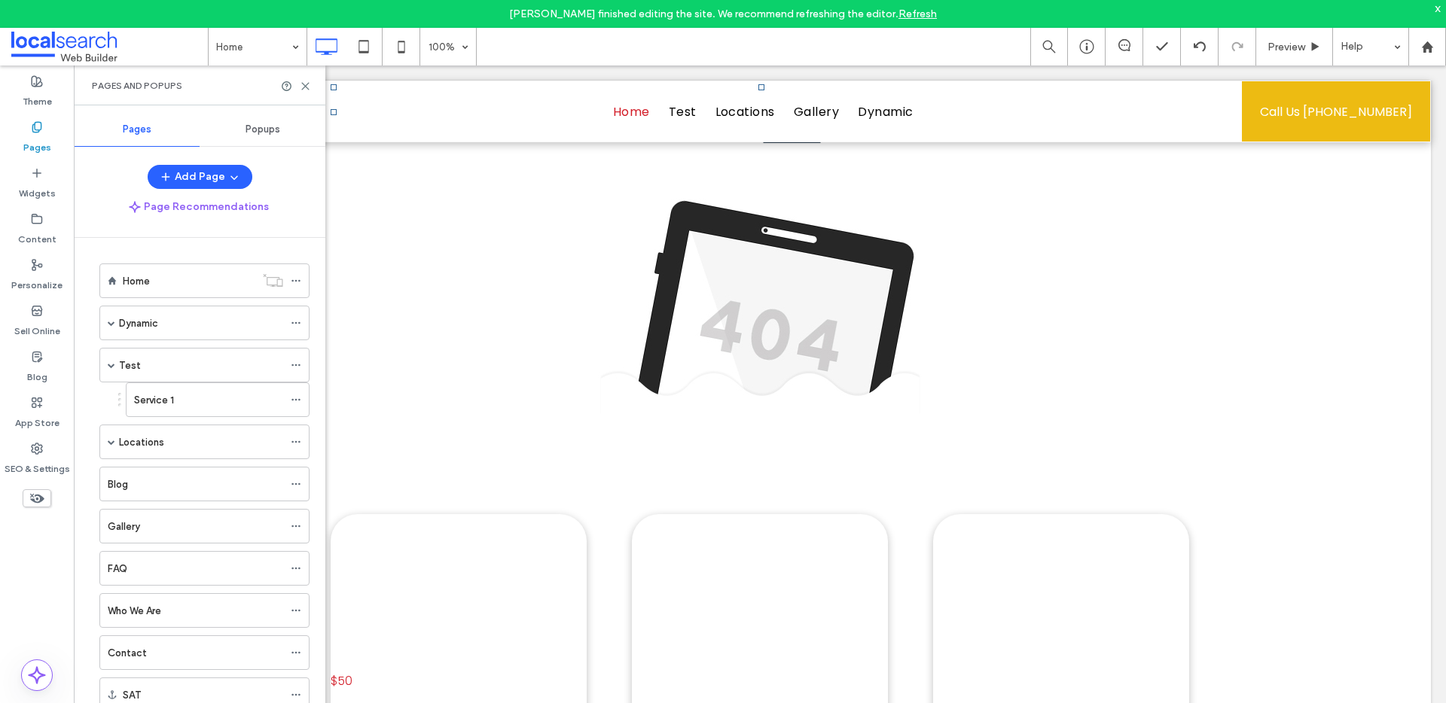
scroll to position [1470, 0]
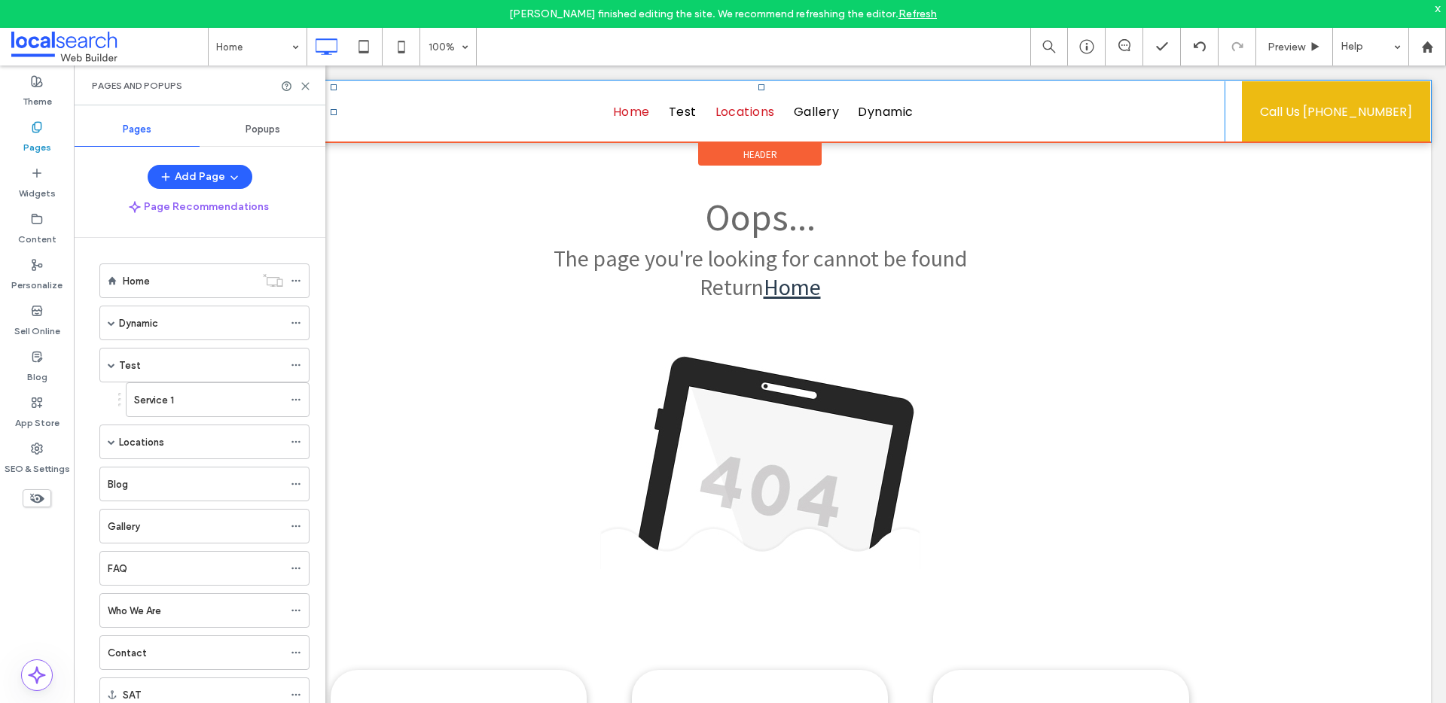
click at [731, 111] on span "Locations" at bounding box center [744, 112] width 59 height 18
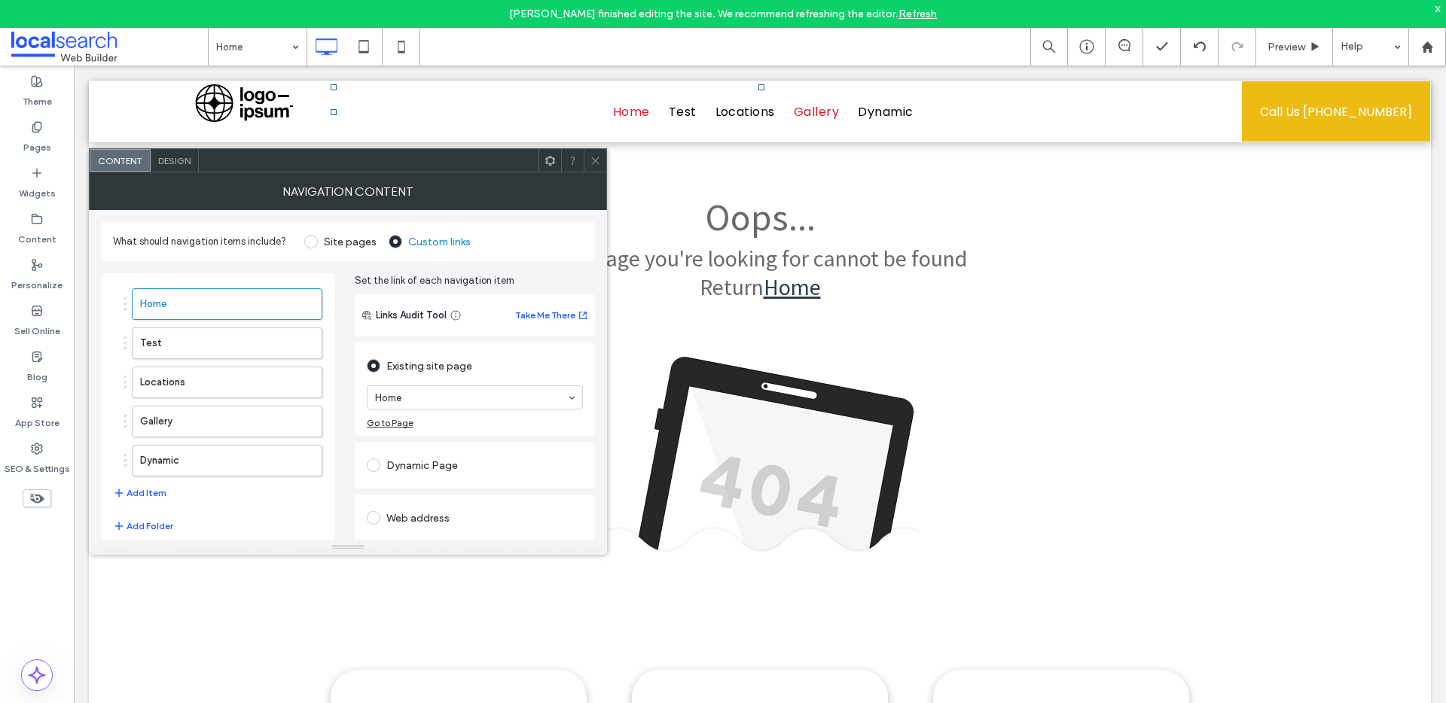
click at [827, 107] on span "Gallery" at bounding box center [816, 112] width 45 height 18
click at [601, 169] on div at bounding box center [595, 160] width 23 height 23
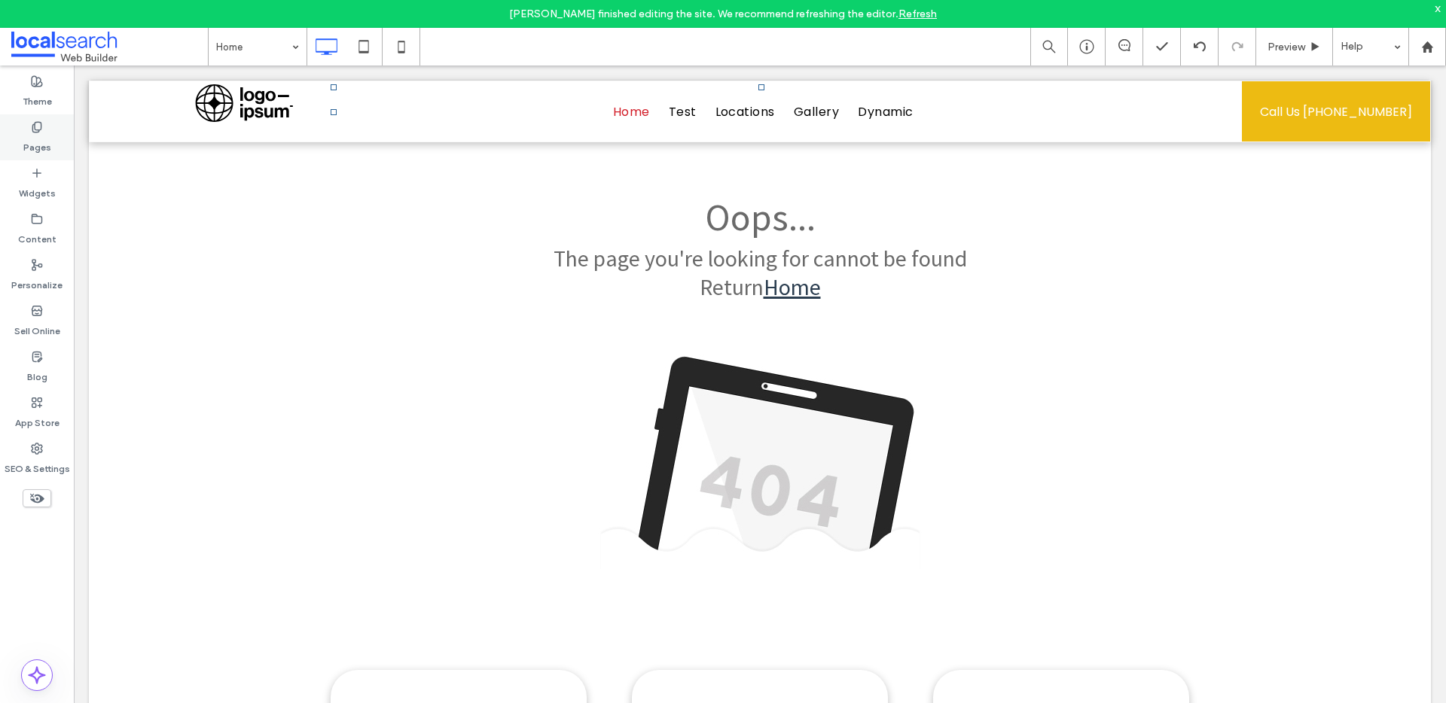
click at [34, 140] on label "Pages" at bounding box center [37, 143] width 28 height 21
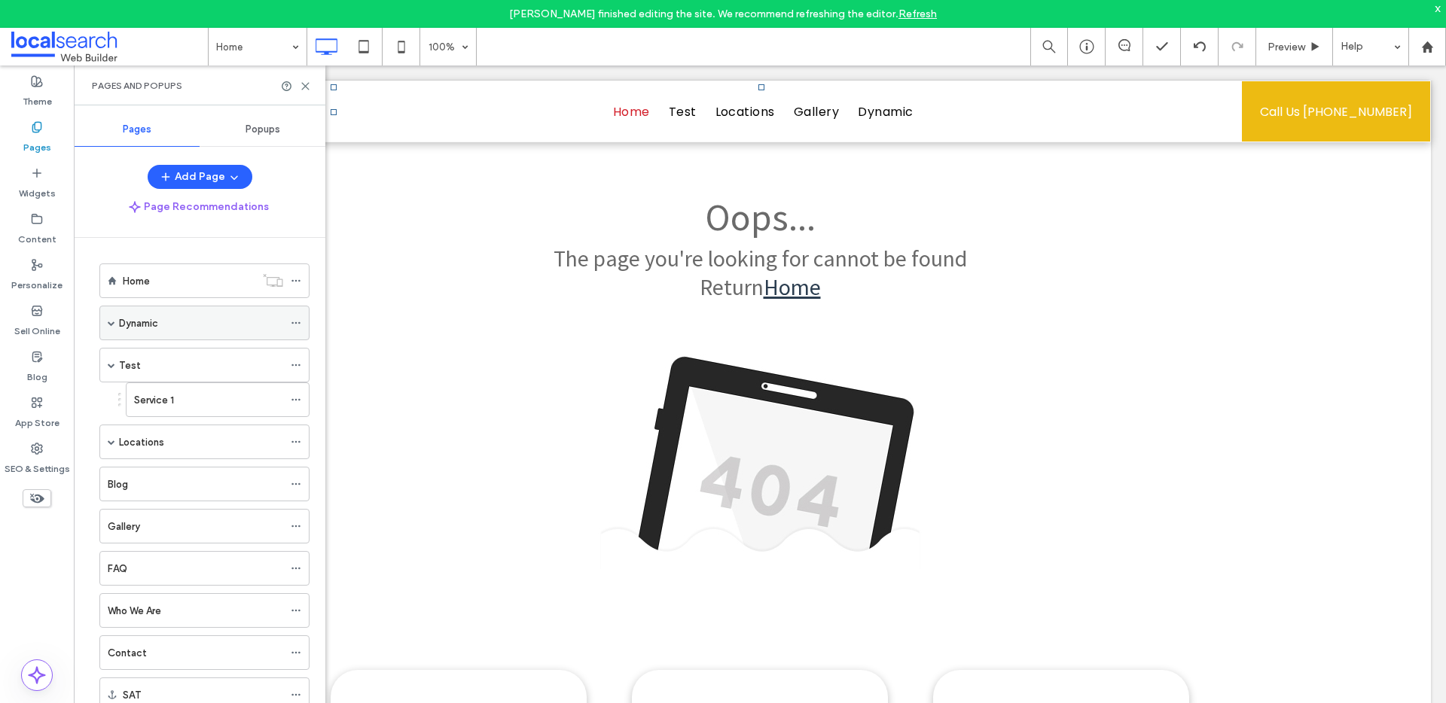
click at [147, 315] on label "Dynamic" at bounding box center [138, 323] width 39 height 26
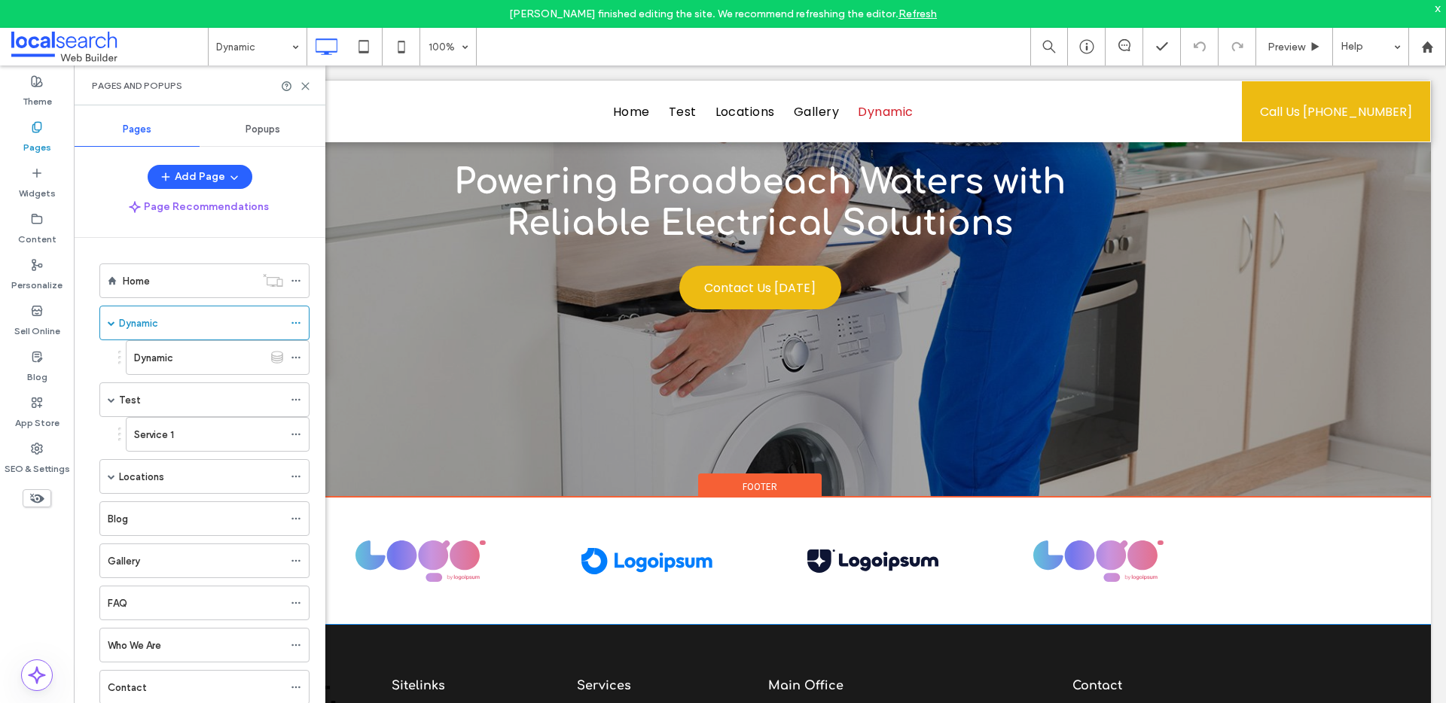
scroll to position [1705, 0]
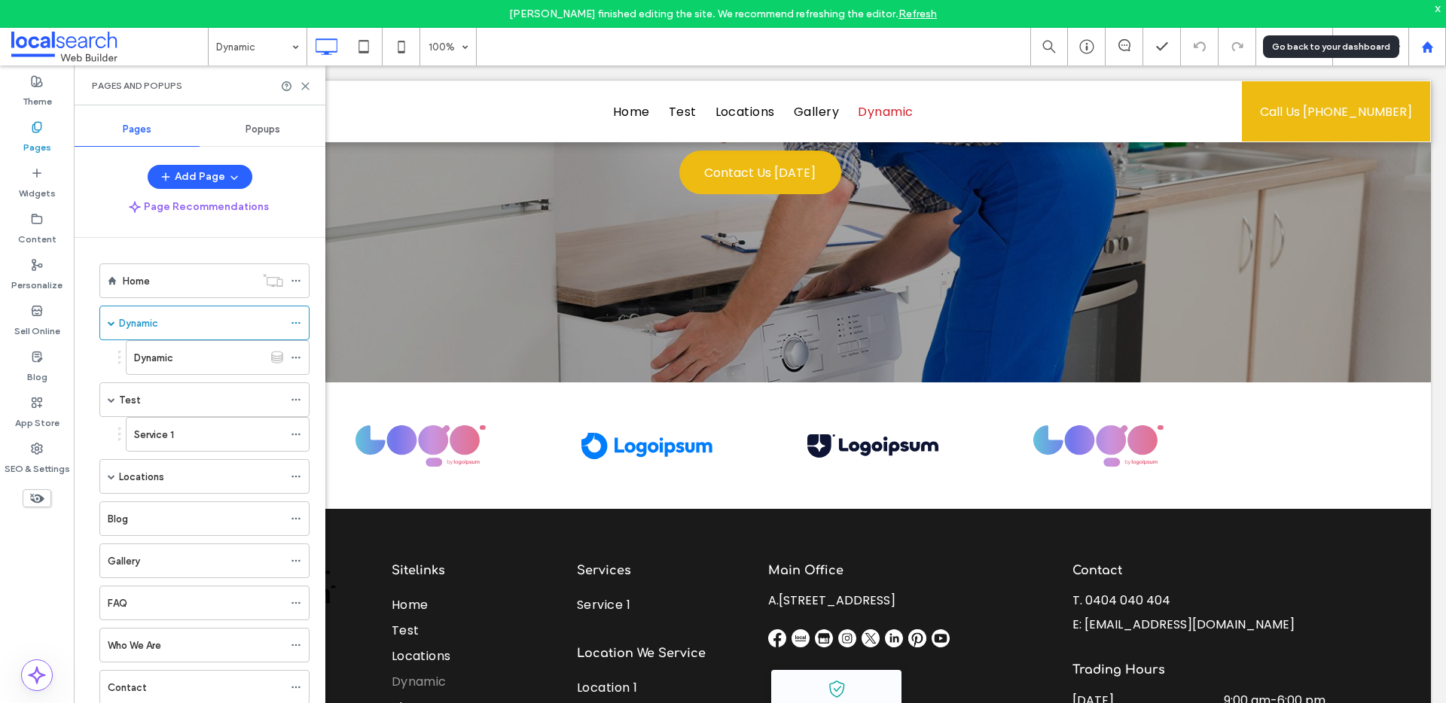
click at [1428, 38] on div at bounding box center [1427, 47] width 38 height 38
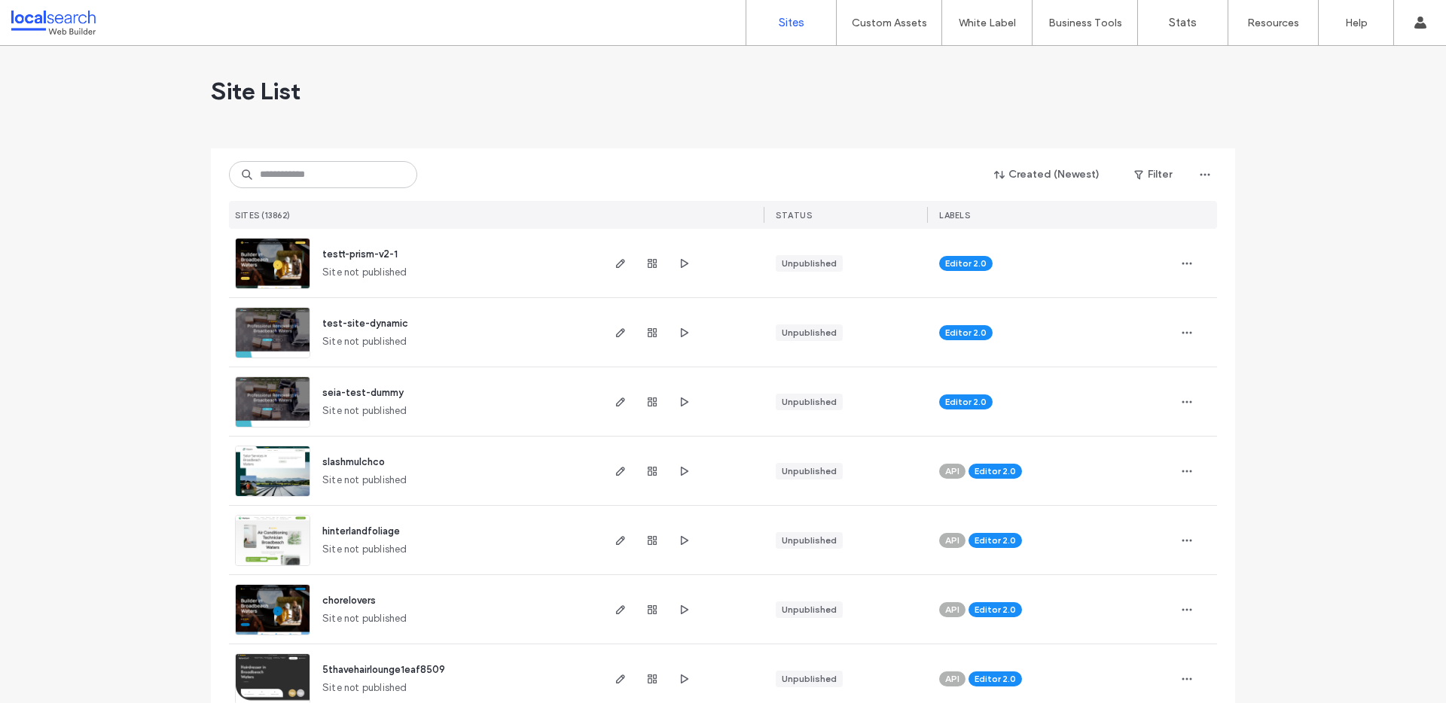
click at [448, 258] on div "testt-prism-v2-1 Site not published" at bounding box center [454, 263] width 289 height 69
click at [616, 266] on use "button" at bounding box center [620, 263] width 9 height 9
click at [611, 334] on span "button" at bounding box center [620, 333] width 18 height 18
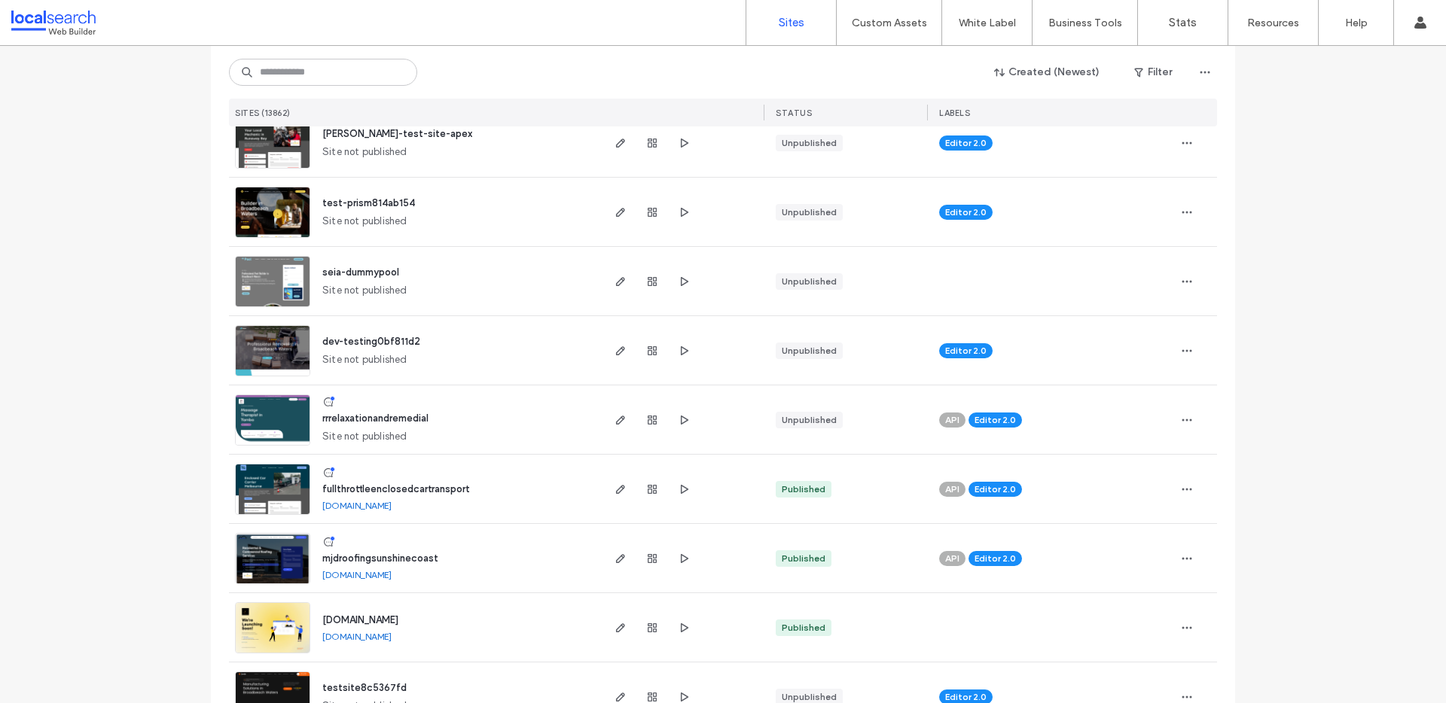
scroll to position [2343, 0]
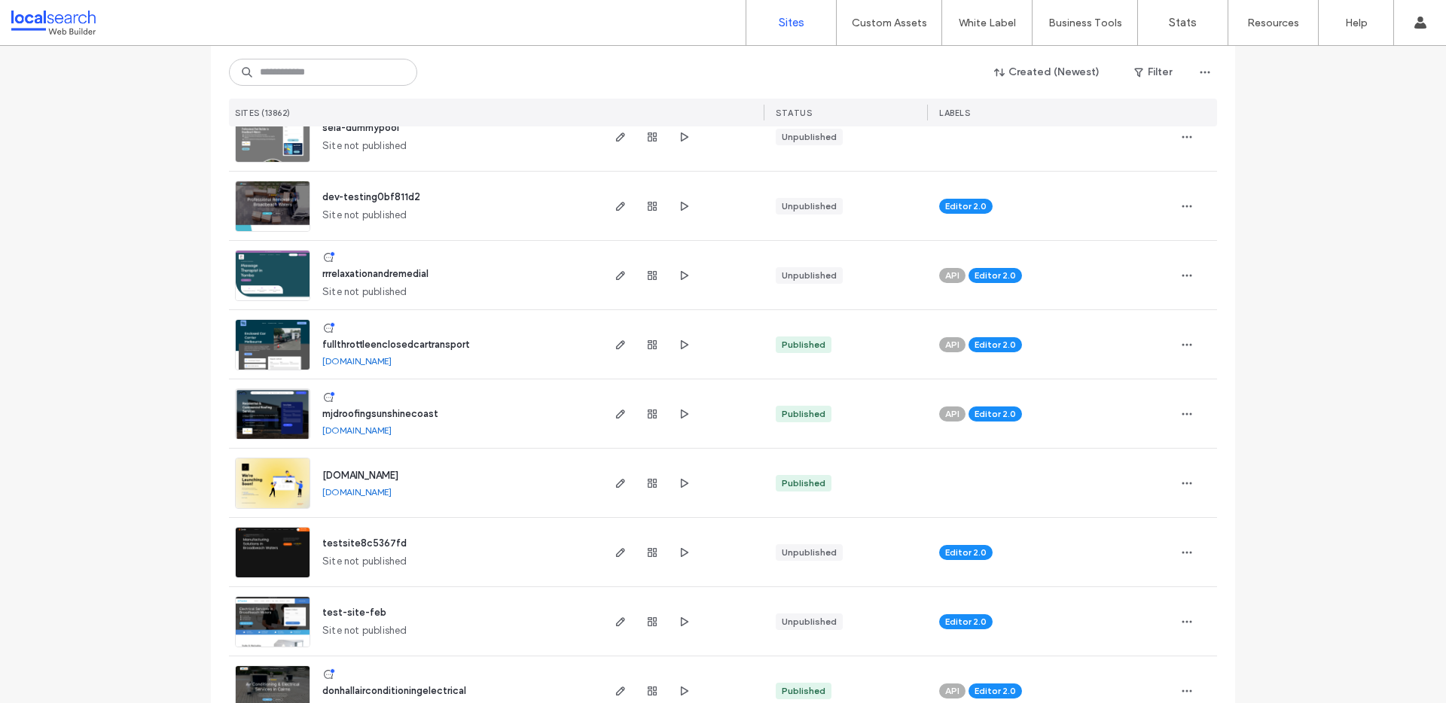
click at [392, 490] on link "www.restoradrive.com.au" at bounding box center [356, 491] width 69 height 11
click at [617, 480] on icon "button" at bounding box center [620, 483] width 12 height 12
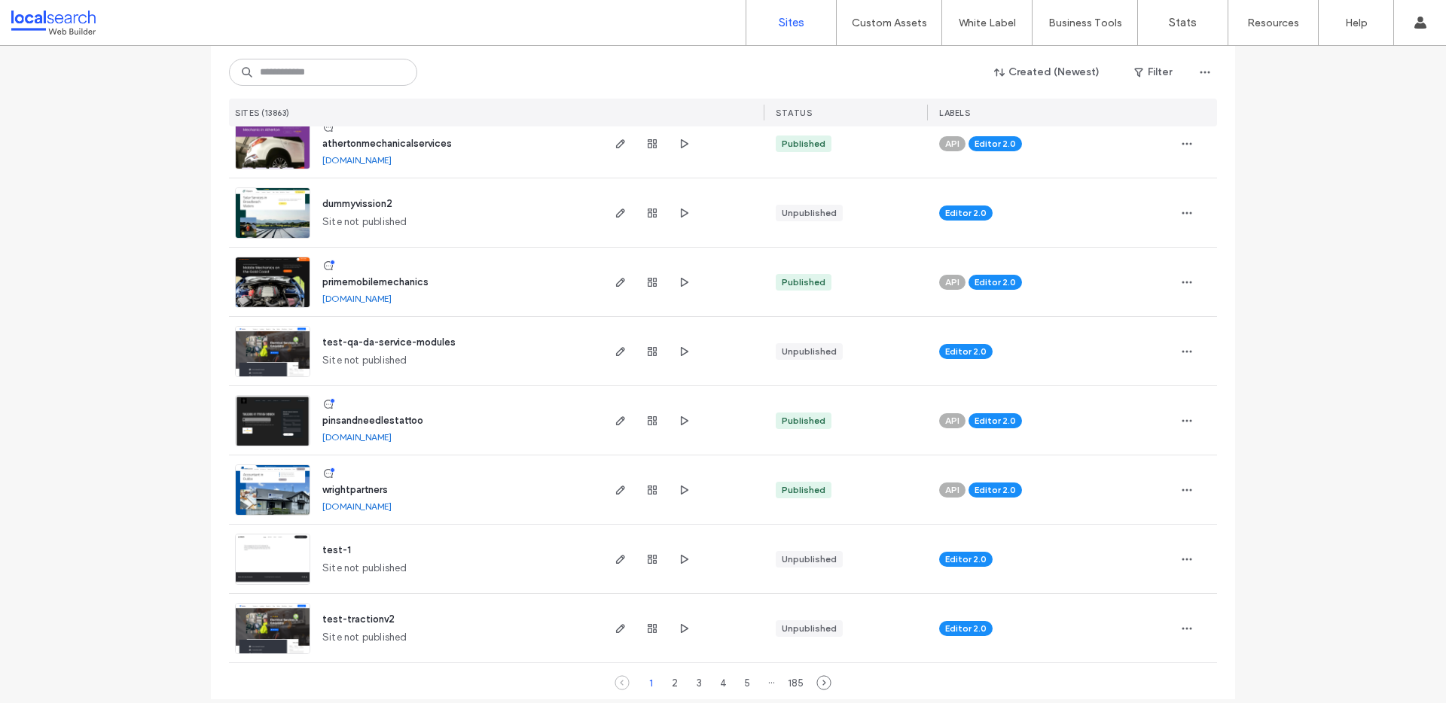
scroll to position [4775, 0]
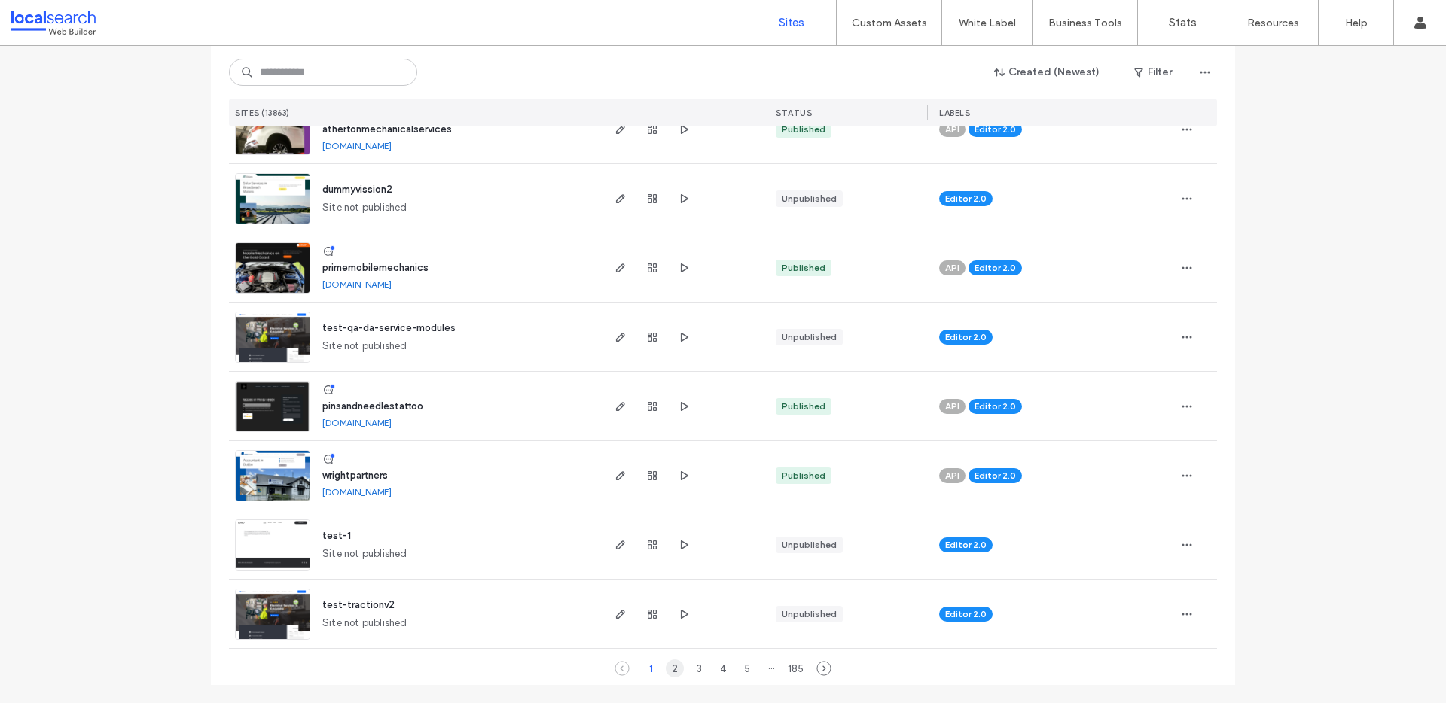
click at [666, 667] on div "2" at bounding box center [675, 669] width 18 height 18
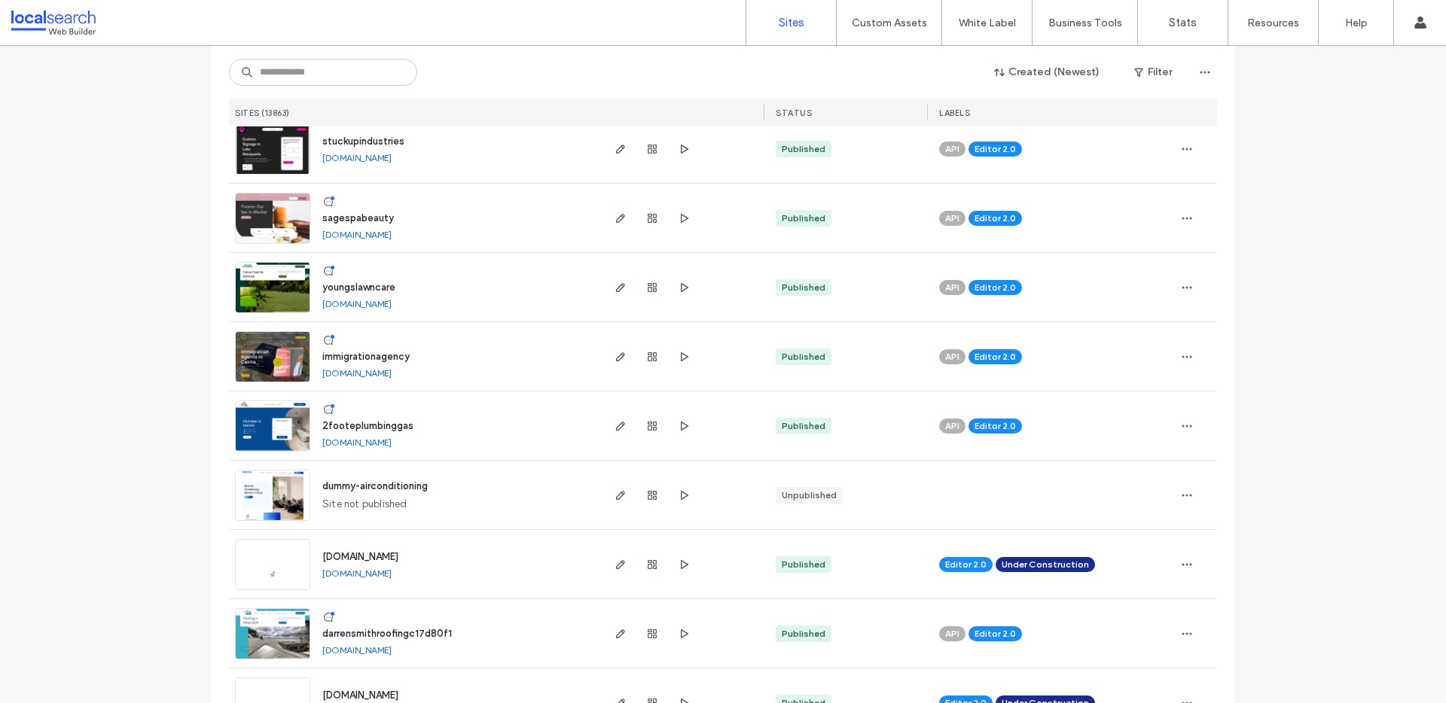
scroll to position [4408, 0]
click at [388, 373] on link "[DOMAIN_NAME]" at bounding box center [356, 373] width 69 height 11
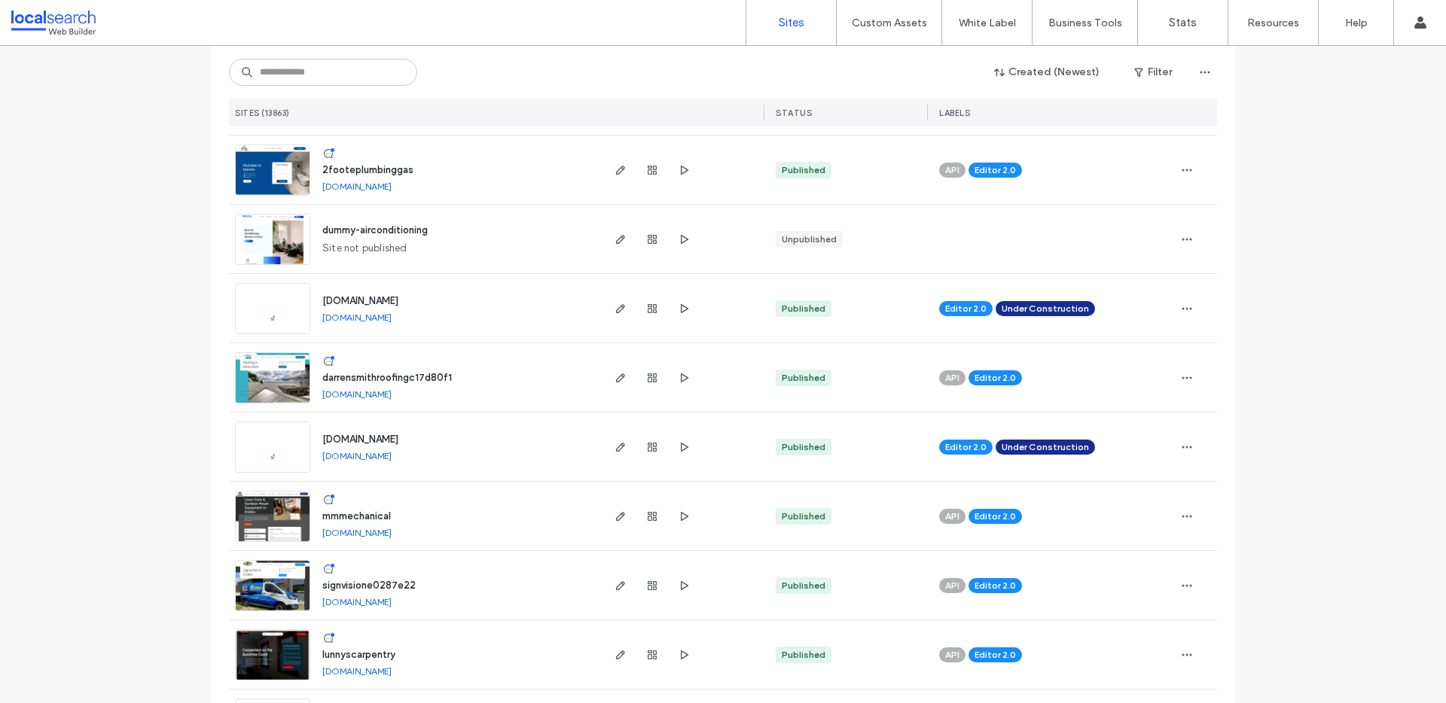
scroll to position [4775, 0]
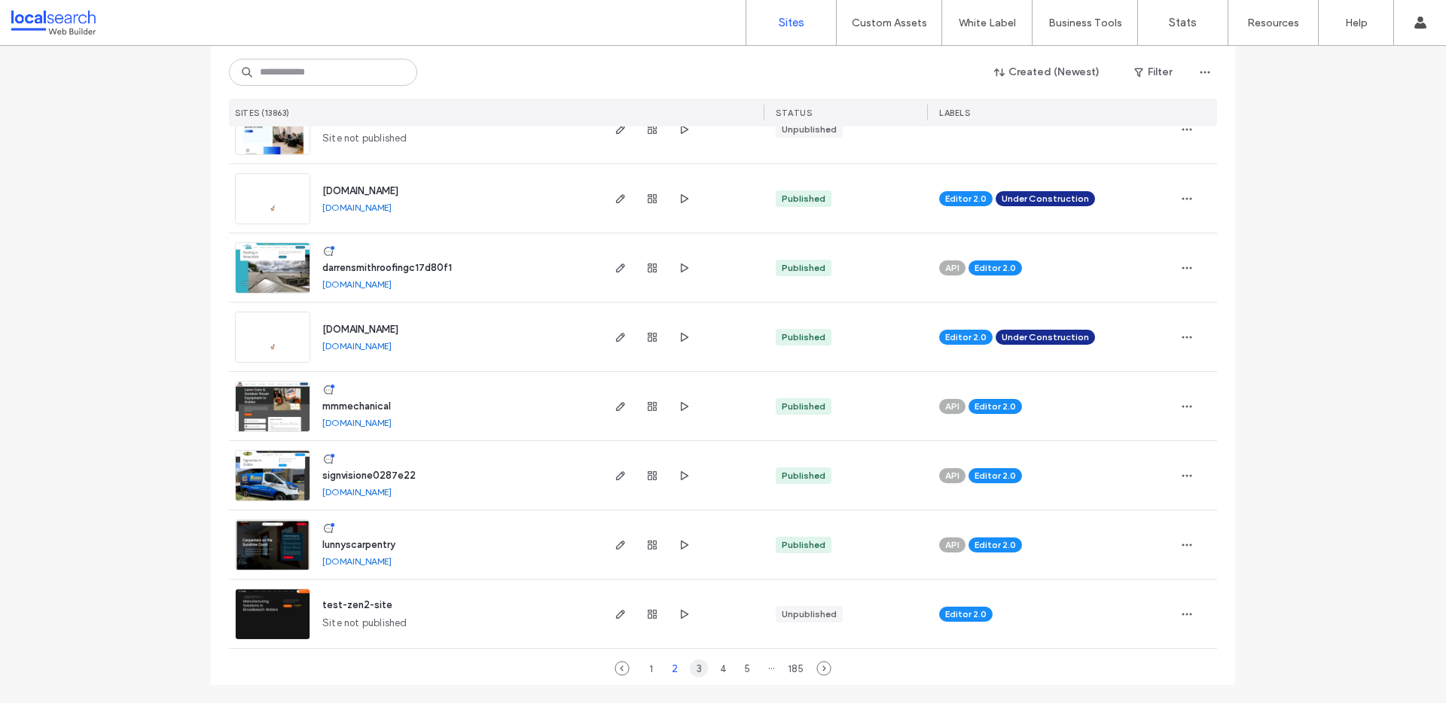
click at [690, 665] on div "3" at bounding box center [699, 669] width 18 height 18
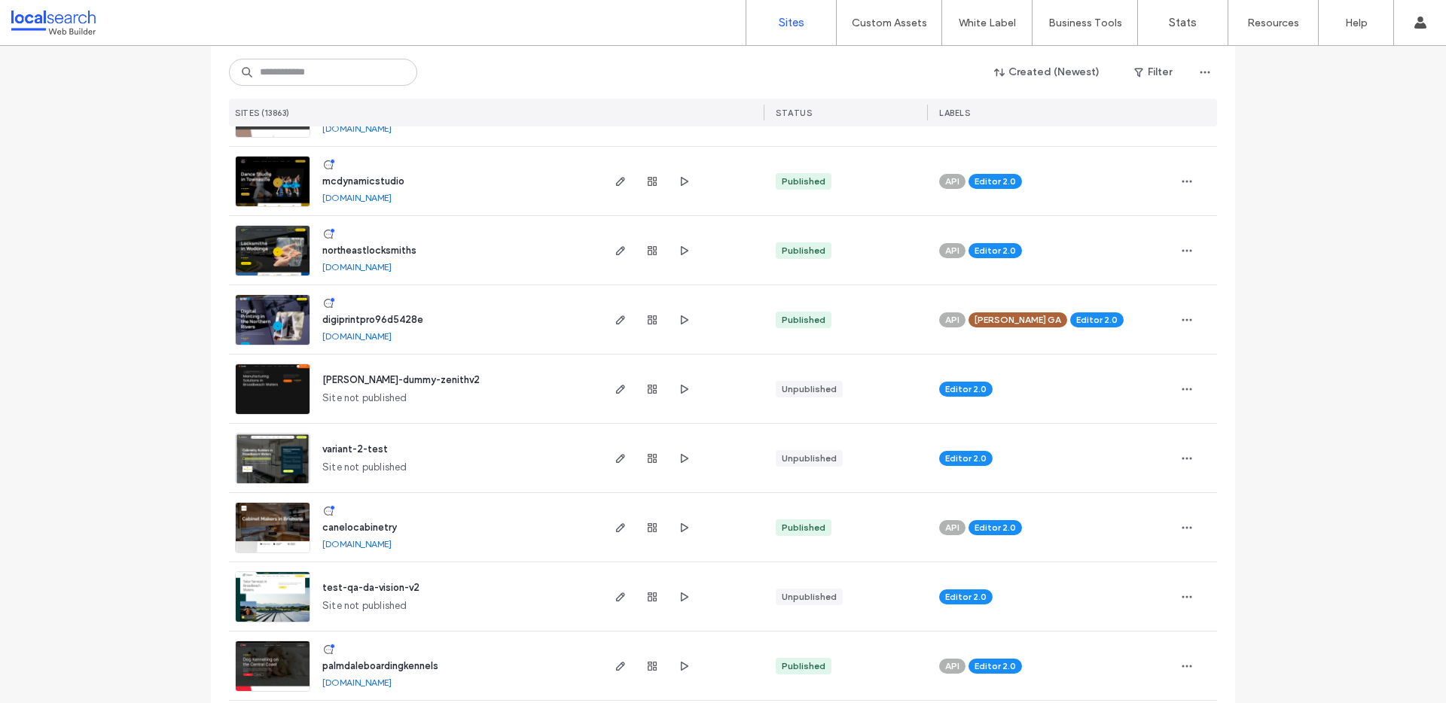
scroll to position [4544, 0]
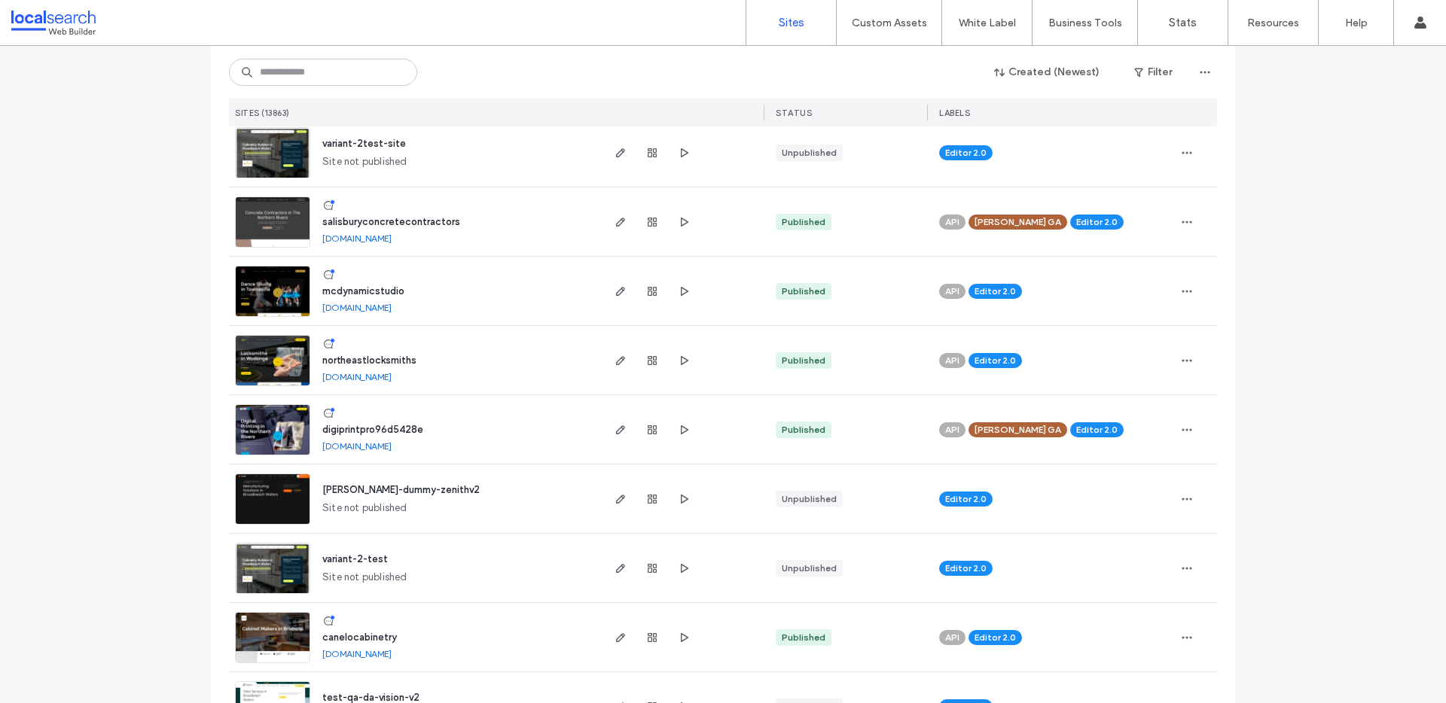
click at [370, 357] on span "northeastlocksmiths" at bounding box center [369, 360] width 94 height 11
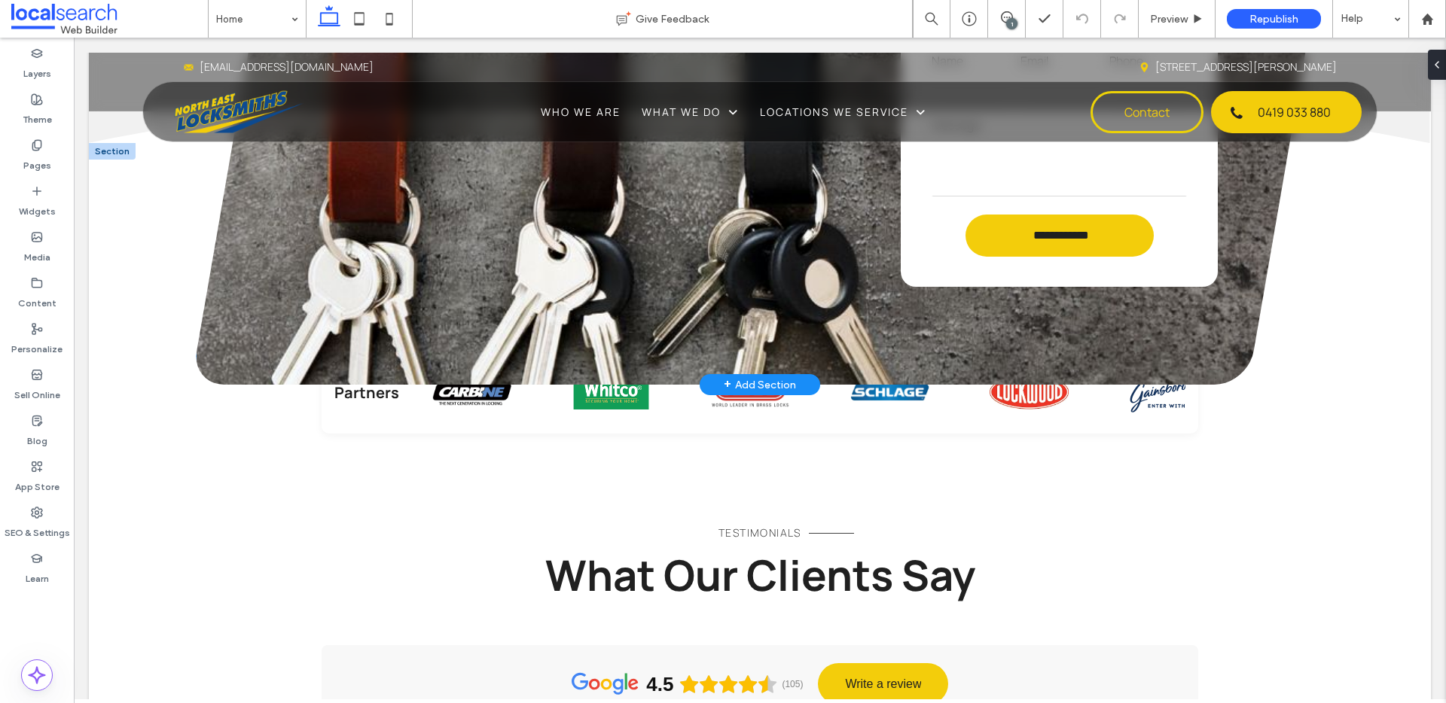
scroll to position [3163, 0]
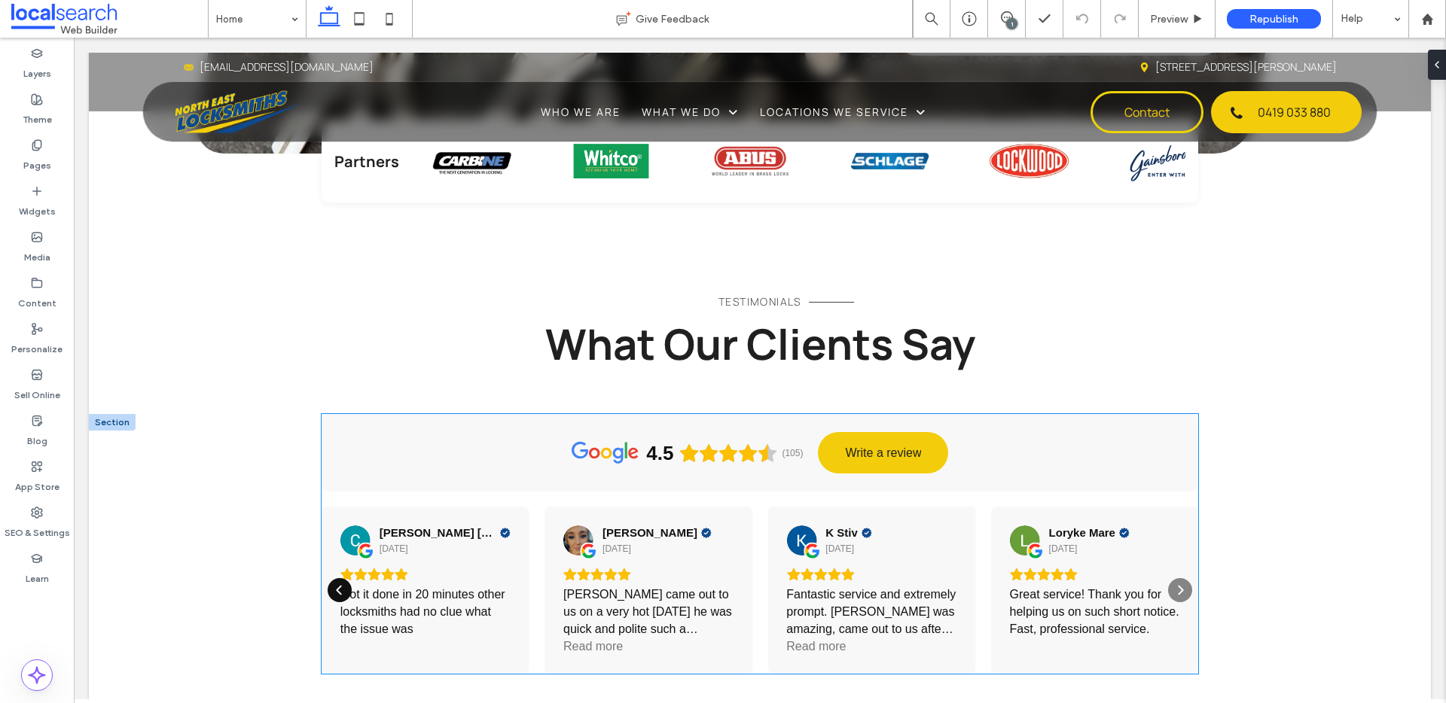
click at [336, 586] on icon "Previous" at bounding box center [338, 591] width 5 height 10
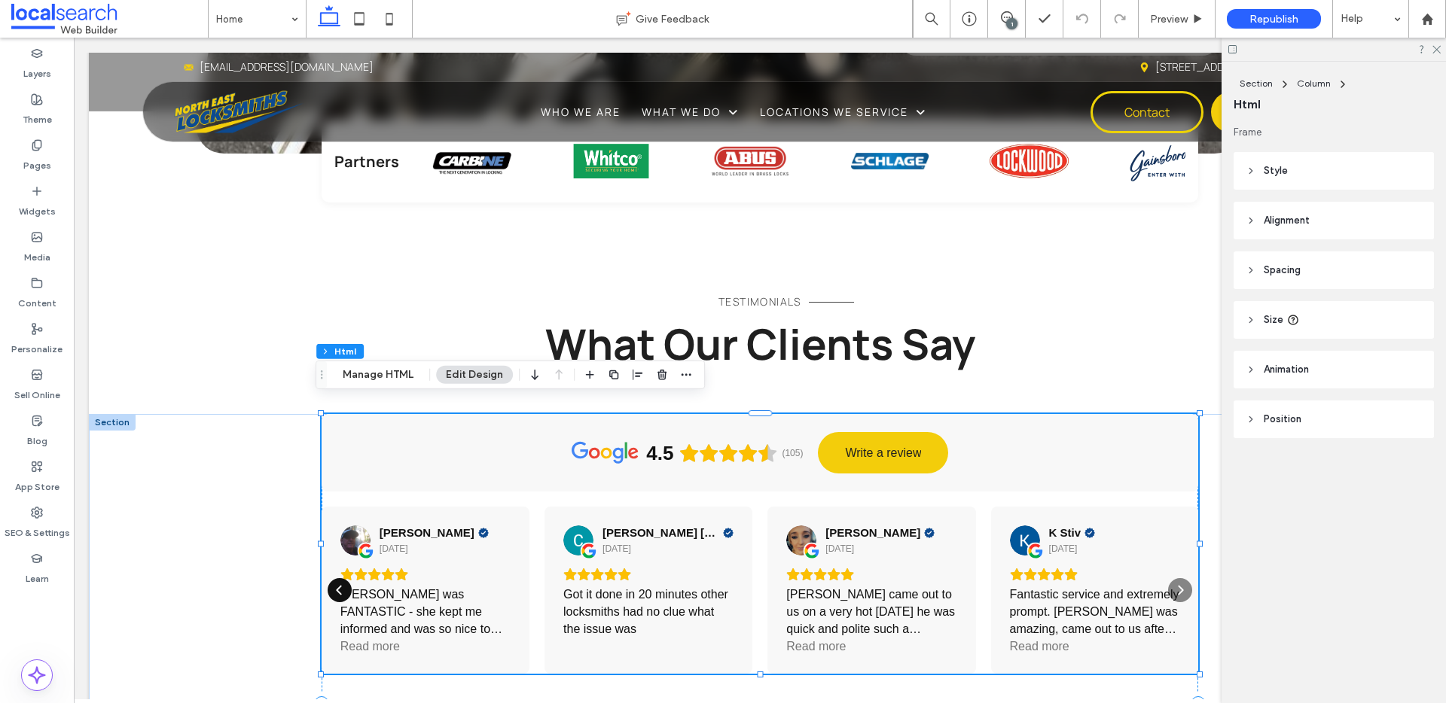
click at [336, 584] on icon "Previous" at bounding box center [340, 590] width 12 height 12
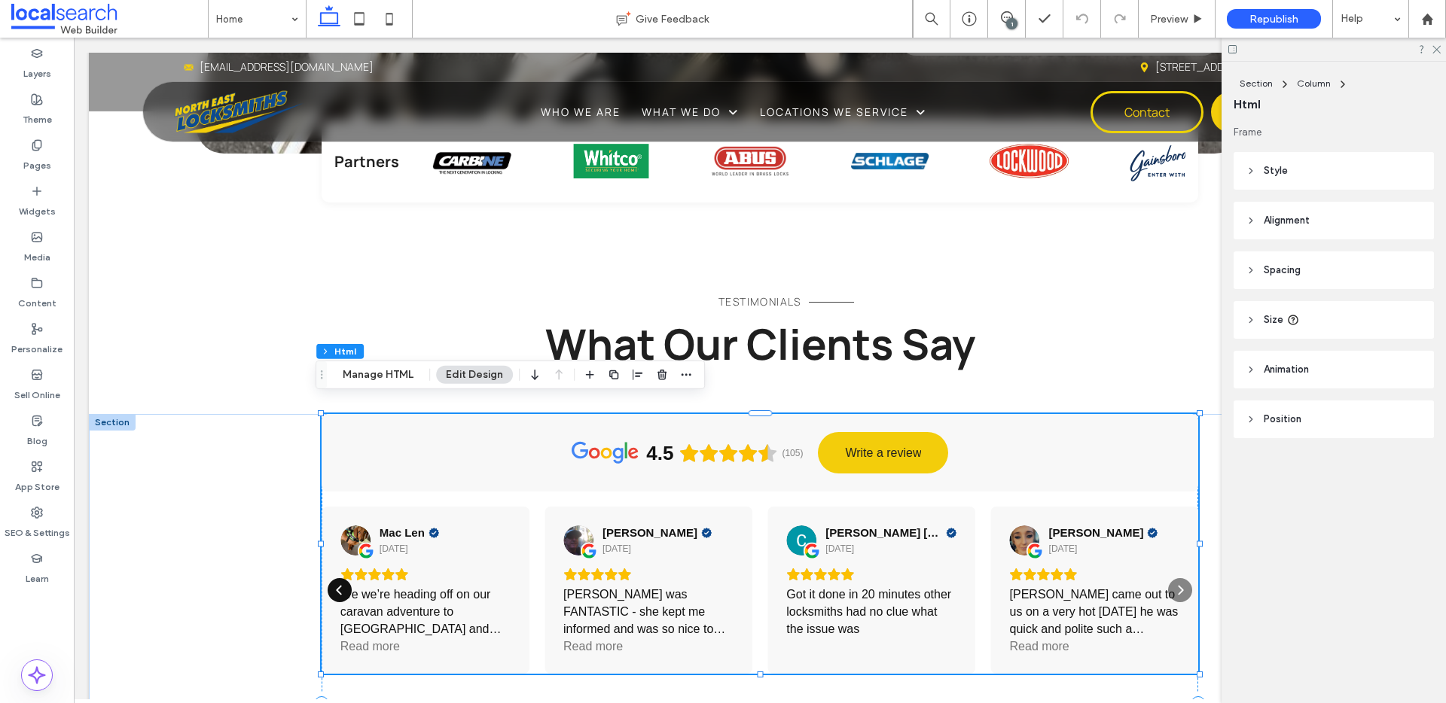
click at [336, 584] on icon "Previous" at bounding box center [340, 590] width 12 height 12
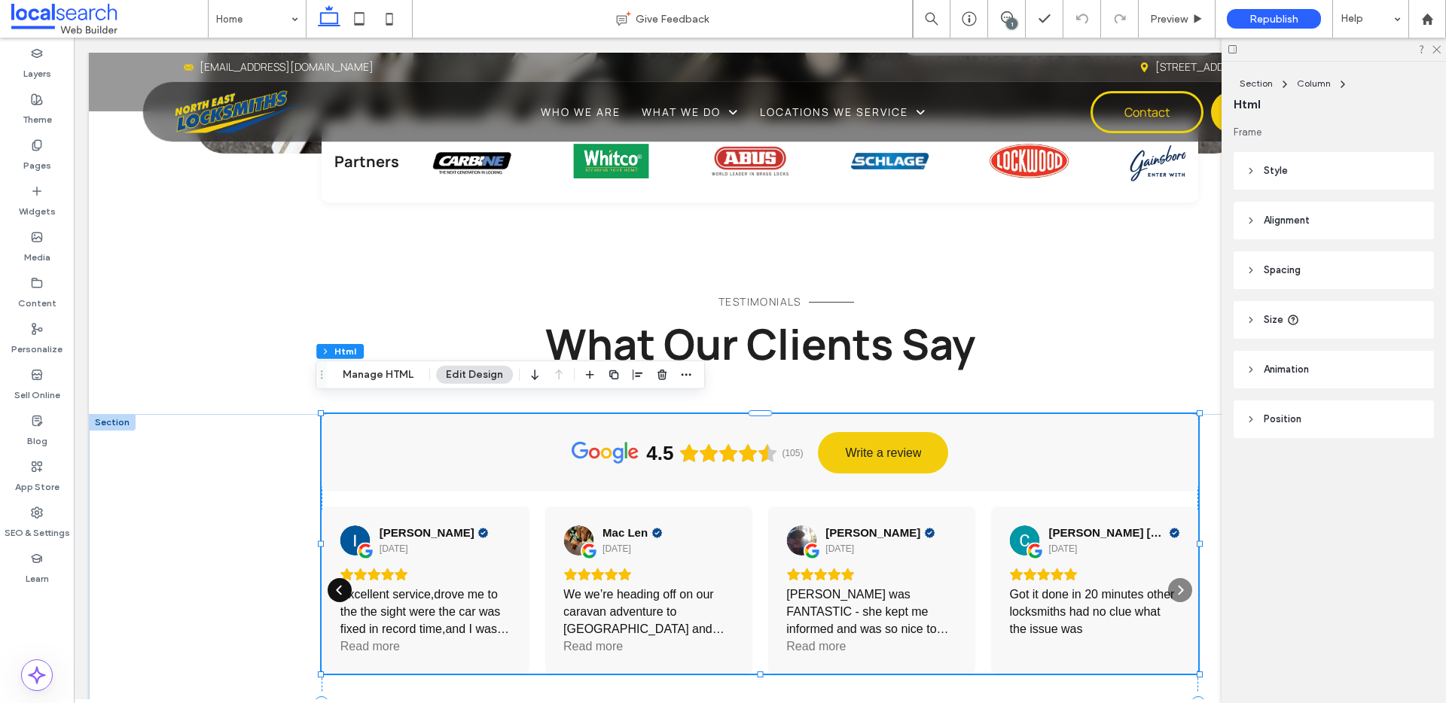
click at [336, 584] on icon "Previous" at bounding box center [340, 590] width 12 height 12
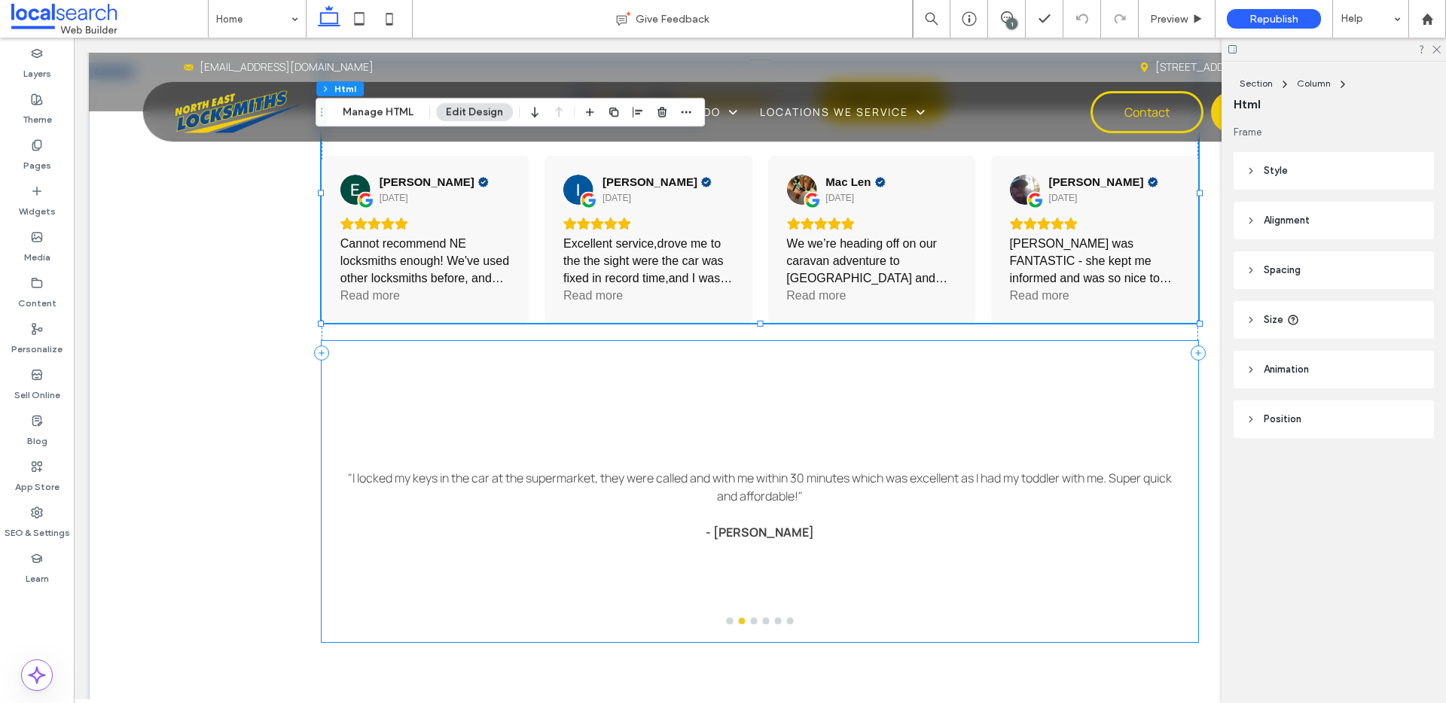
scroll to position [3590, 0]
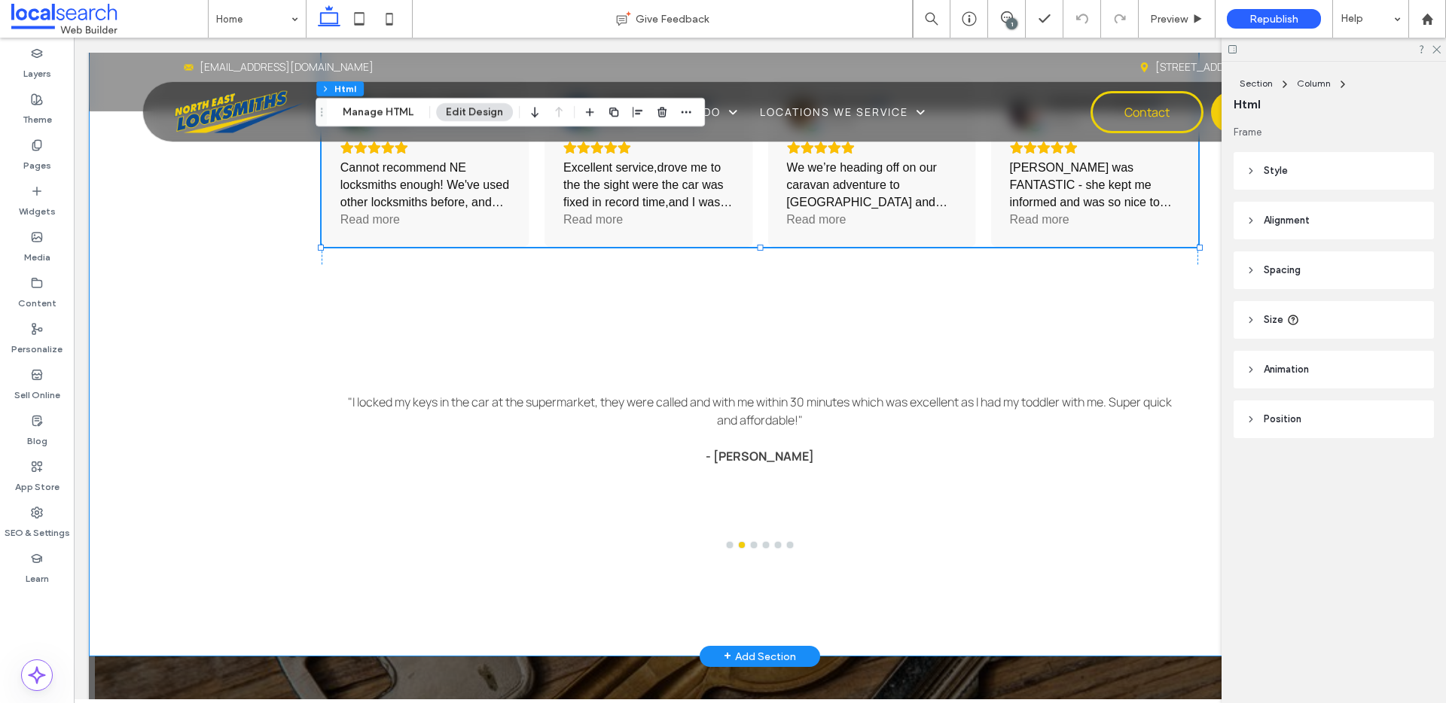
click at [230, 436] on div "4.5 (105) Write a review James Hutton 12 days ago Excellent customer service. Q…" at bounding box center [760, 321] width 1342 height 669
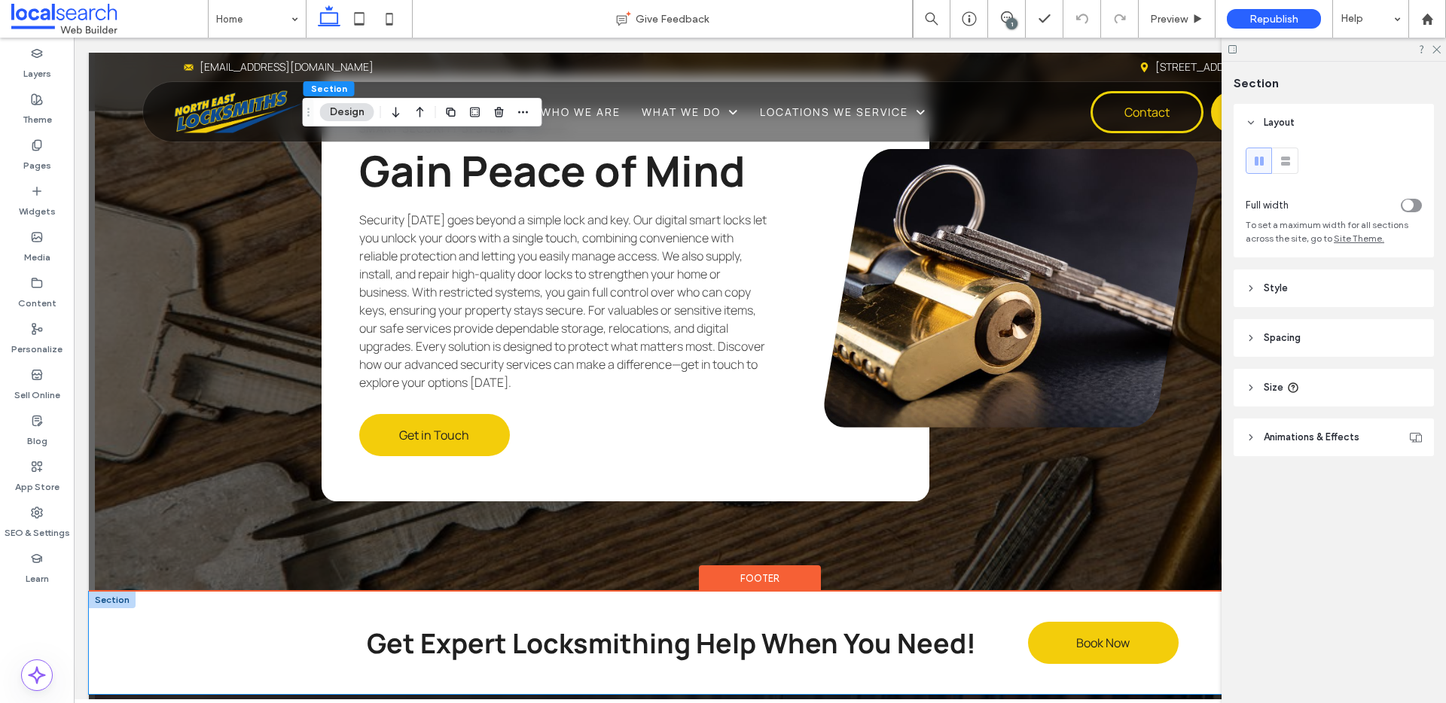
scroll to position [4211, 0]
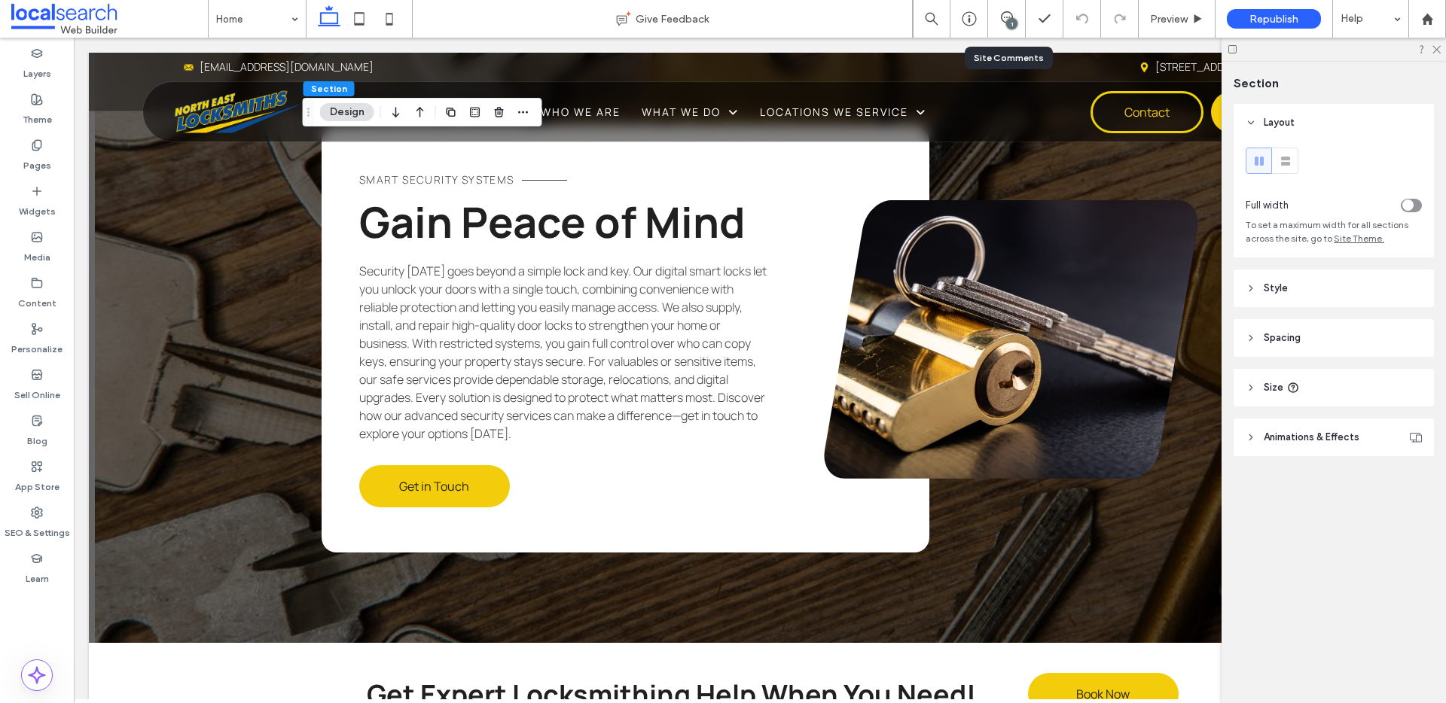
click at [1005, 28] on div "1" at bounding box center [1007, 19] width 38 height 38
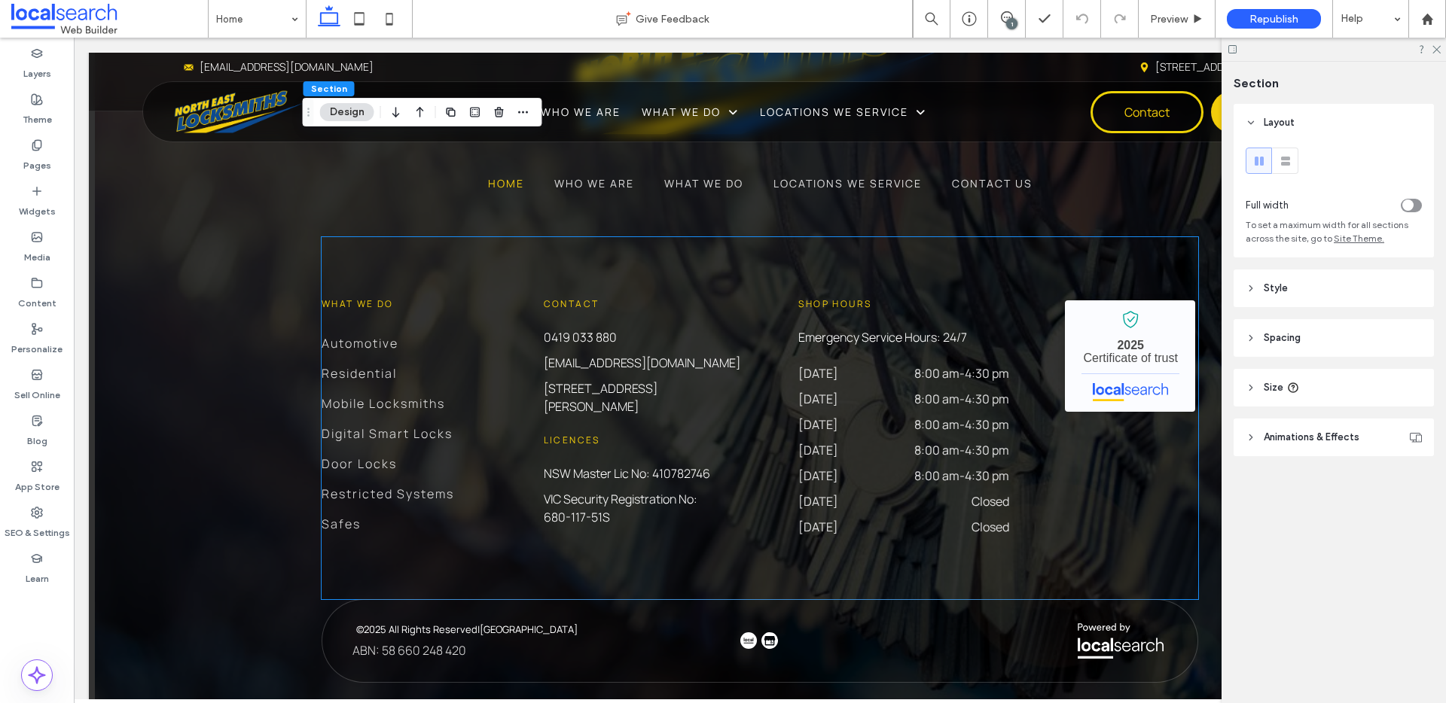
scroll to position [5051, 0]
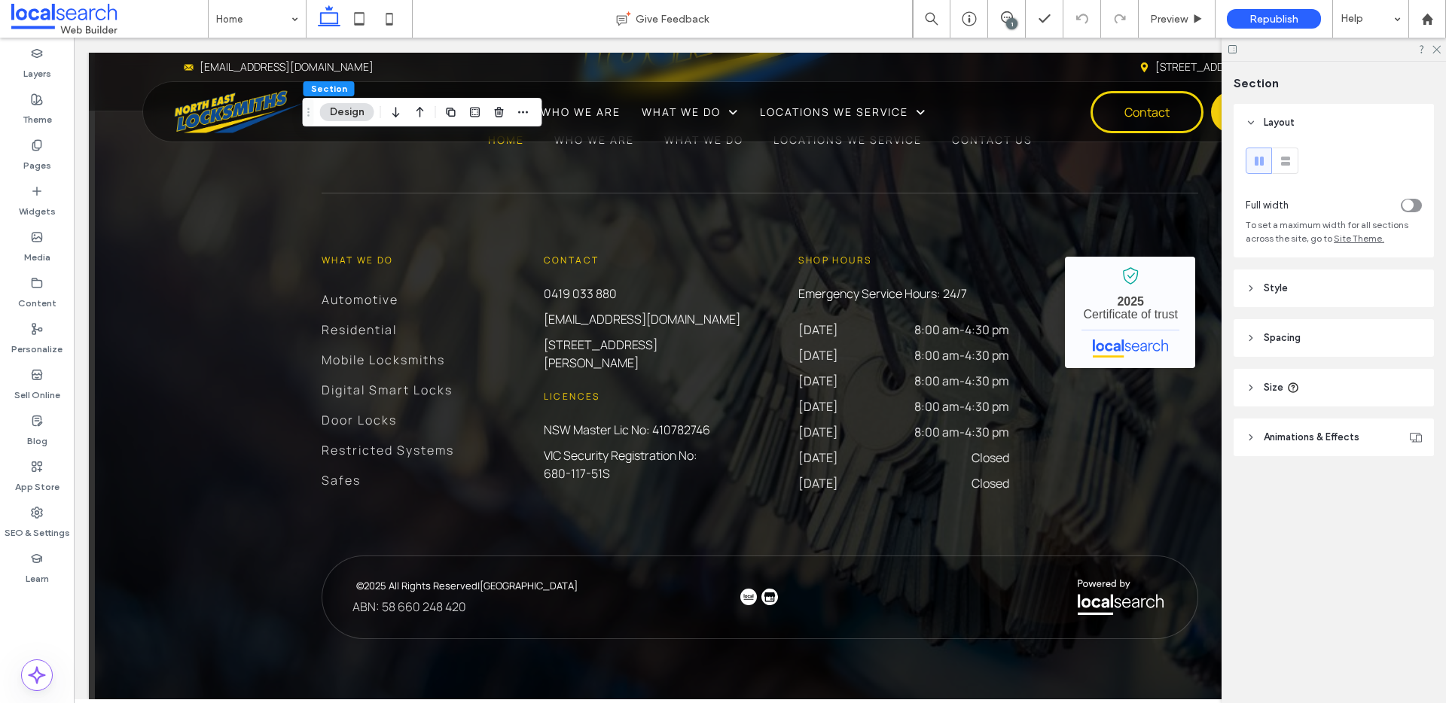
click at [1290, 535] on div "Section Layout Full width To set a maximum width for all sections across the si…" at bounding box center [1333, 383] width 224 height 642
click at [1440, 50] on div at bounding box center [1333, 49] width 224 height 23
click at [1437, 48] on use at bounding box center [1436, 50] width 8 height 8
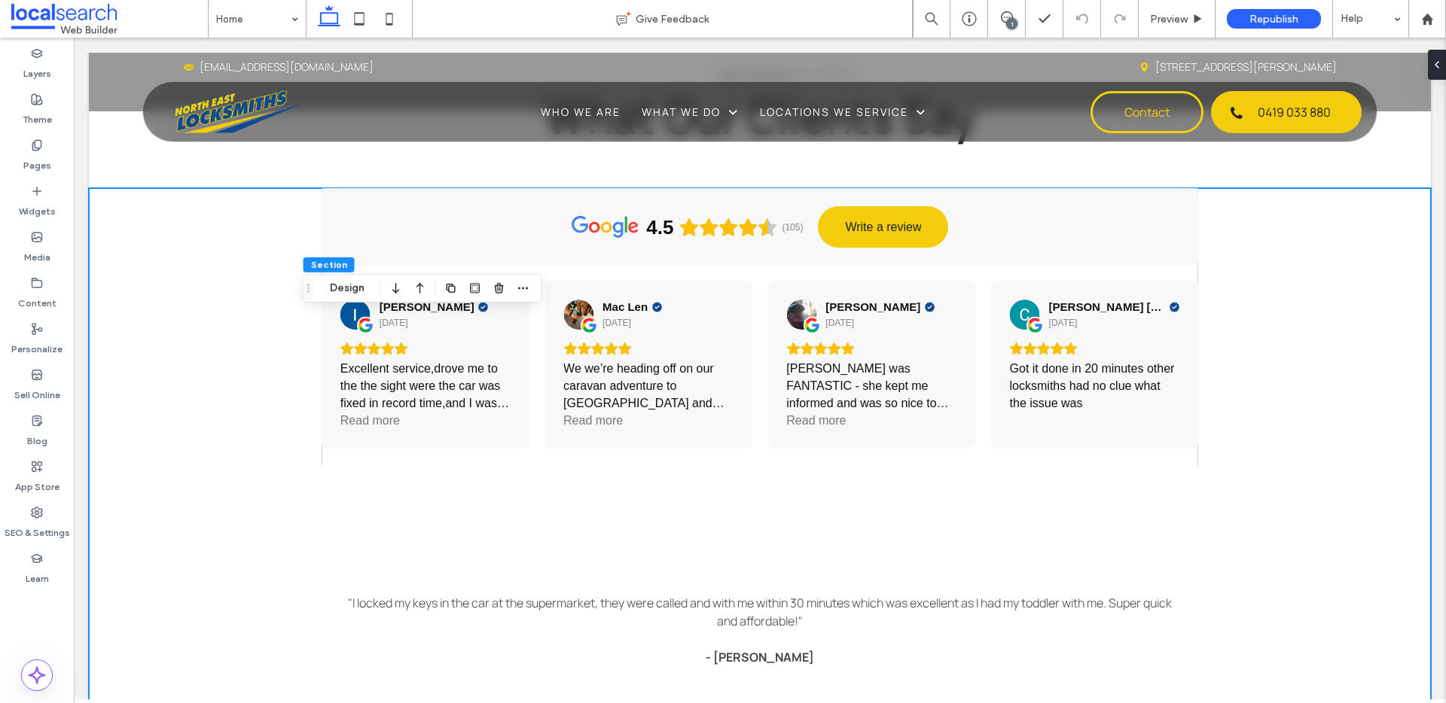
scroll to position [3033, 0]
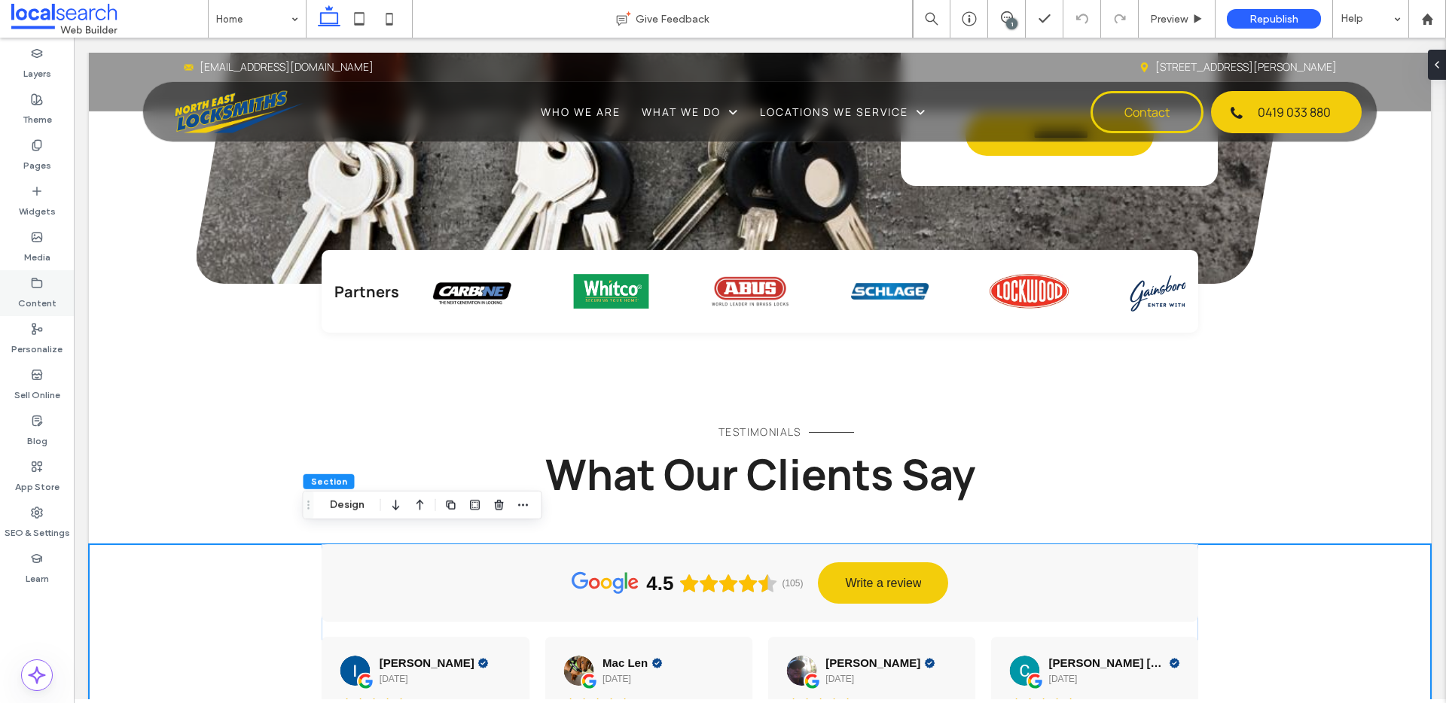
click at [33, 290] on label "Content" at bounding box center [37, 299] width 38 height 21
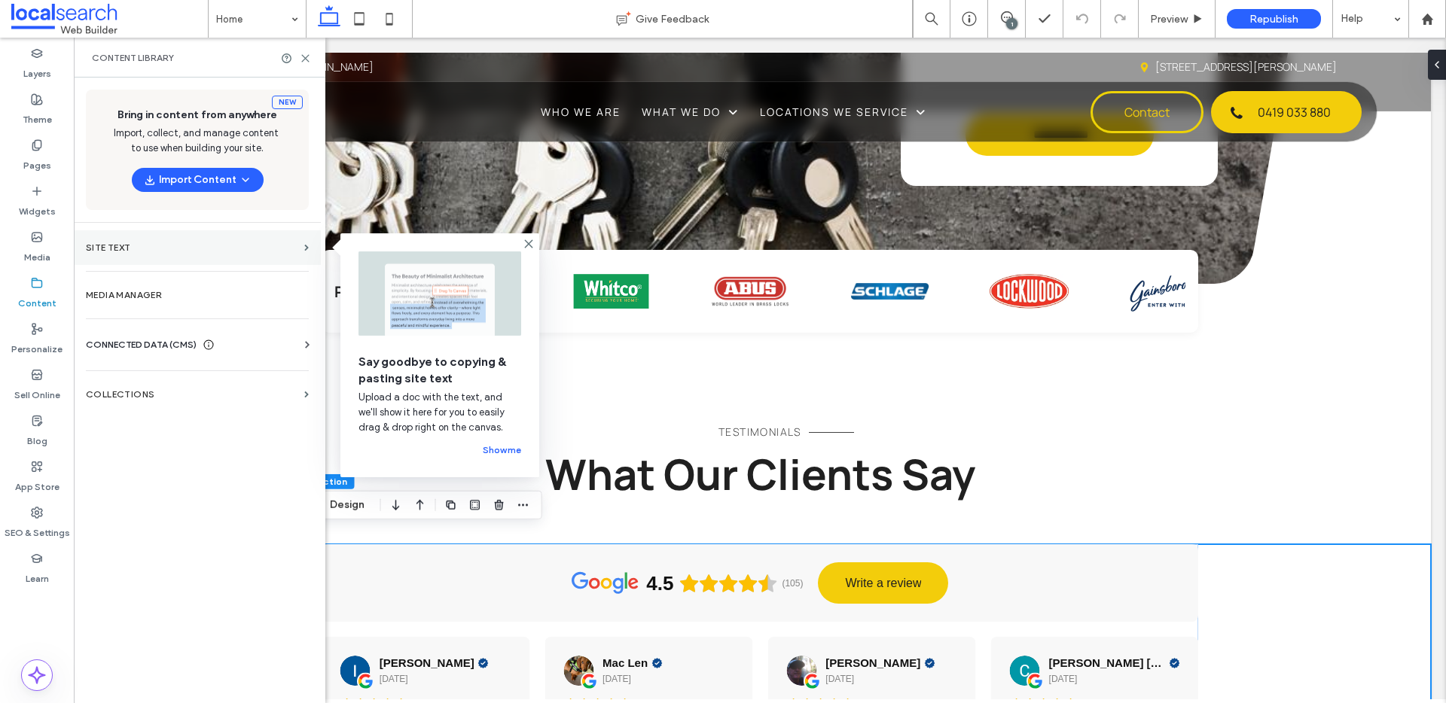
click at [259, 252] on label "Site Text" at bounding box center [192, 247] width 212 height 11
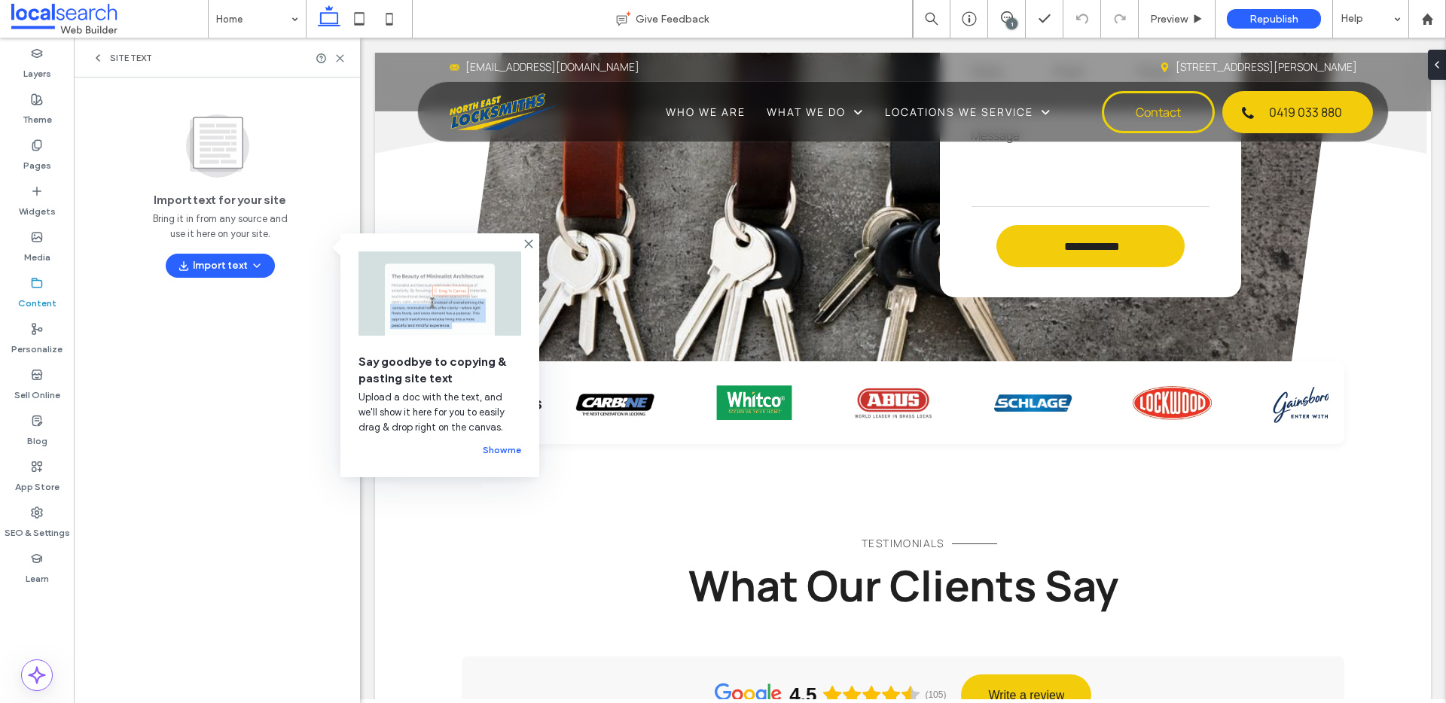
scroll to position [3123, 0]
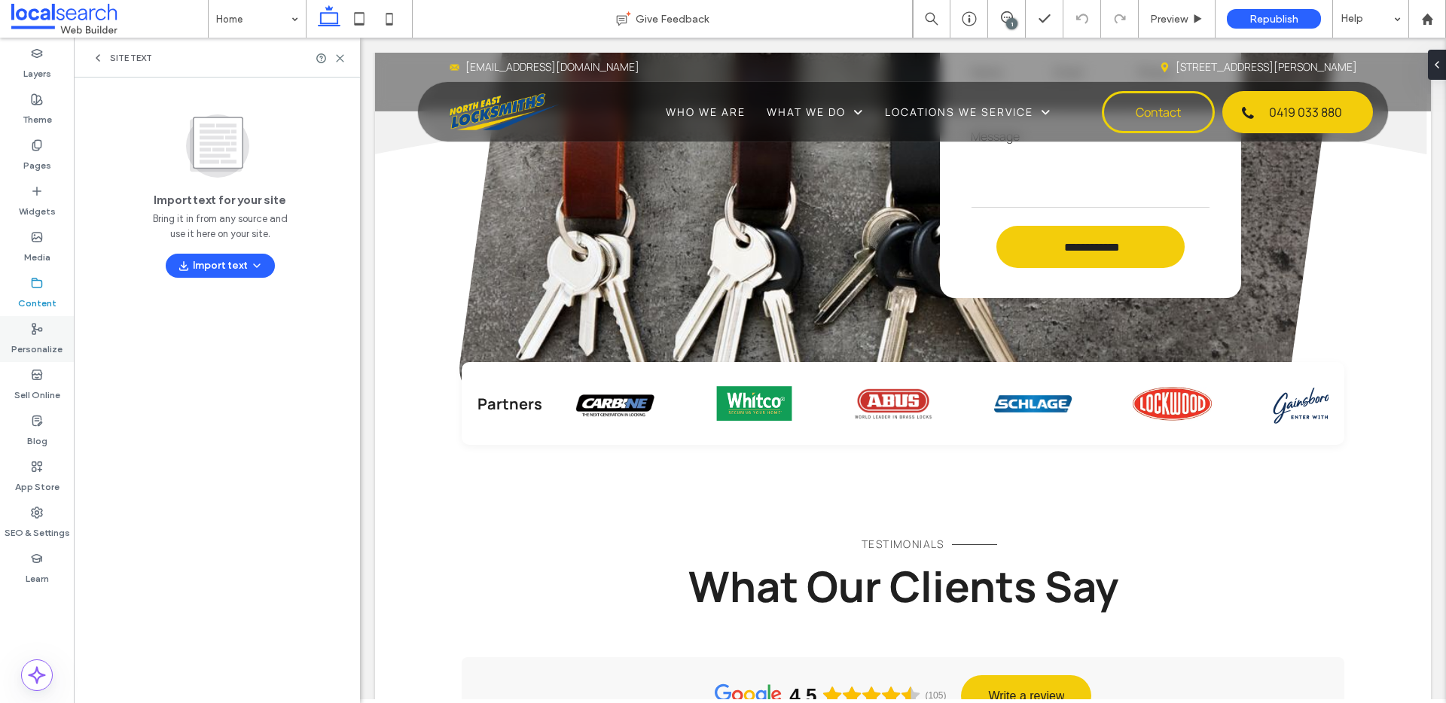
click at [53, 337] on label "Personalize" at bounding box center [36, 345] width 51 height 21
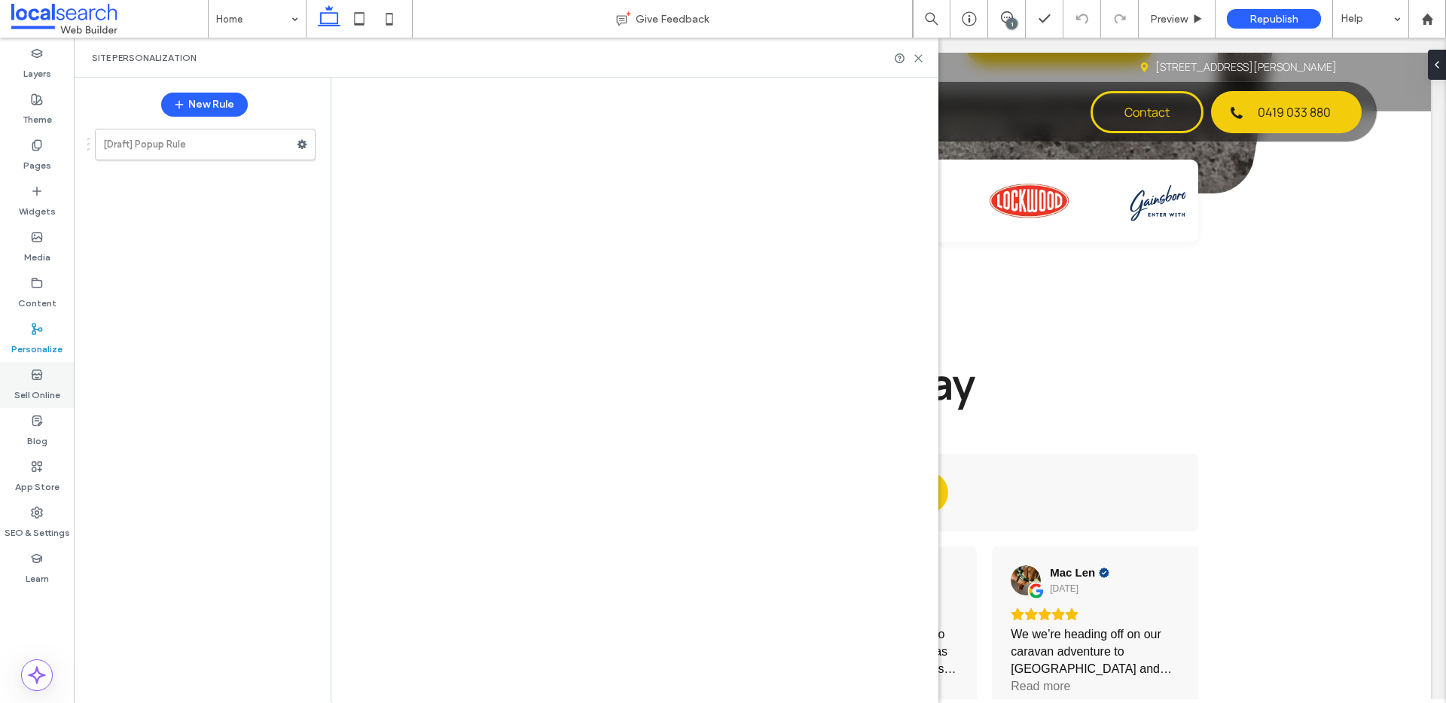
scroll to position [3033, 0]
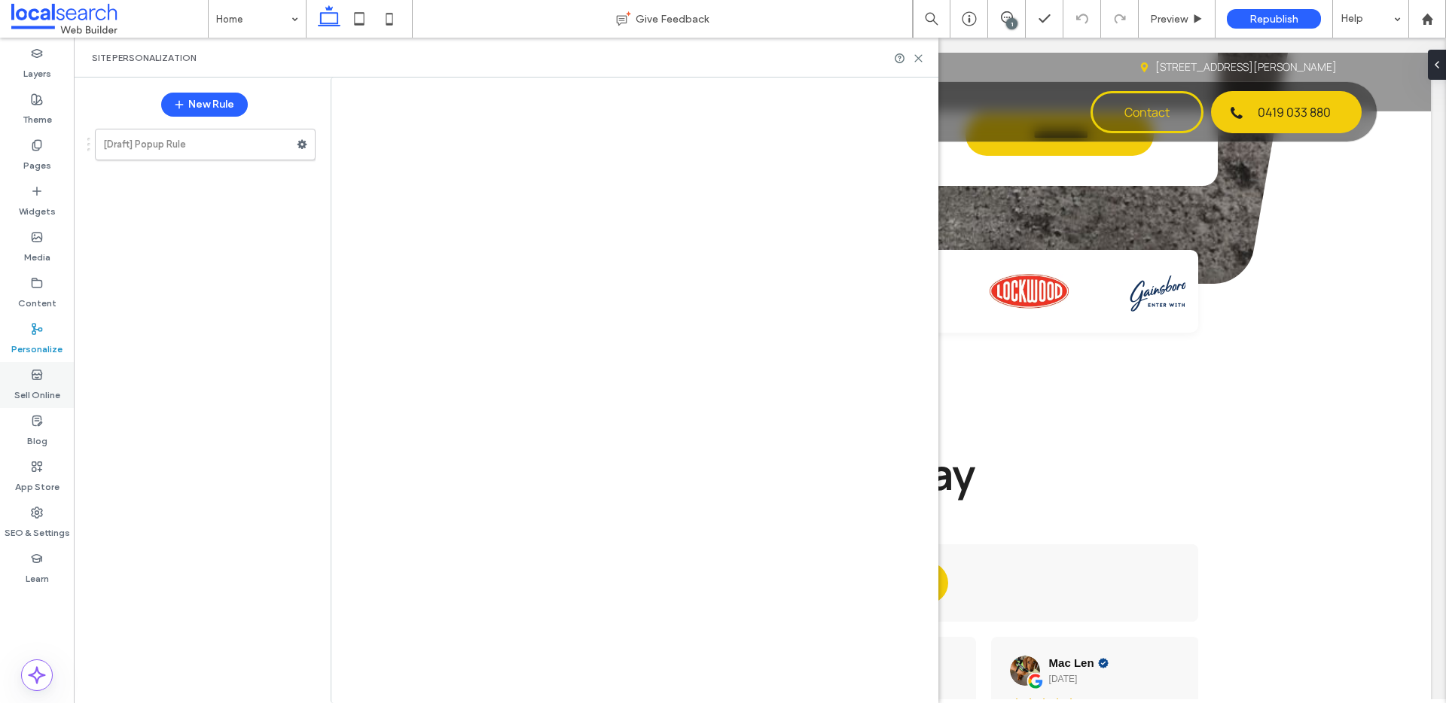
click at [38, 392] on label "Sell Online" at bounding box center [37, 391] width 46 height 21
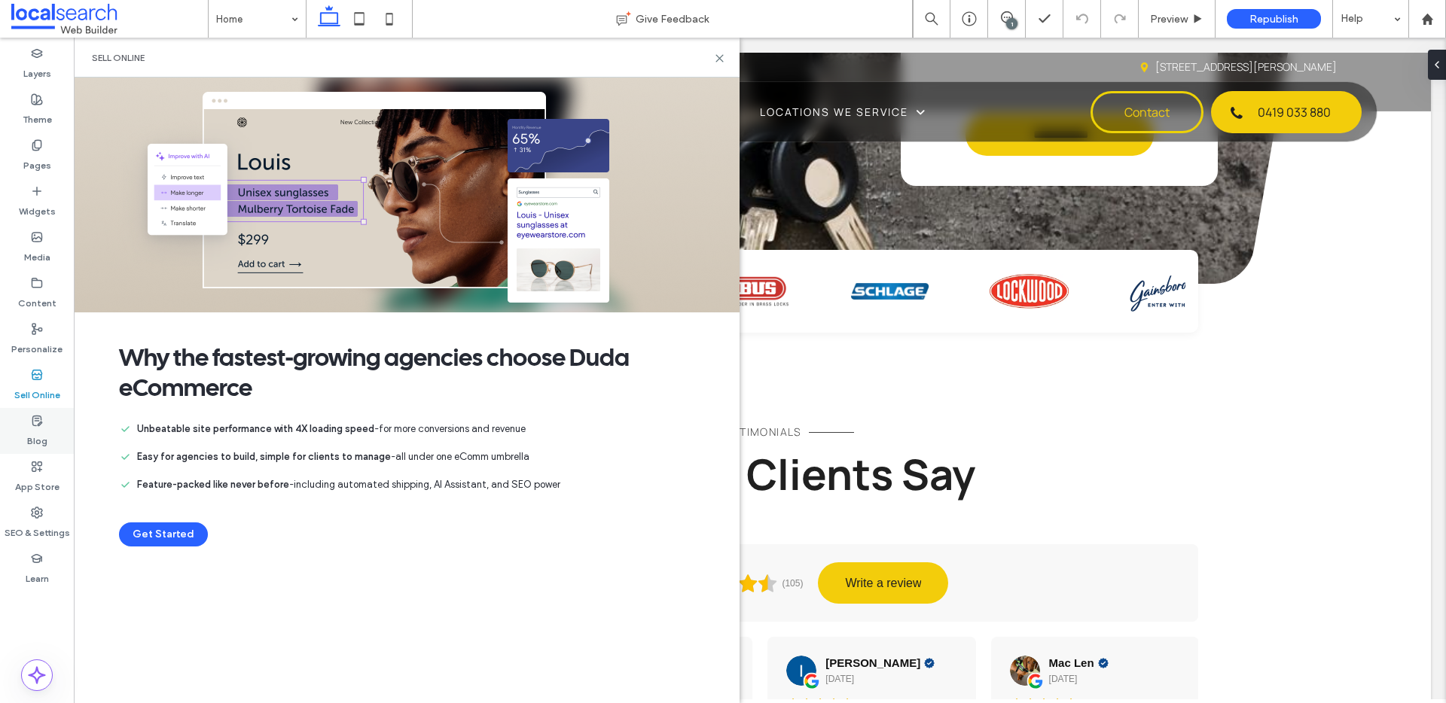
click at [41, 424] on icon at bounding box center [37, 421] width 12 height 12
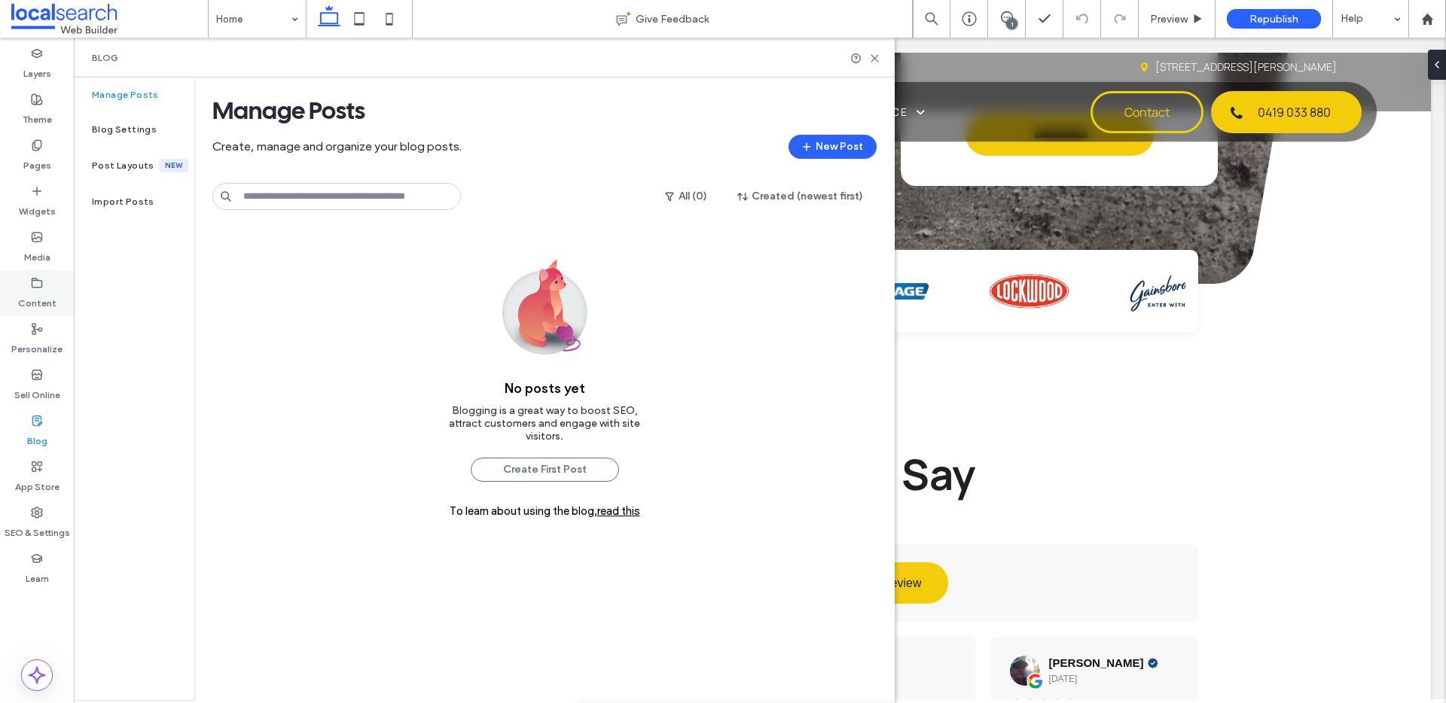
click at [35, 286] on use at bounding box center [37, 282] width 10 height 9
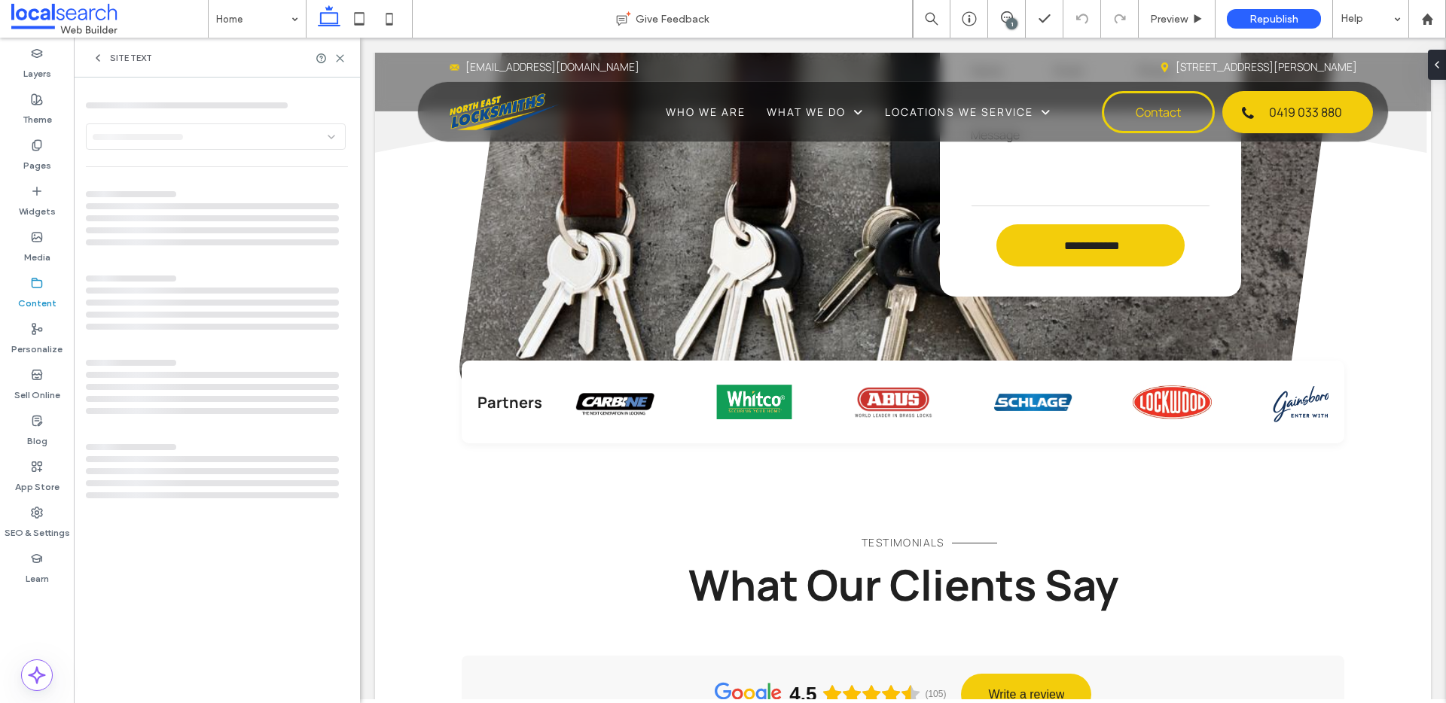
scroll to position [3123, 0]
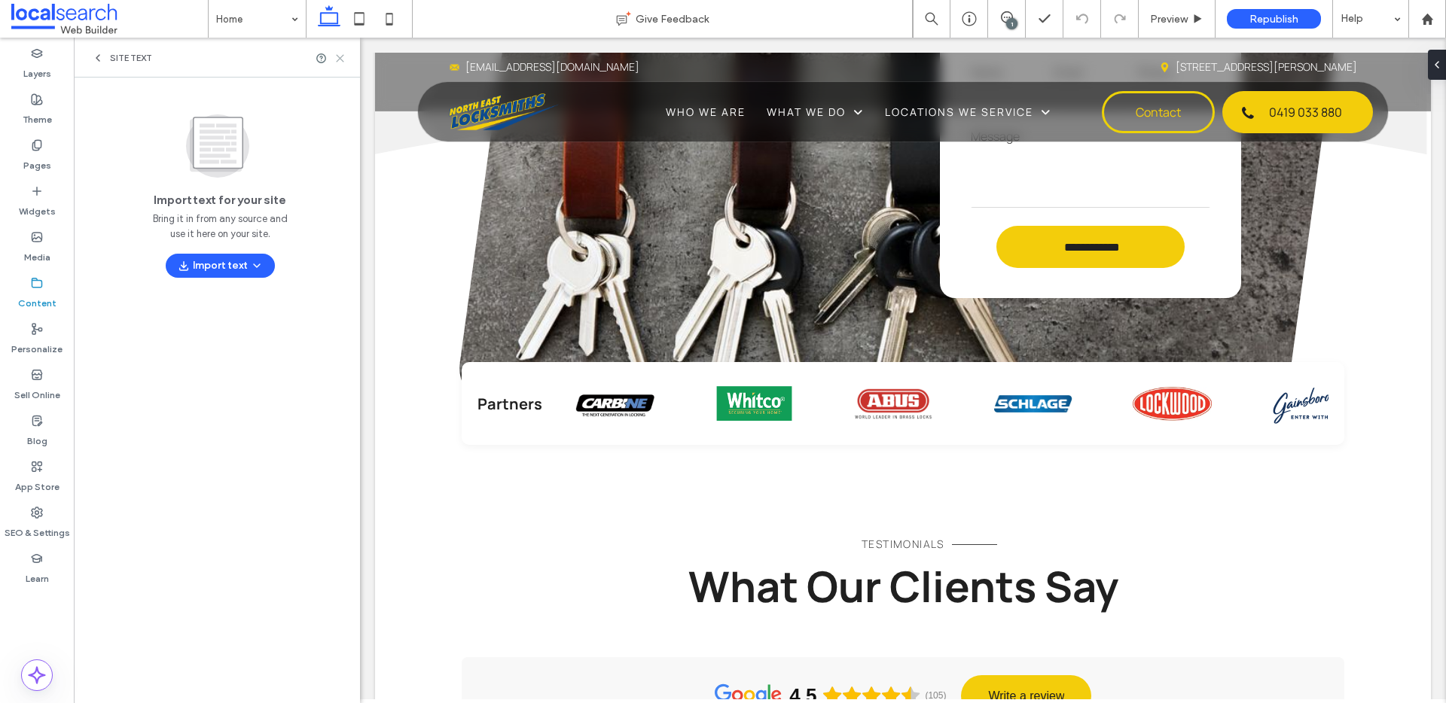
drag, startPoint x: 343, startPoint y: 54, endPoint x: 194, endPoint y: 18, distance: 154.1
click at [343, 54] on icon at bounding box center [339, 58] width 11 height 11
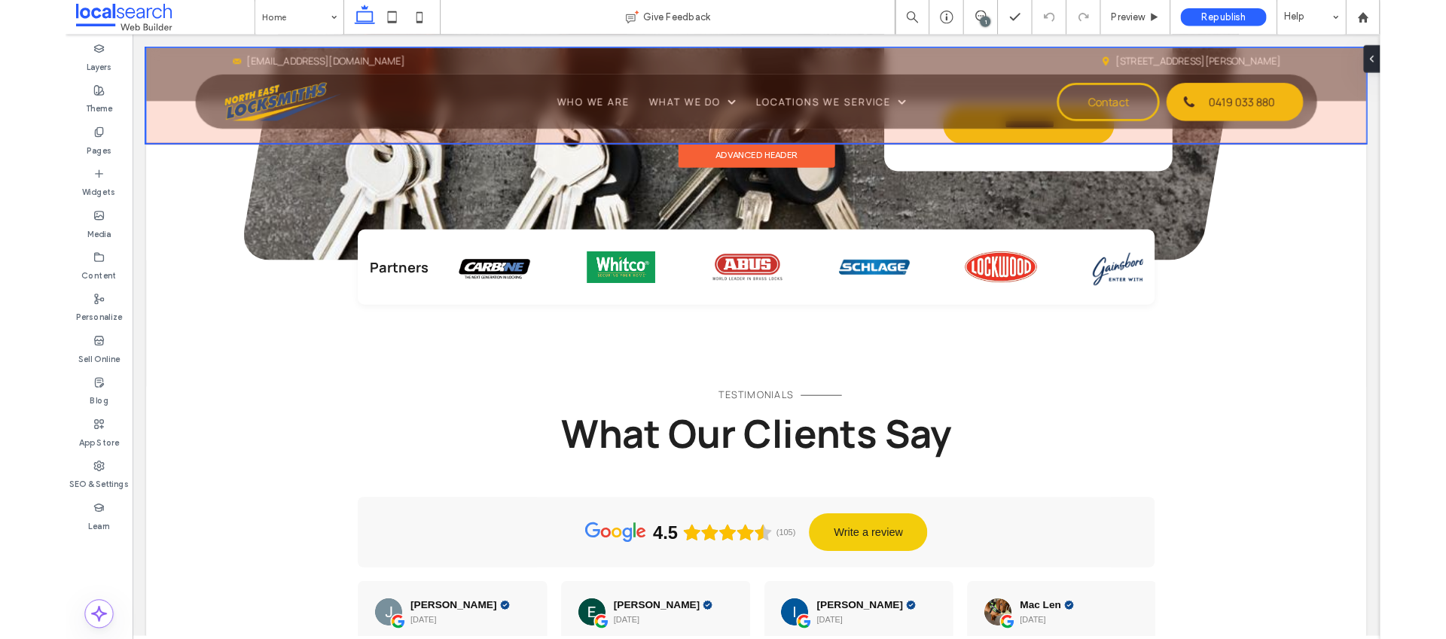
scroll to position [3033, 0]
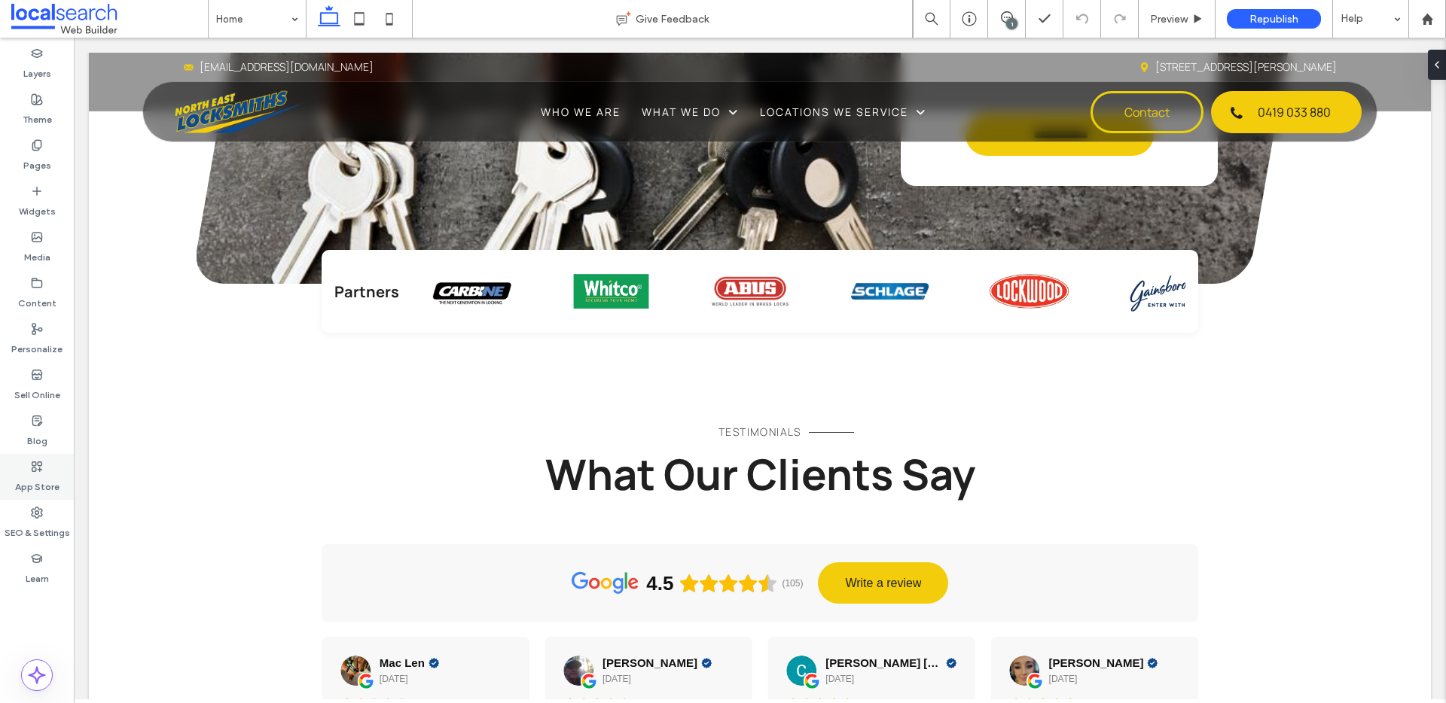
click at [41, 497] on div "App Store" at bounding box center [37, 477] width 74 height 46
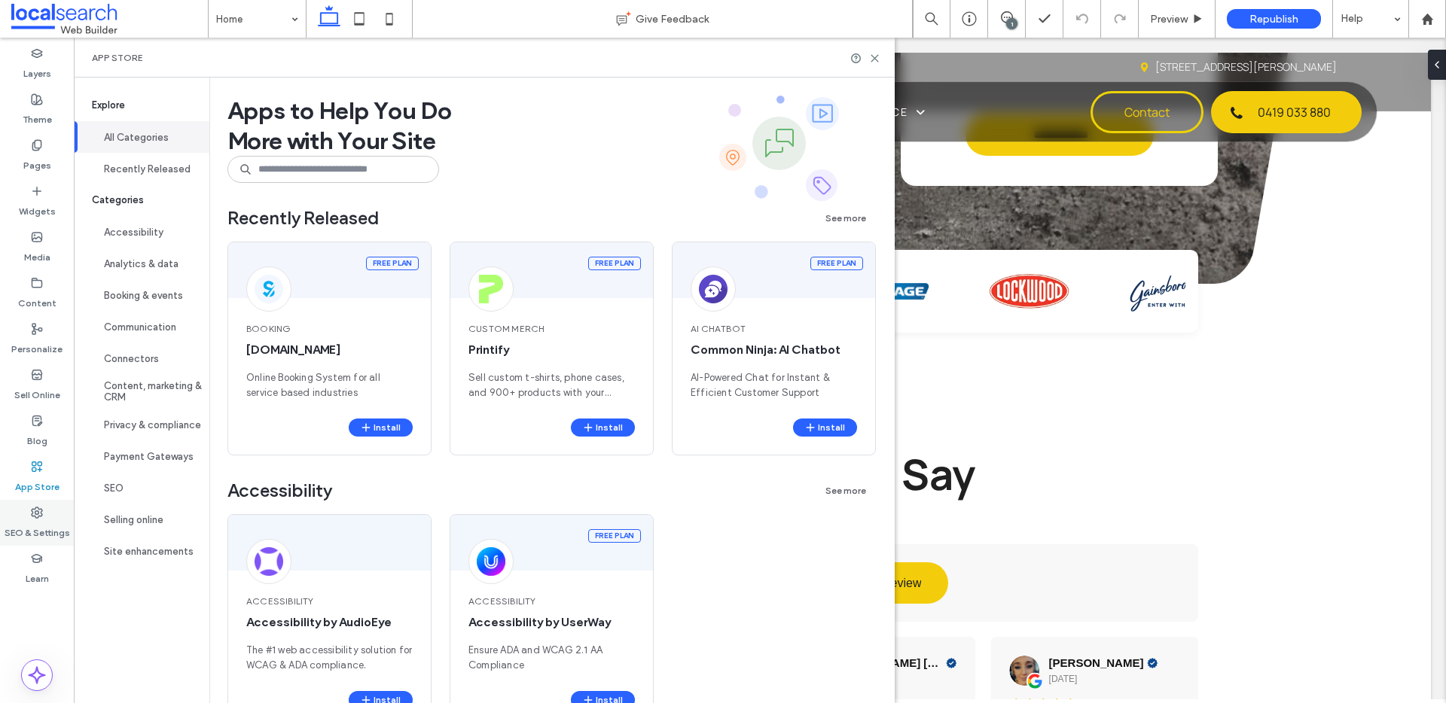
click at [43, 524] on label "SEO & Settings" at bounding box center [38, 529] width 66 height 21
